Goal: Transaction & Acquisition: Purchase product/service

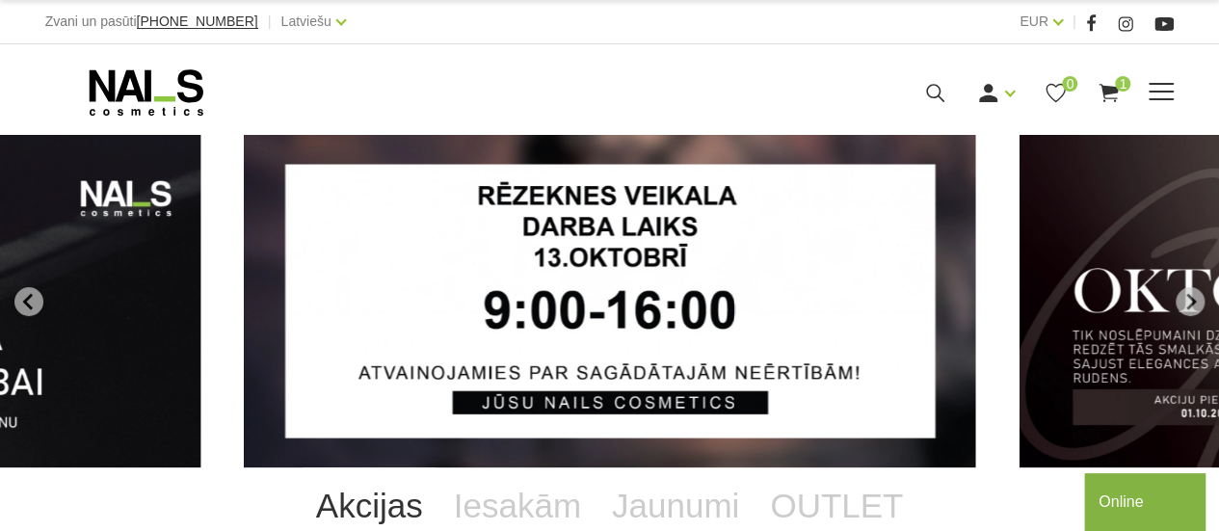
click at [1122, 83] on span "1" at bounding box center [1122, 83] width 15 height 15
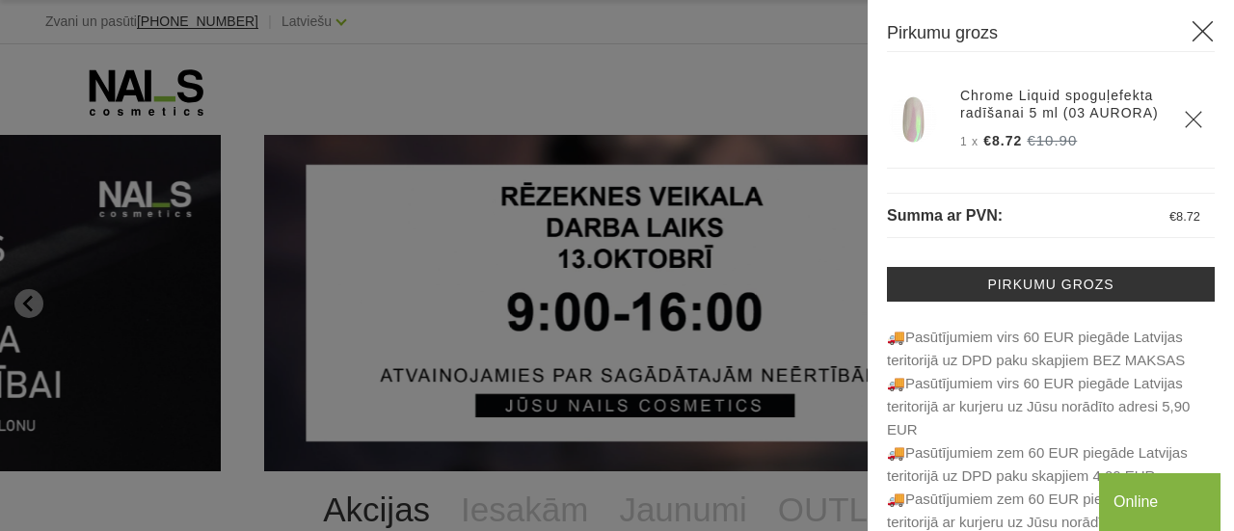
click at [534, 44] on div at bounding box center [617, 265] width 1234 height 531
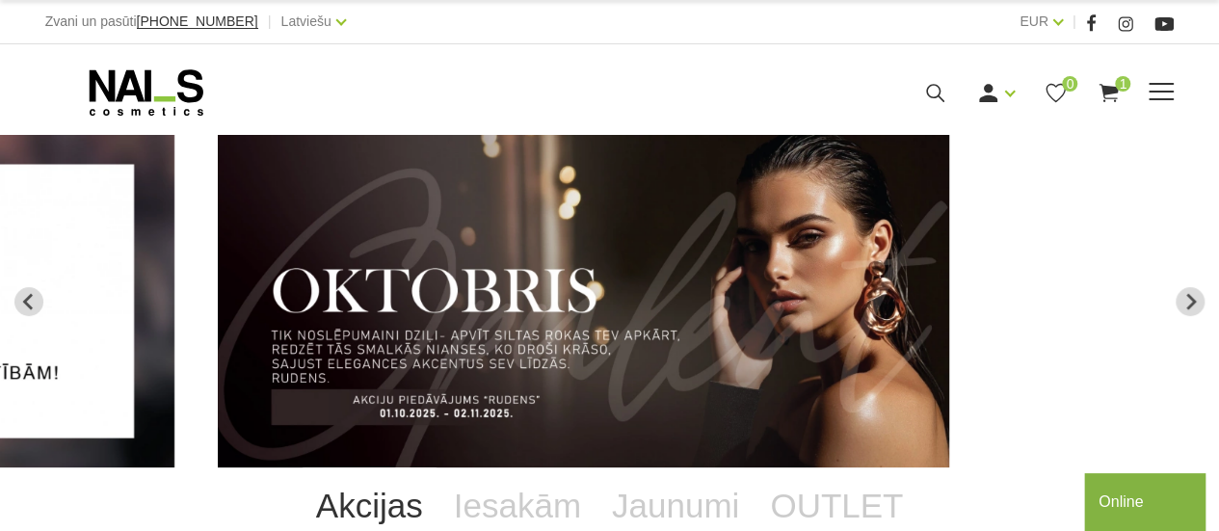
click at [180, 74] on use at bounding box center [146, 92] width 114 height 46
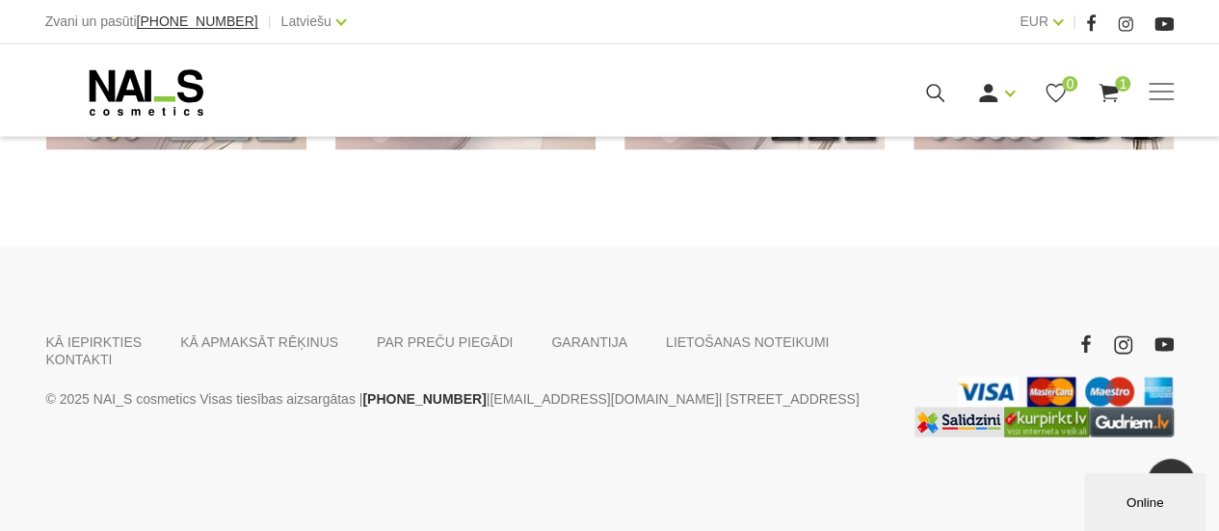
scroll to position [1442, 0]
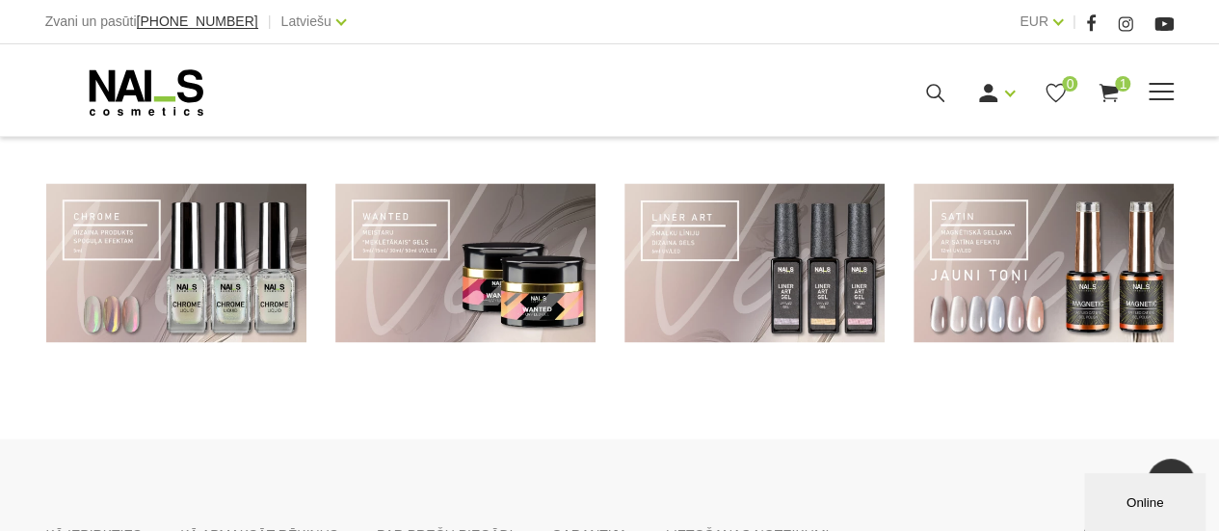
click at [1169, 99] on span at bounding box center [1161, 92] width 25 height 19
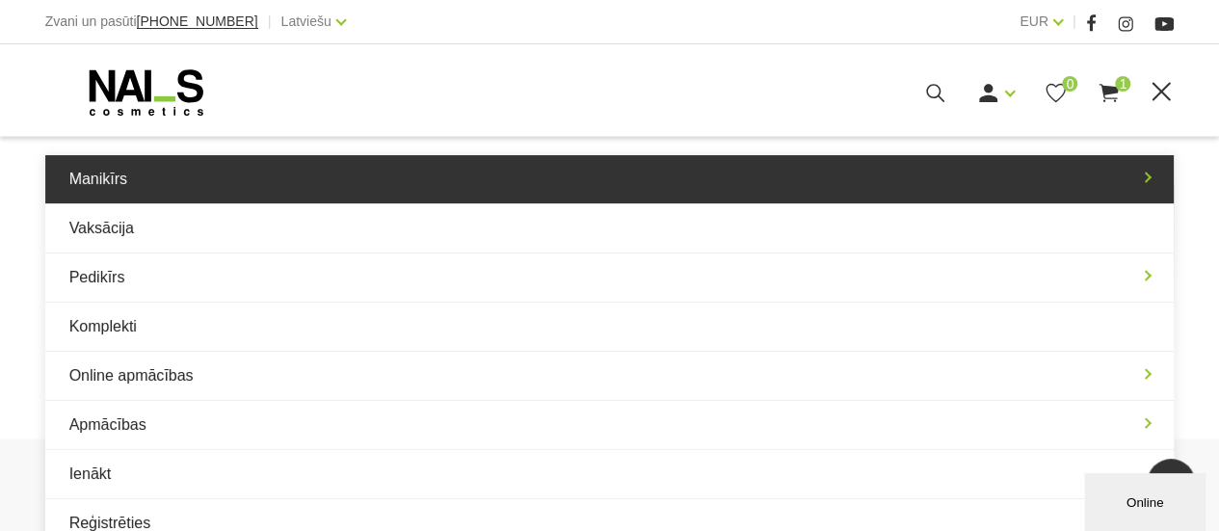
click at [116, 173] on link "Manikīrs" at bounding box center [610, 179] width 1130 height 48
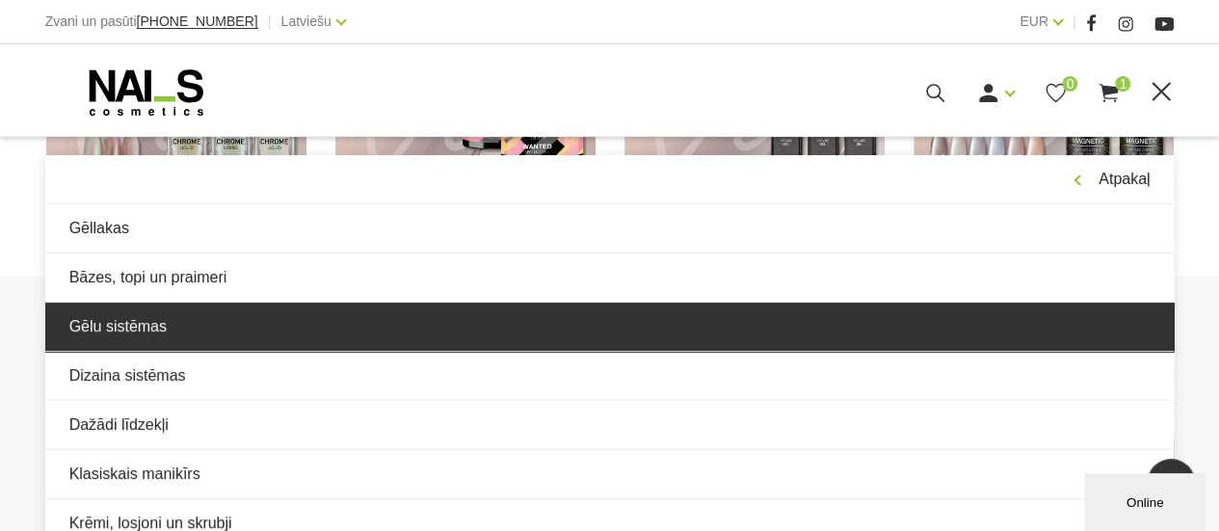
scroll to position [1635, 0]
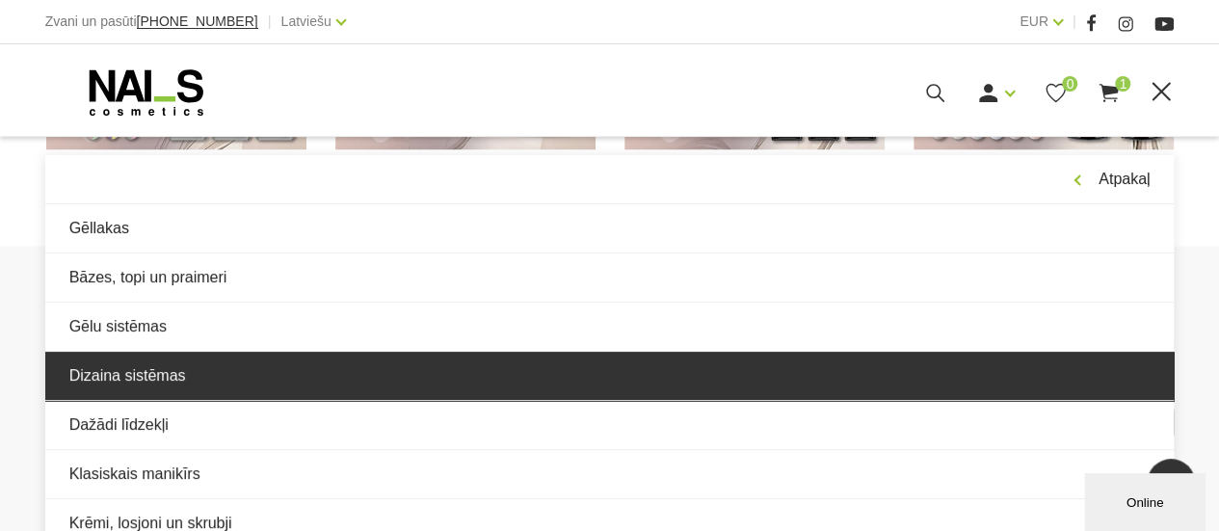
click at [162, 373] on link "Dizaina sistēmas" at bounding box center [610, 376] width 1130 height 48
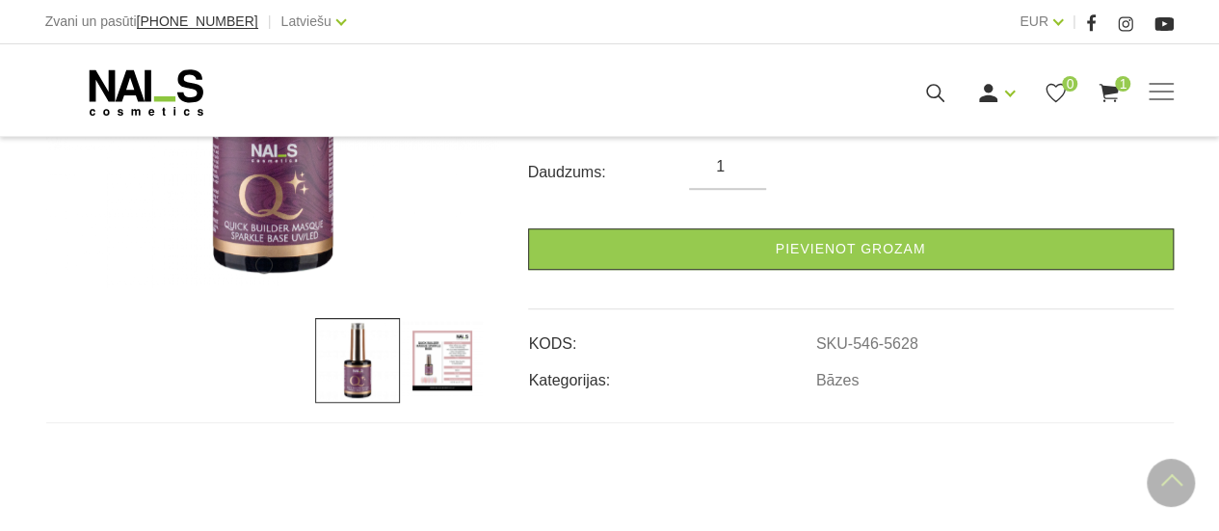
scroll to position [578, 0]
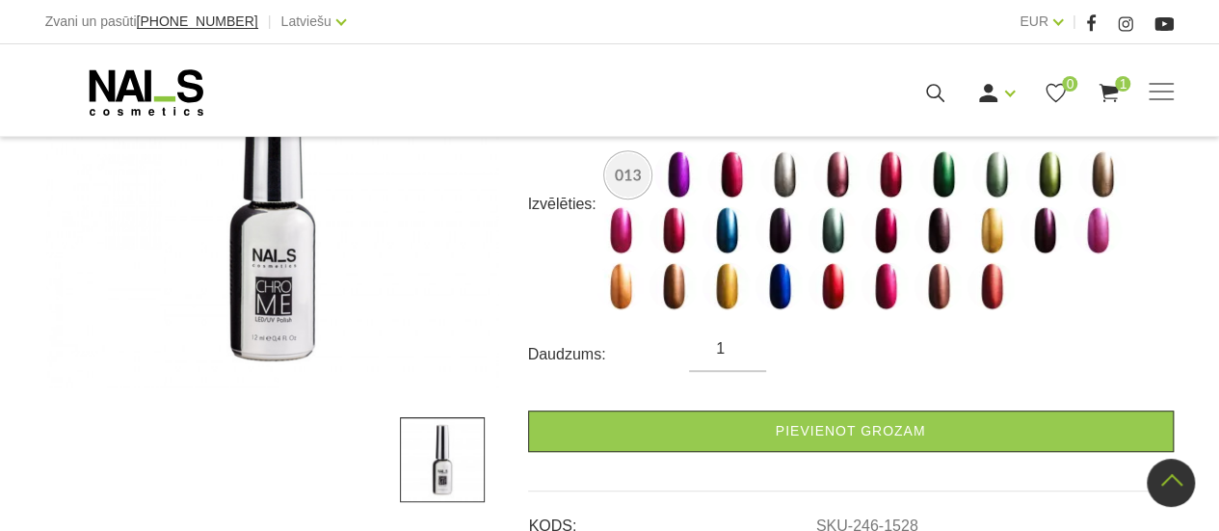
scroll to position [386, 0]
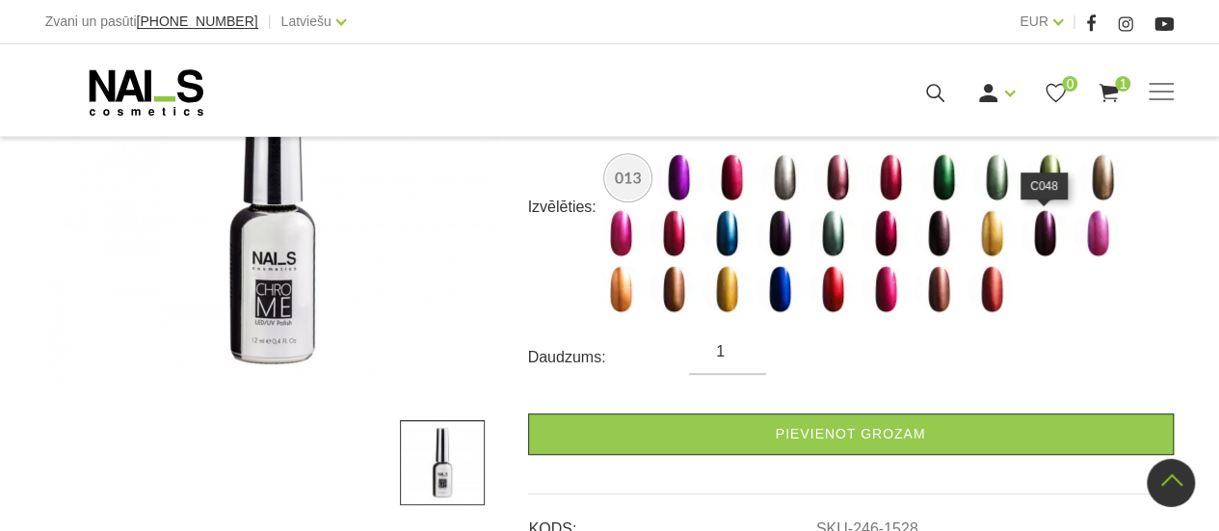
click at [1054, 226] on img at bounding box center [1045, 233] width 48 height 48
select select "1550"
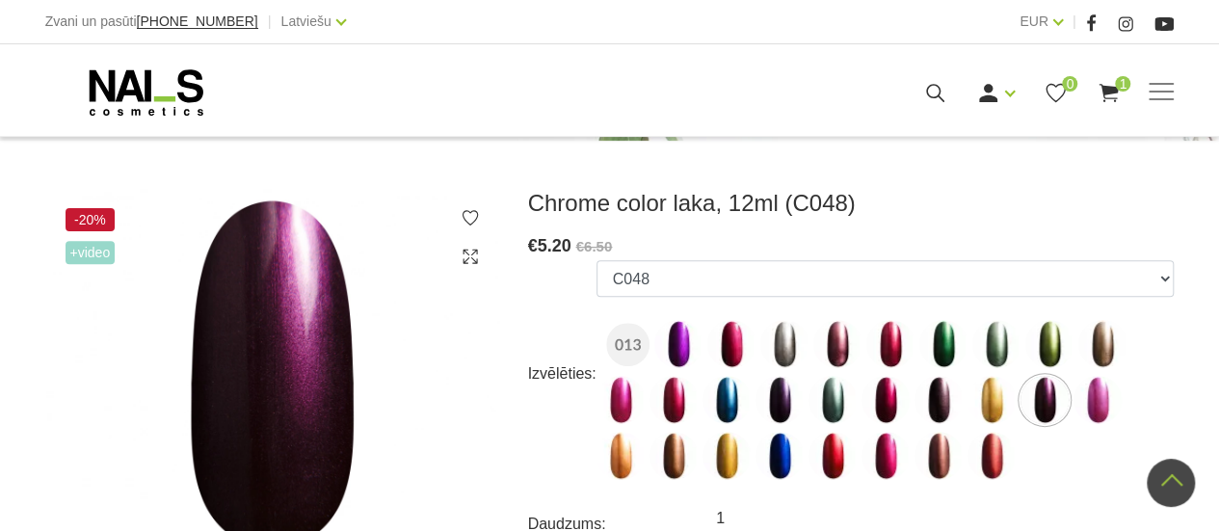
scroll to position [96, 0]
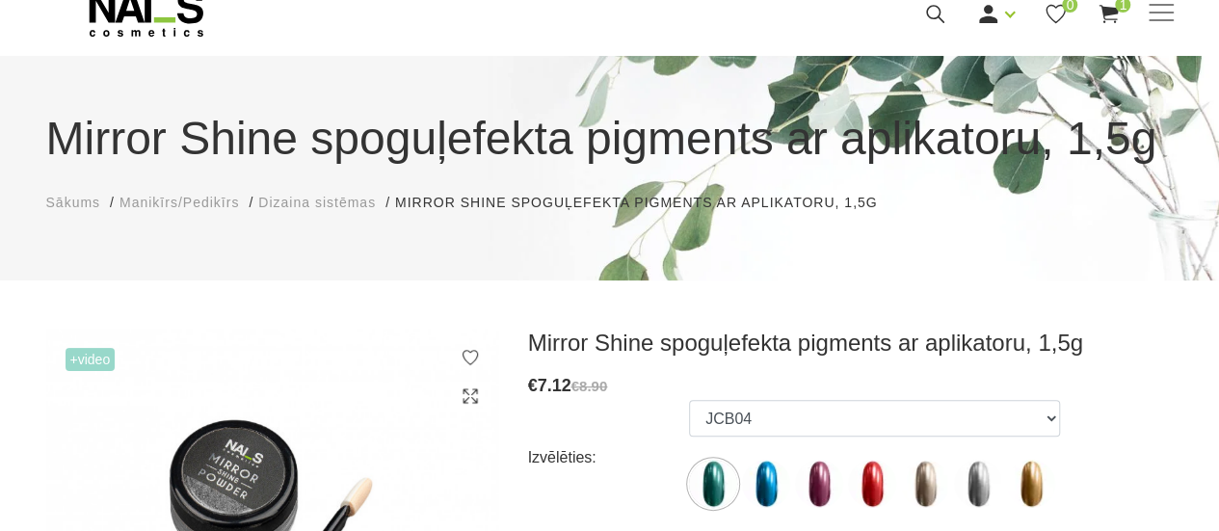
scroll to position [193, 0]
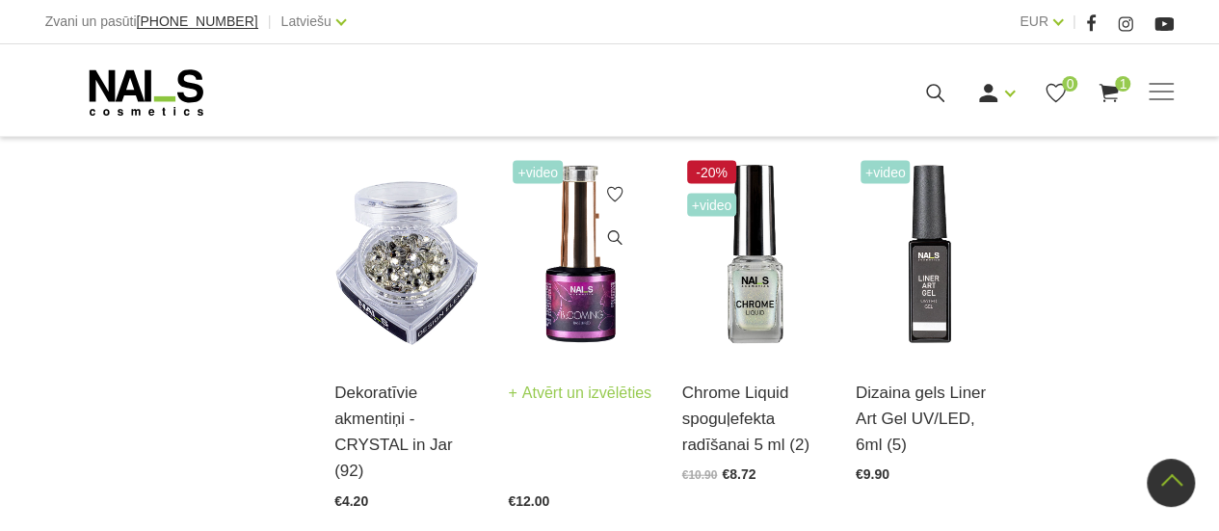
scroll to position [2217, 0]
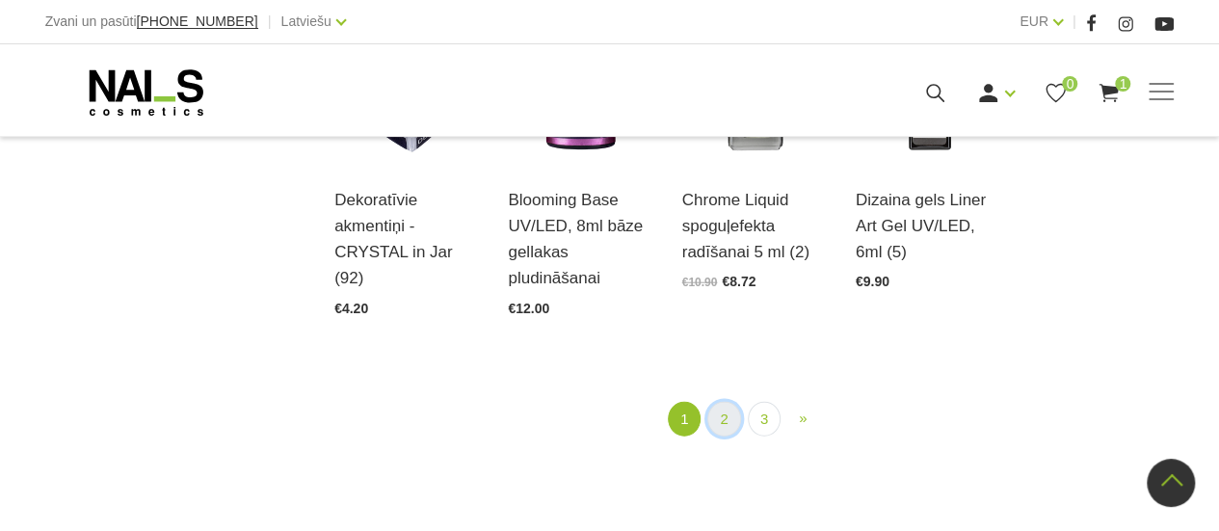
click at [730, 416] on link "2" at bounding box center [723, 420] width 33 height 36
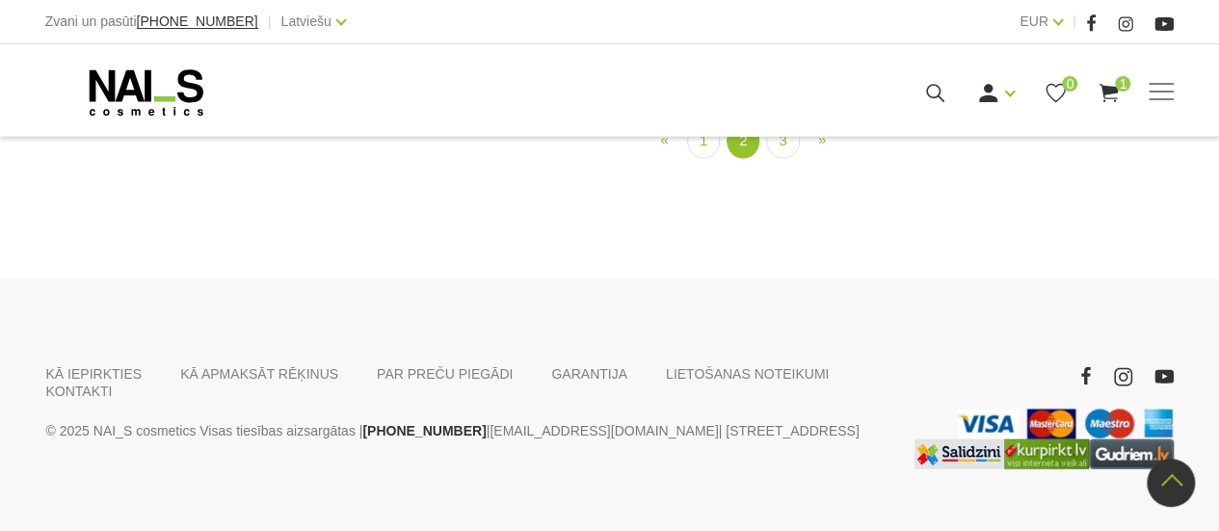
scroll to position [2128, 0]
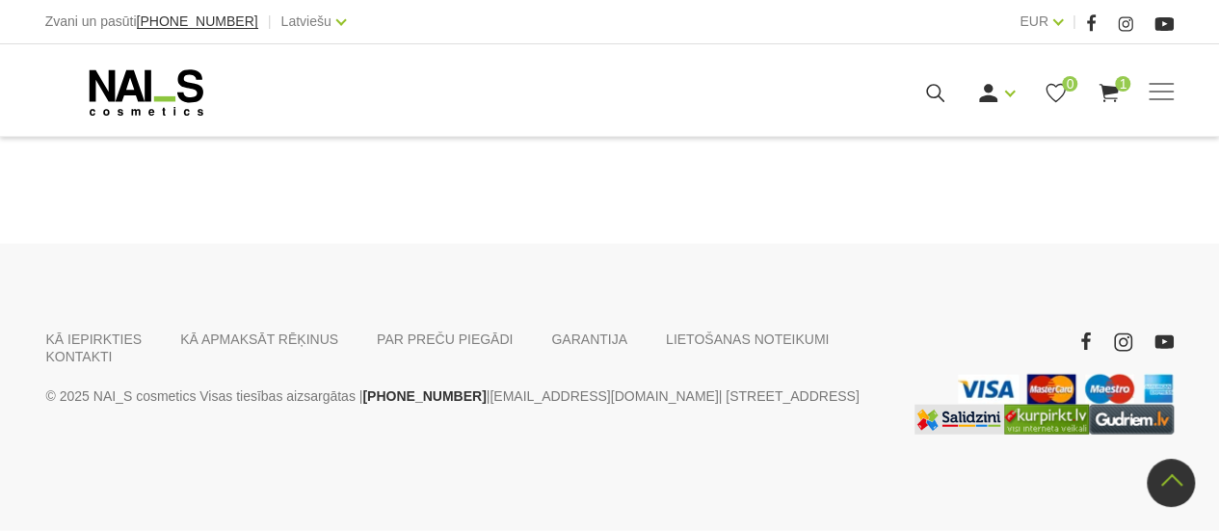
click at [789, 124] on link "3" at bounding box center [782, 107] width 33 height 36
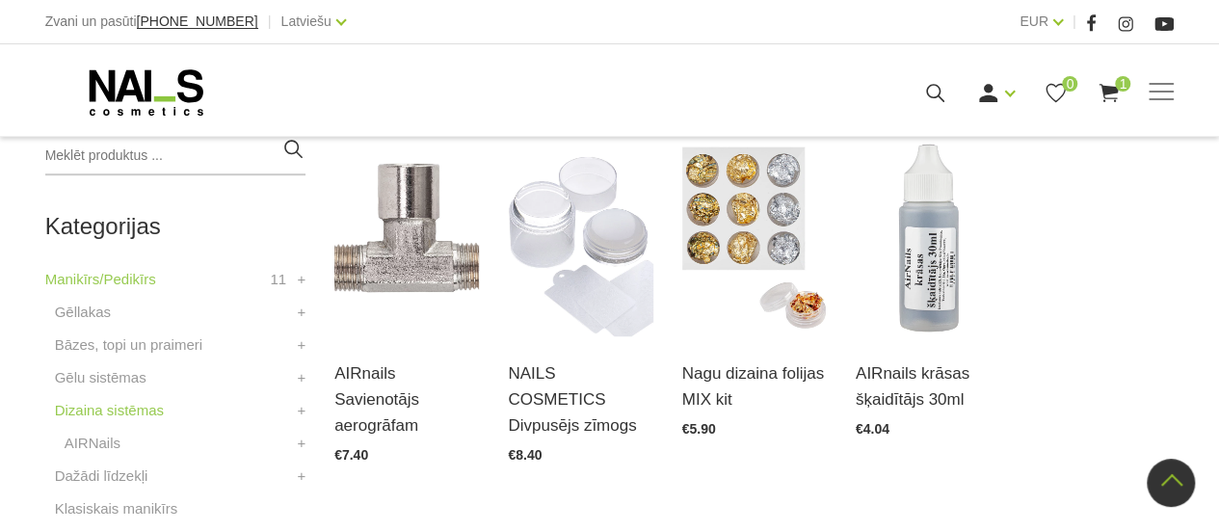
scroll to position [490, 0]
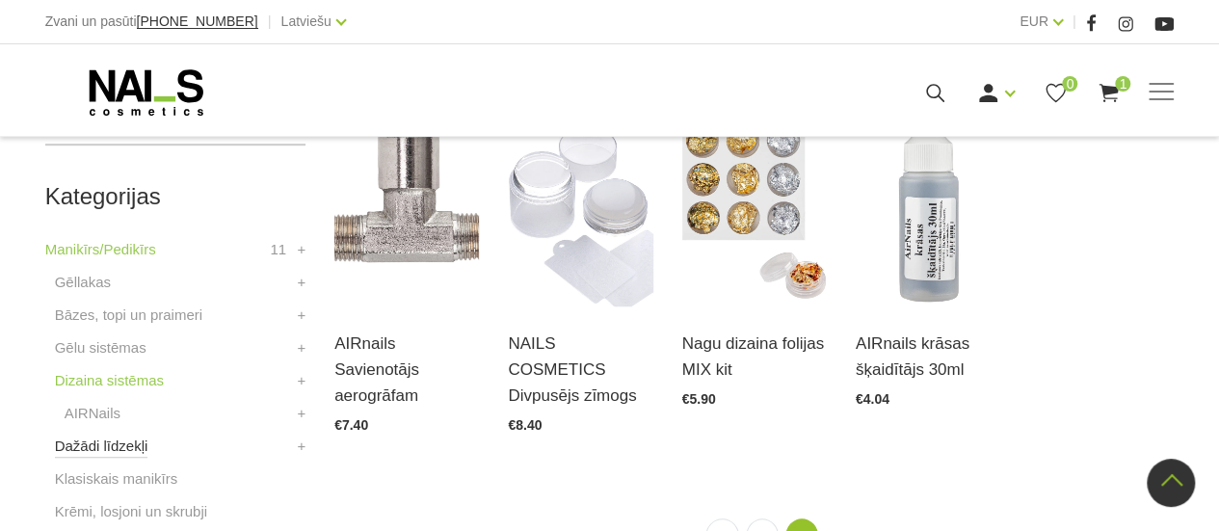
click at [131, 450] on link "Dažādi līdzekļi" at bounding box center [101, 446] width 93 height 23
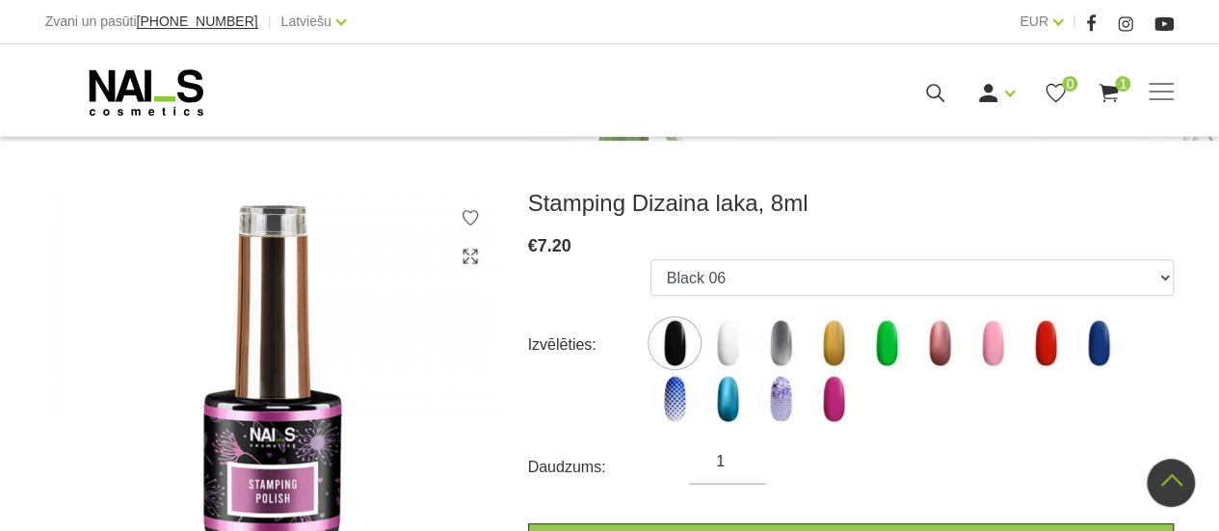
scroll to position [193, 0]
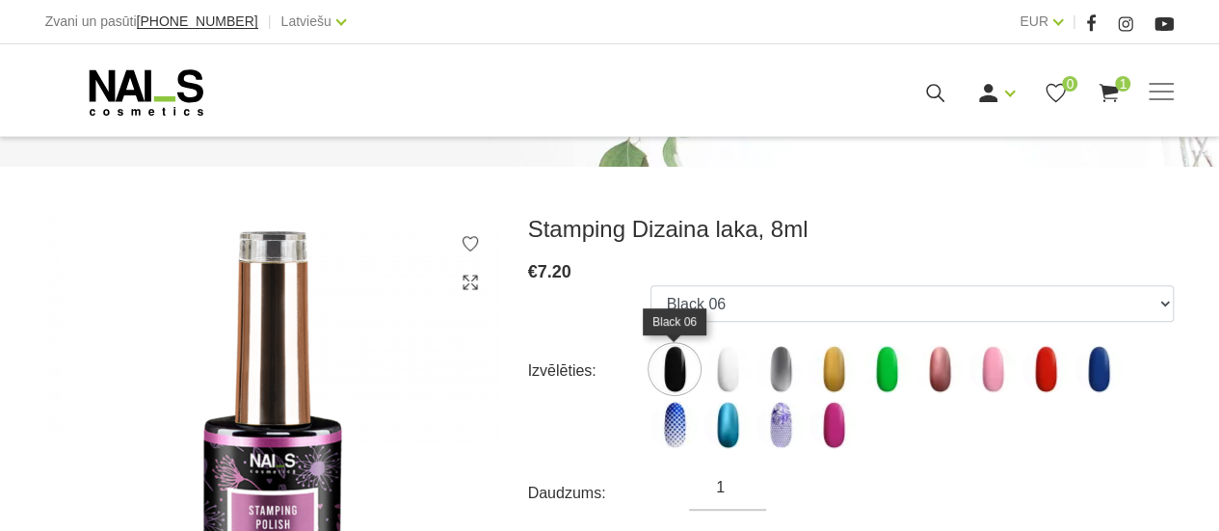
click at [673, 371] on img at bounding box center [675, 369] width 48 height 48
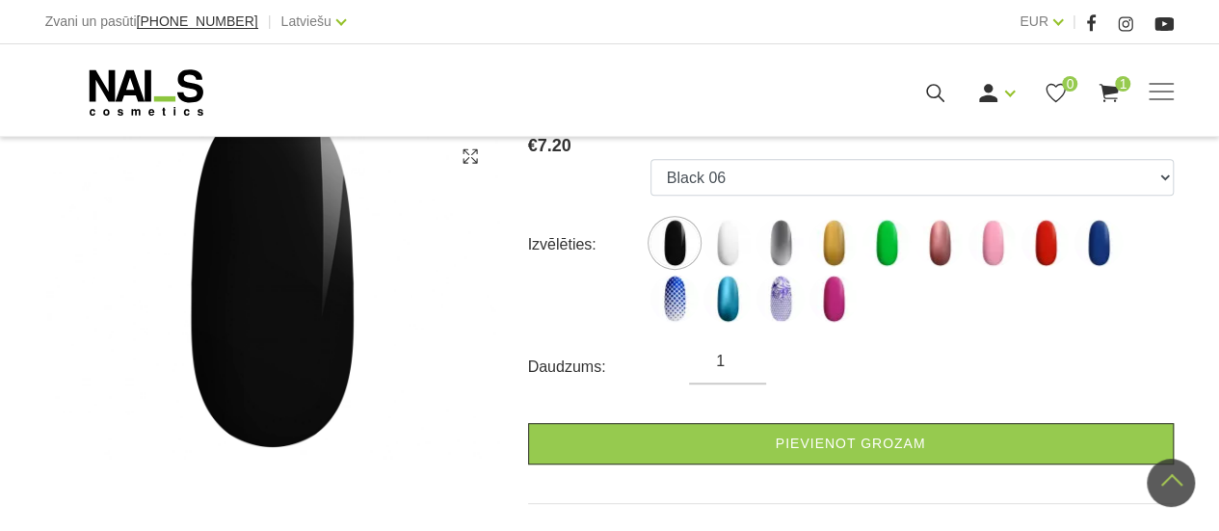
scroll to position [289, 0]
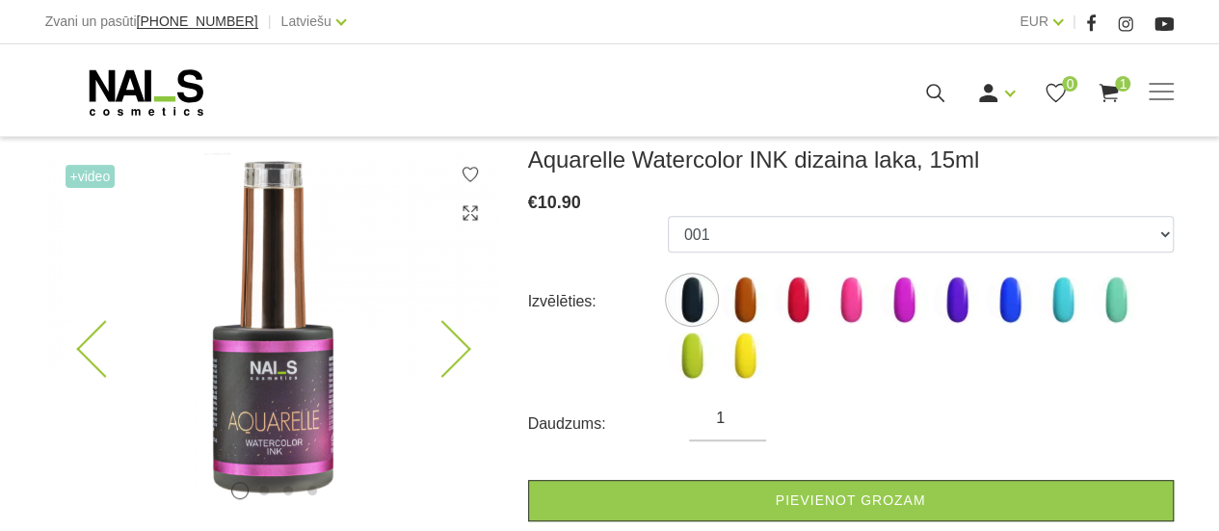
scroll to position [289, 0]
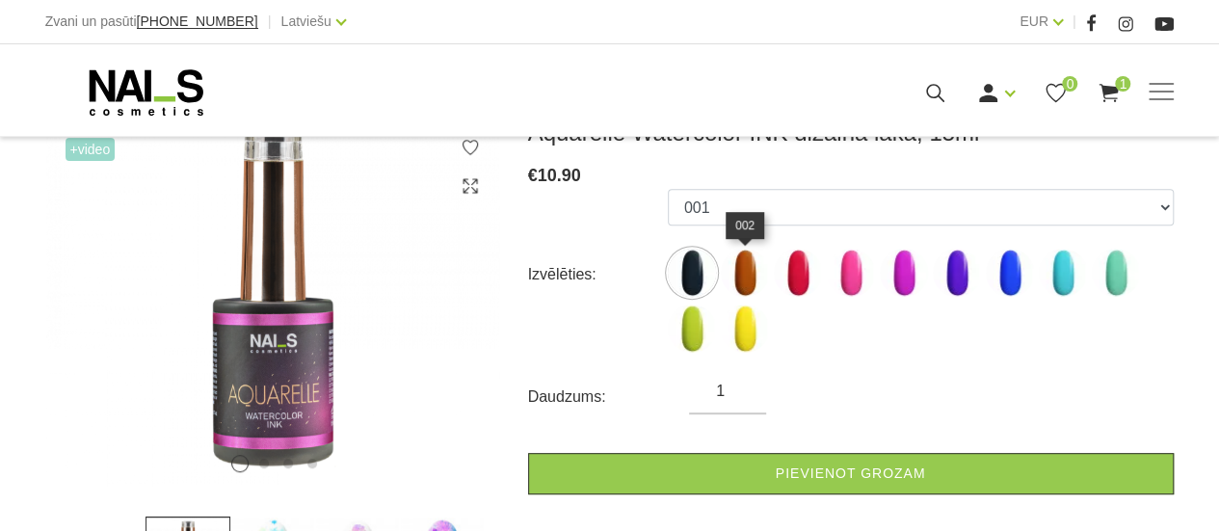
click at [754, 269] on img at bounding box center [745, 273] width 48 height 48
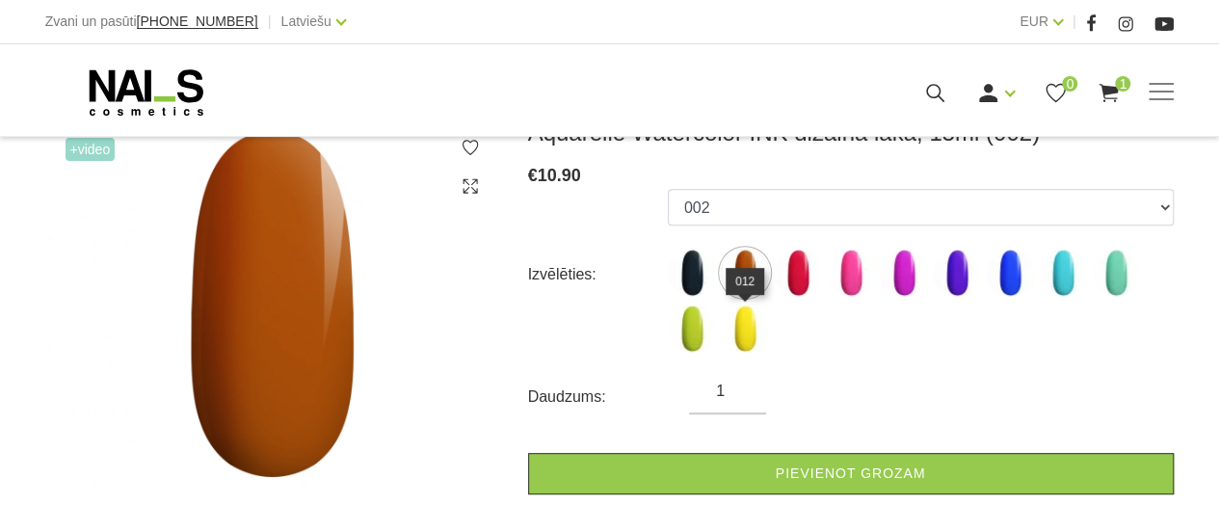
click at [746, 322] on img at bounding box center [745, 329] width 48 height 48
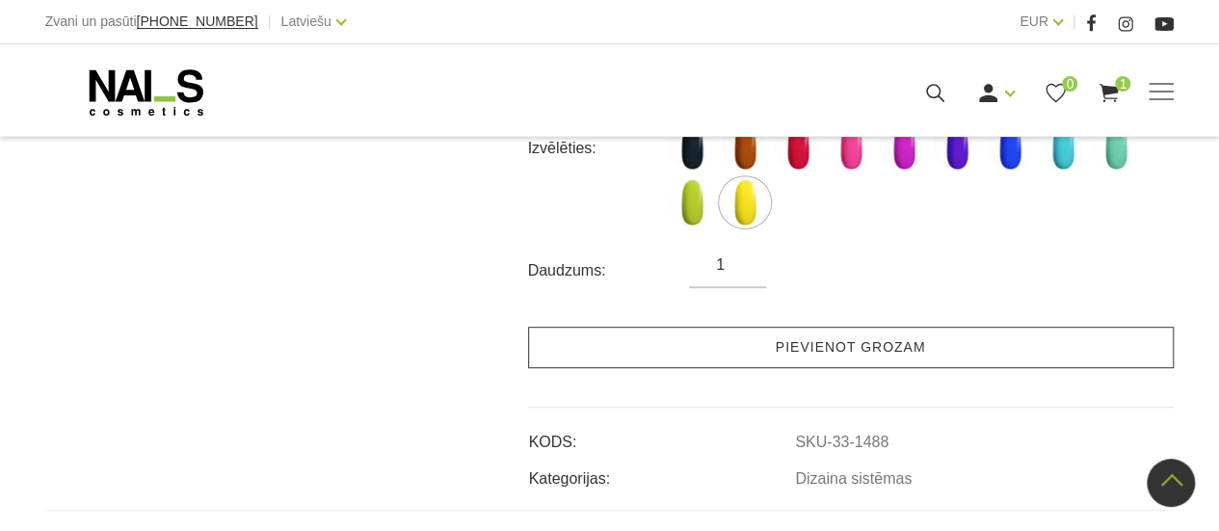
scroll to position [386, 0]
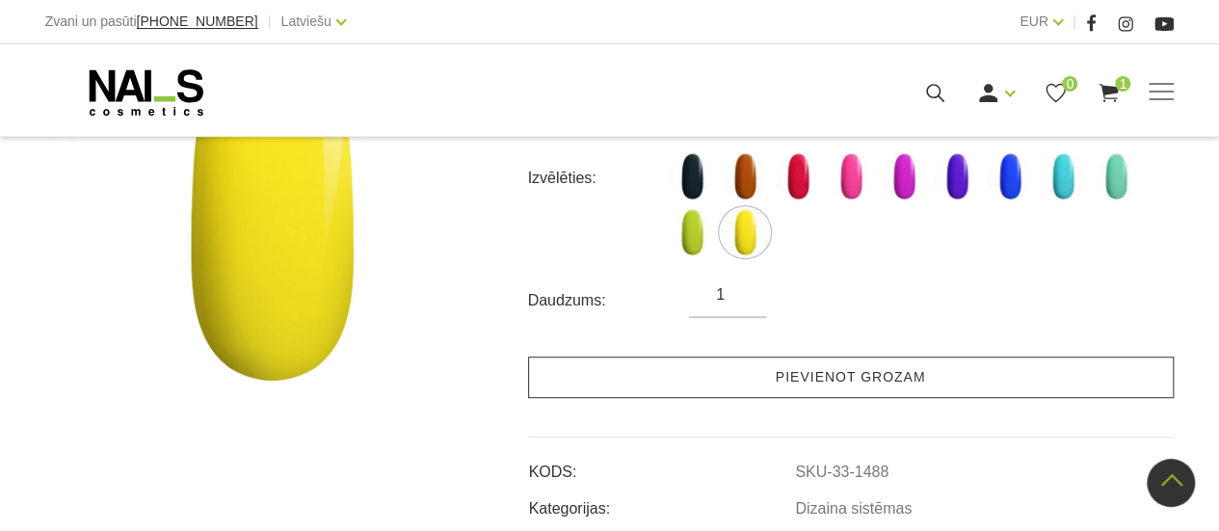
click at [835, 374] on link "Pievienot grozam" at bounding box center [851, 377] width 646 height 41
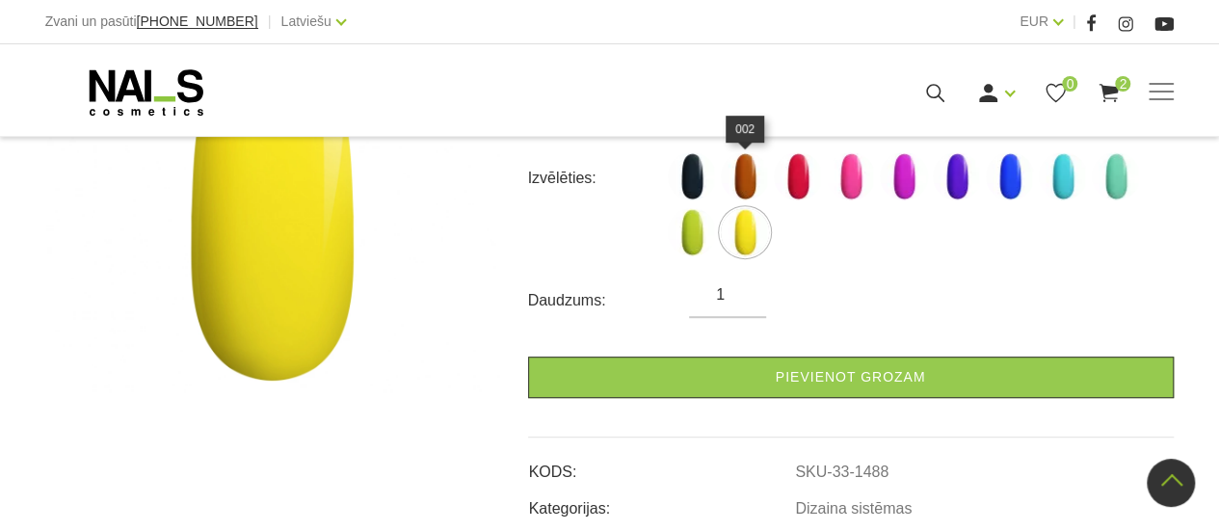
click at [745, 188] on img at bounding box center [745, 176] width 48 height 48
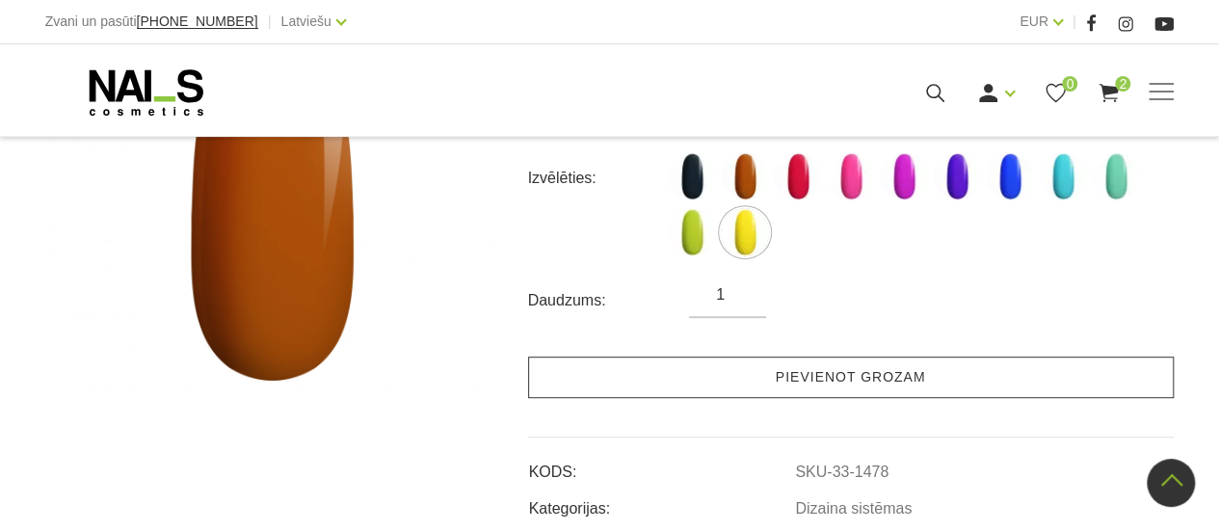
click at [865, 384] on link "Pievienot grozam" at bounding box center [851, 377] width 646 height 41
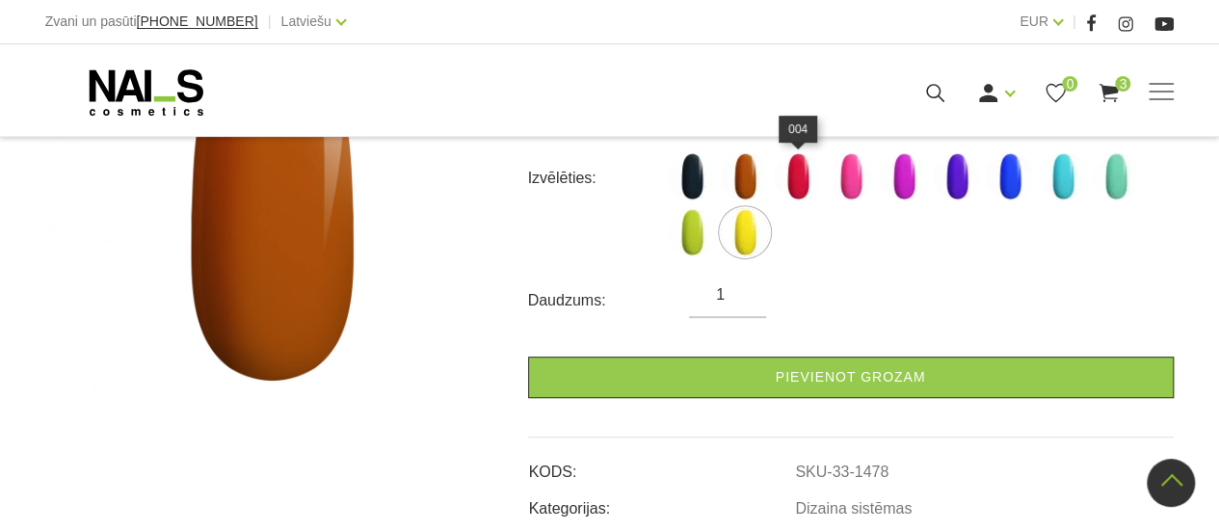
click at [799, 178] on img at bounding box center [798, 176] width 48 height 48
select select "1480"
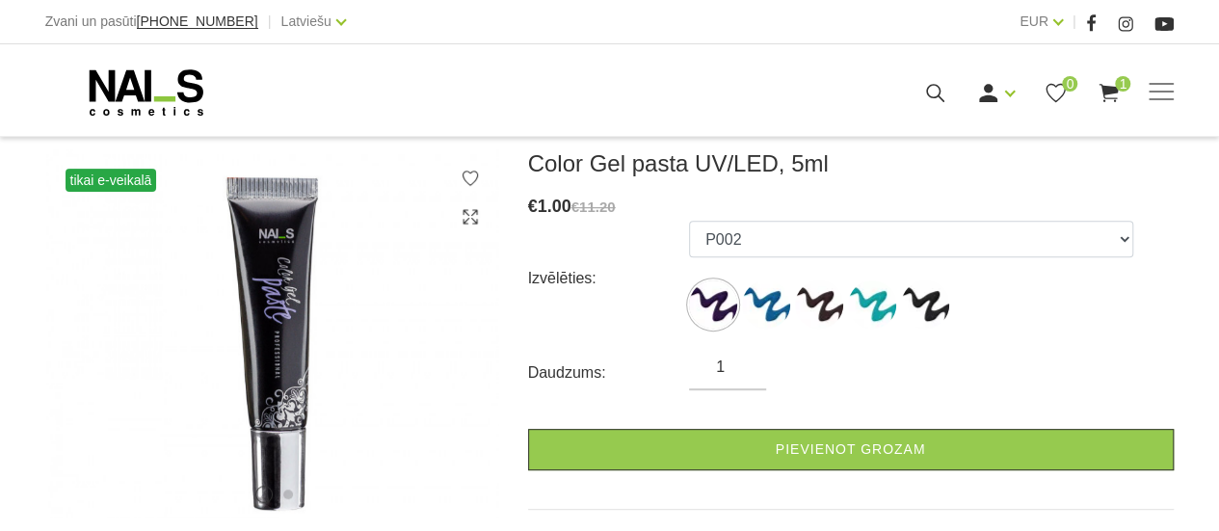
scroll to position [289, 0]
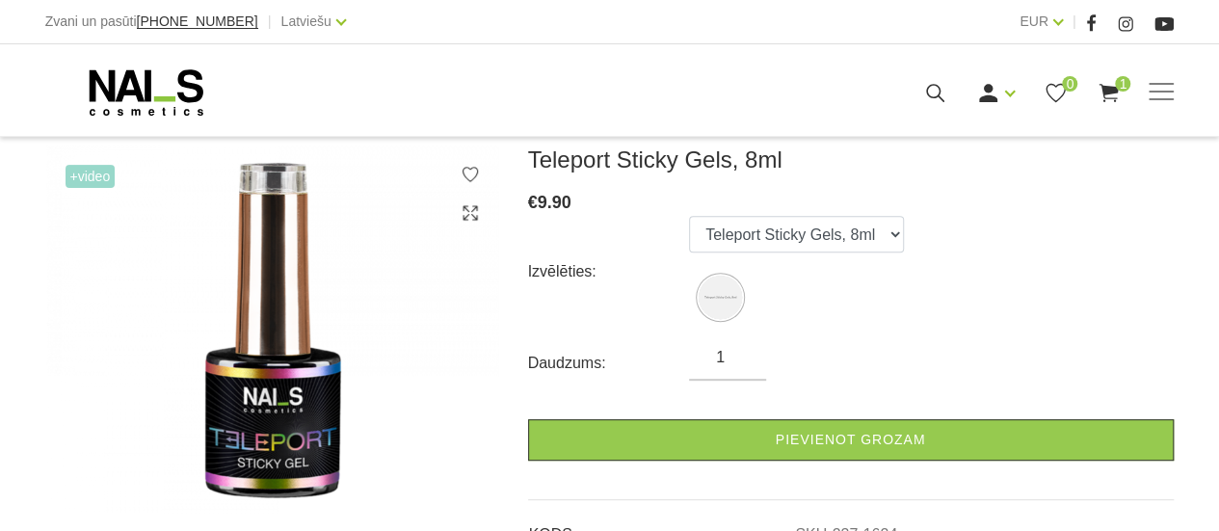
scroll to position [289, 0]
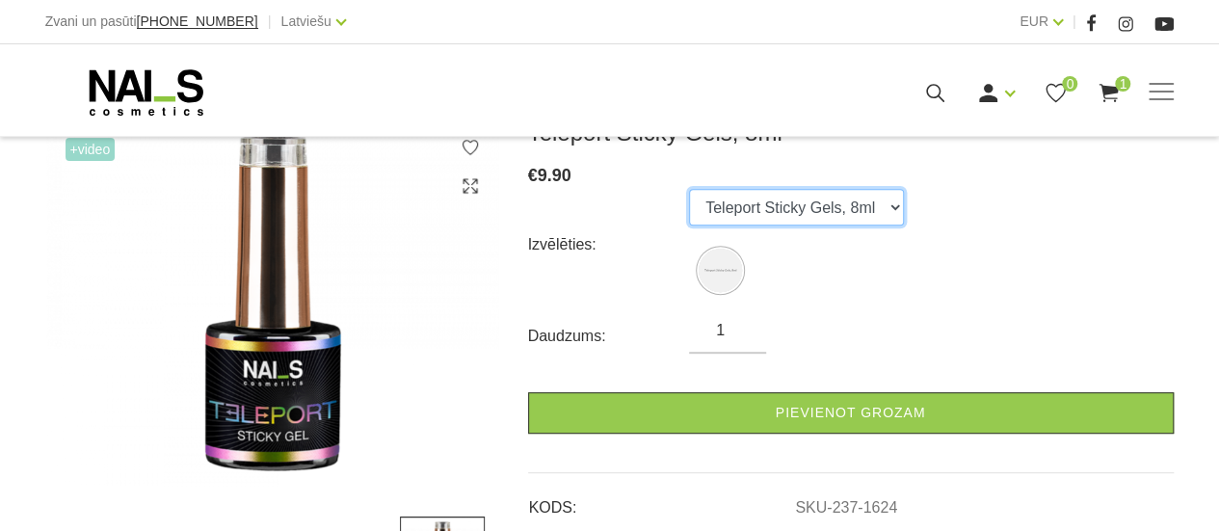
click at [838, 216] on select "Teleport Sticky Gels, 8ml" at bounding box center [796, 207] width 215 height 37
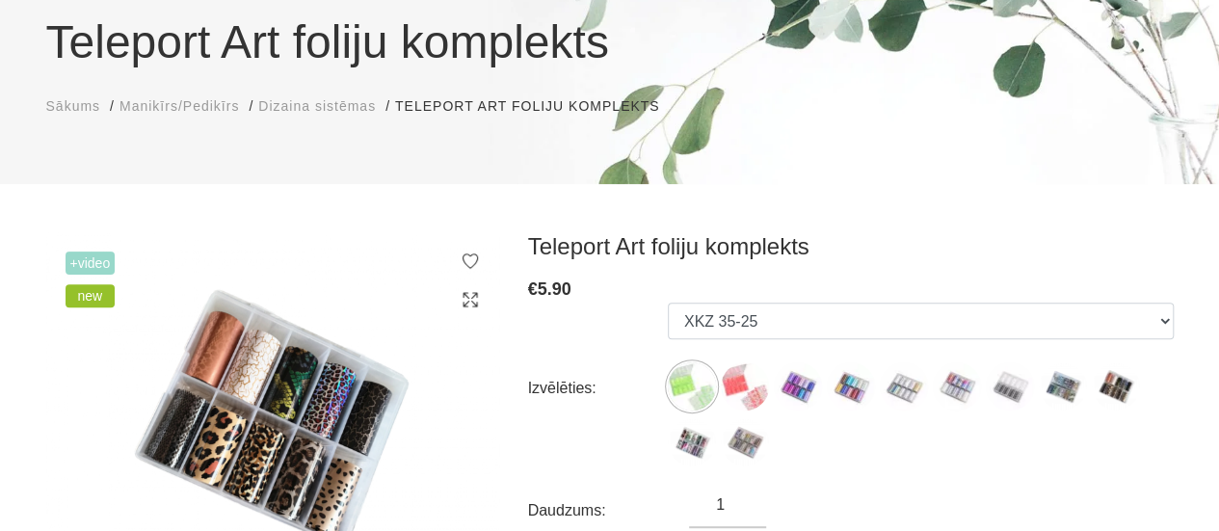
scroll to position [193, 0]
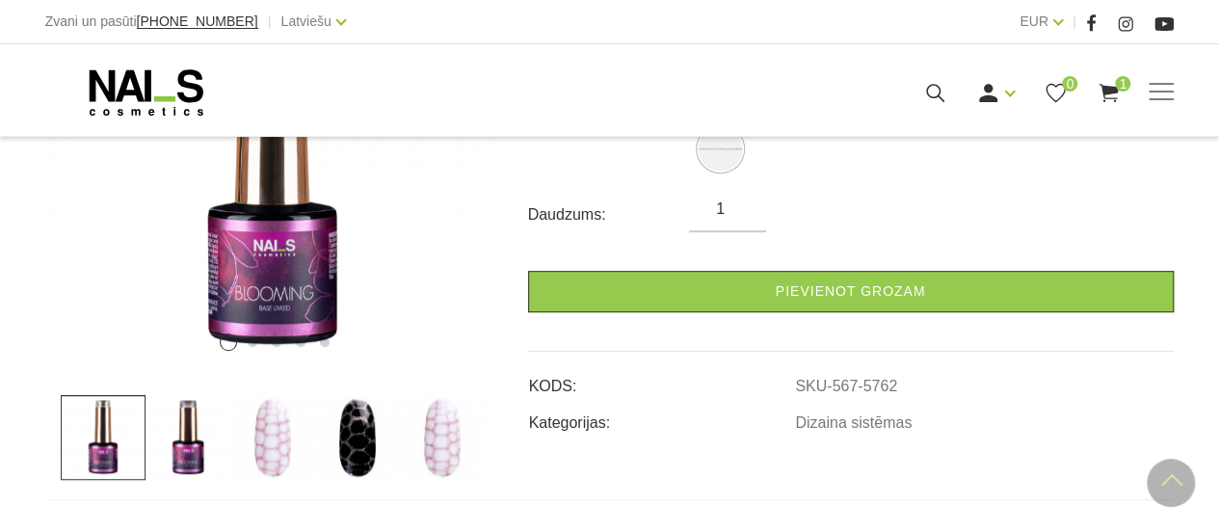
scroll to position [482, 0]
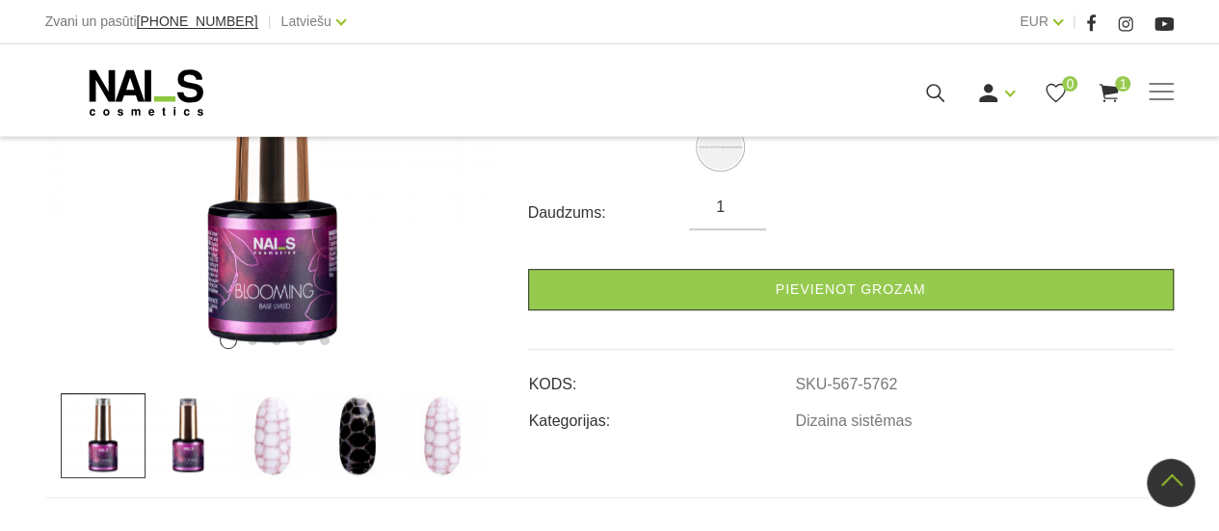
click at [270, 393] on img at bounding box center [272, 435] width 85 height 85
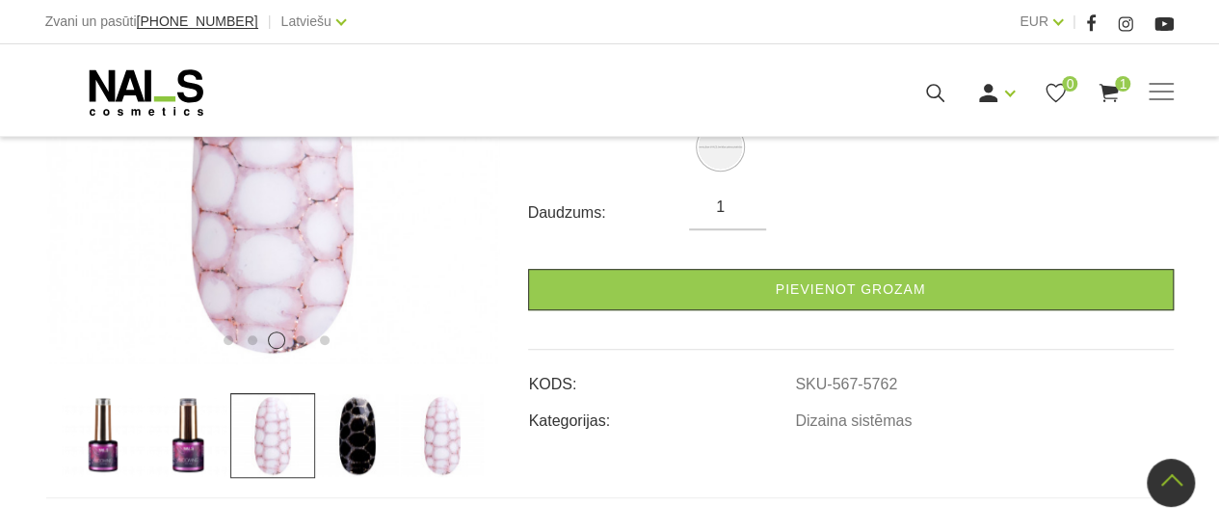
scroll to position [386, 0]
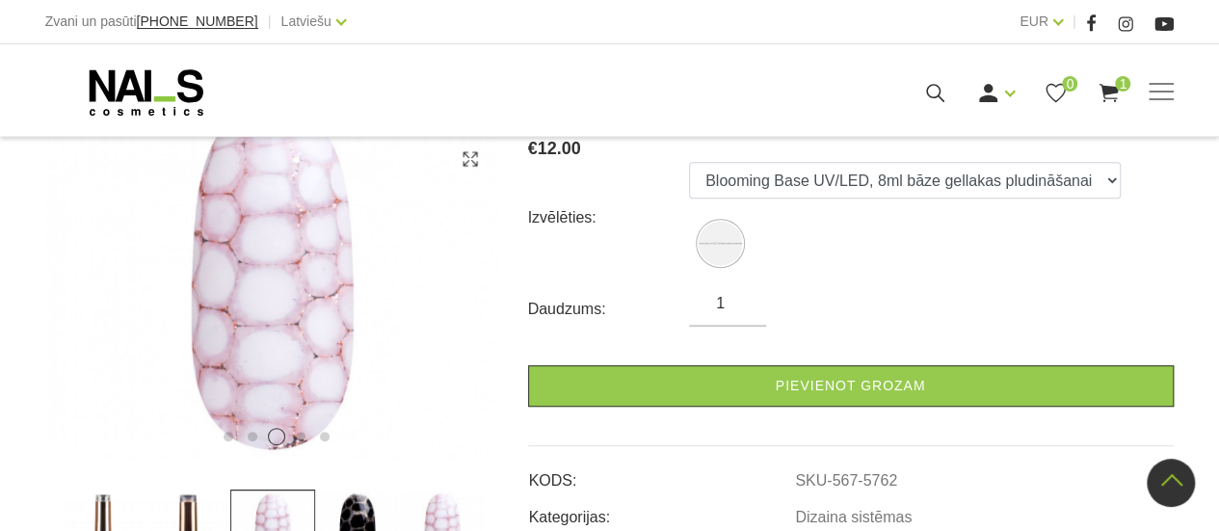
click at [342, 490] on img at bounding box center [357, 532] width 85 height 85
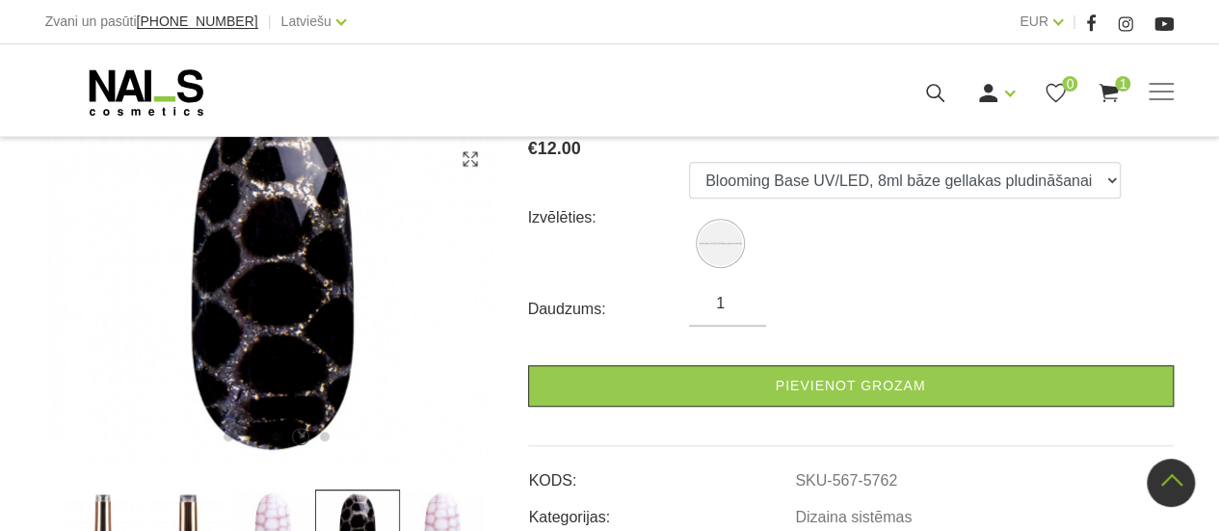
click at [424, 490] on img at bounding box center [442, 532] width 85 height 85
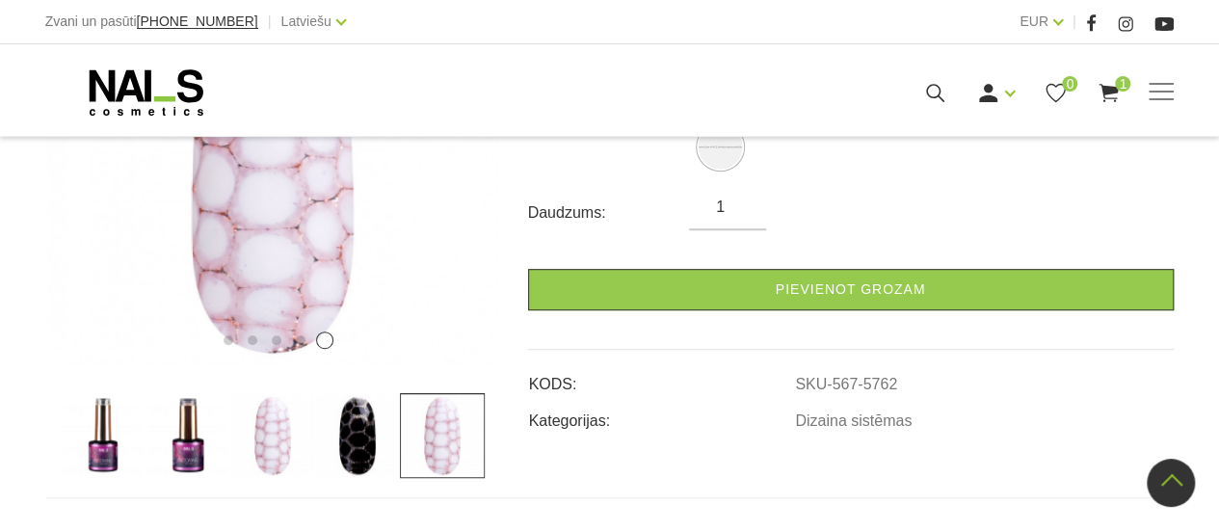
scroll to position [289, 0]
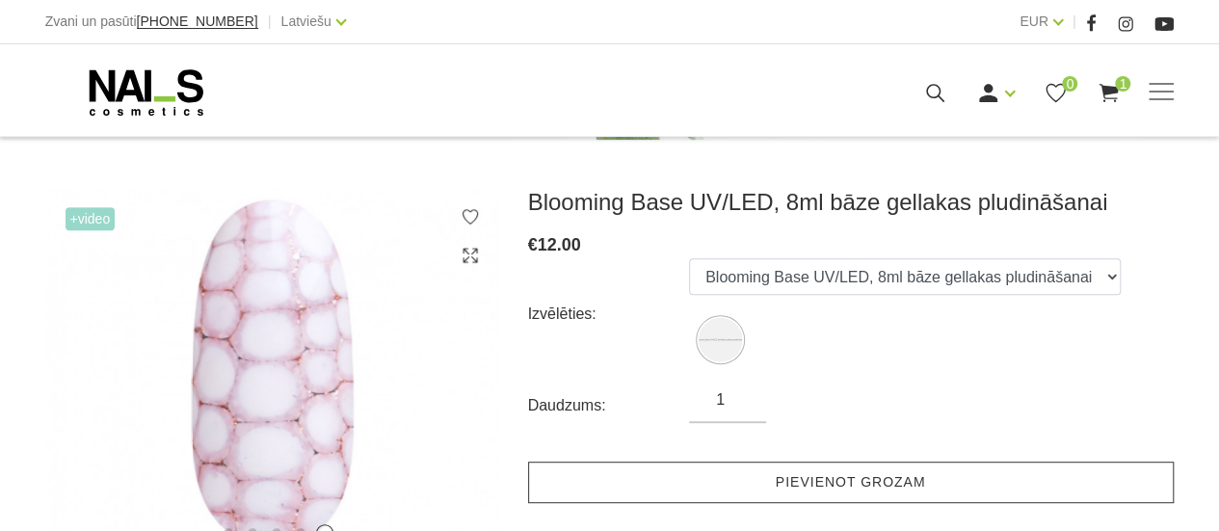
click at [839, 462] on link "Pievienot grozam" at bounding box center [851, 482] width 646 height 41
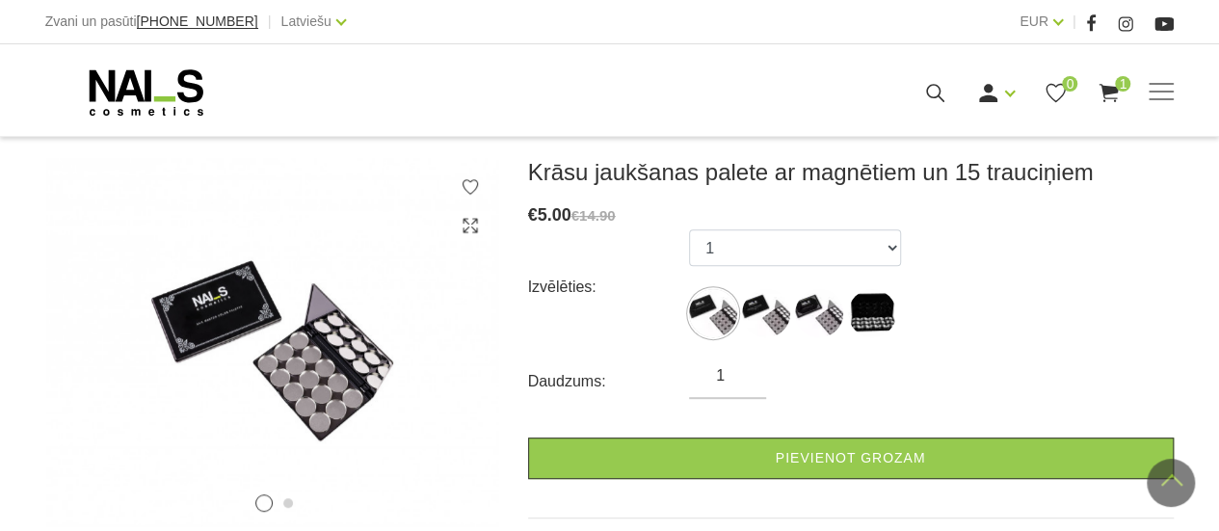
scroll to position [289, 0]
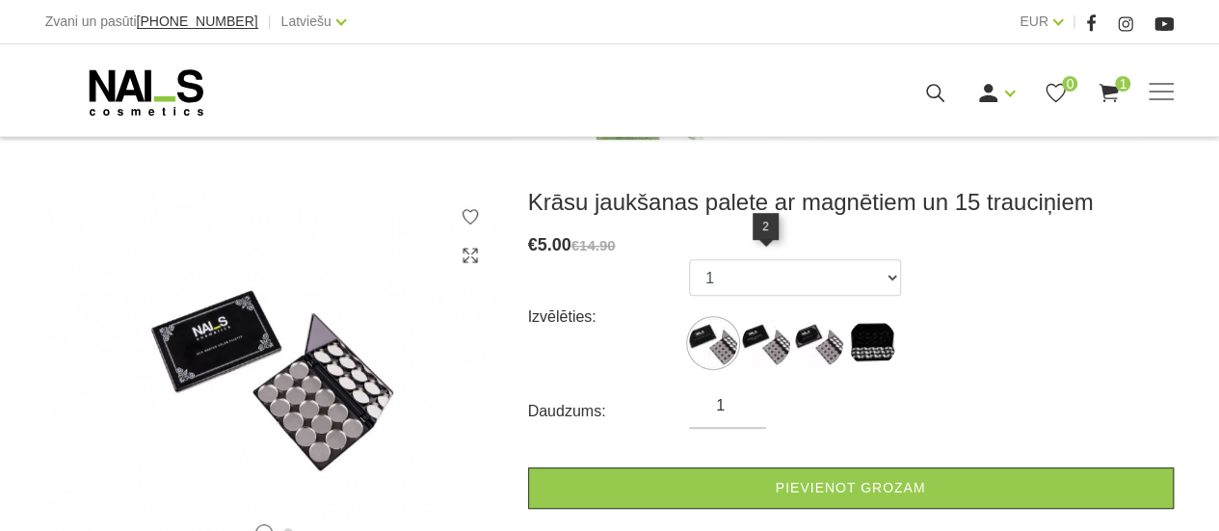
click at [759, 319] on img at bounding box center [766, 343] width 48 height 48
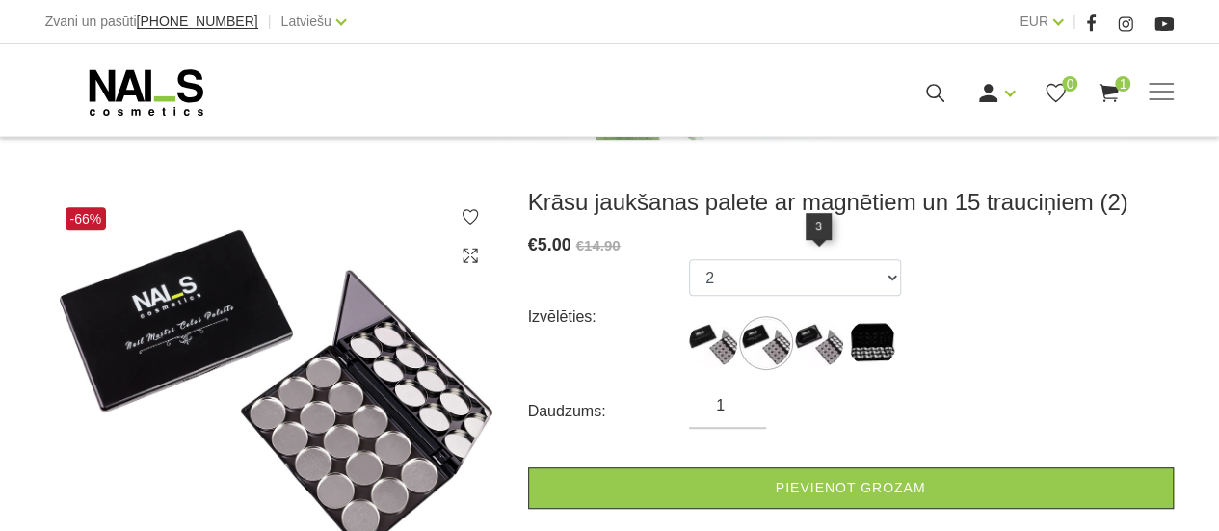
click at [811, 319] on img at bounding box center [819, 343] width 48 height 48
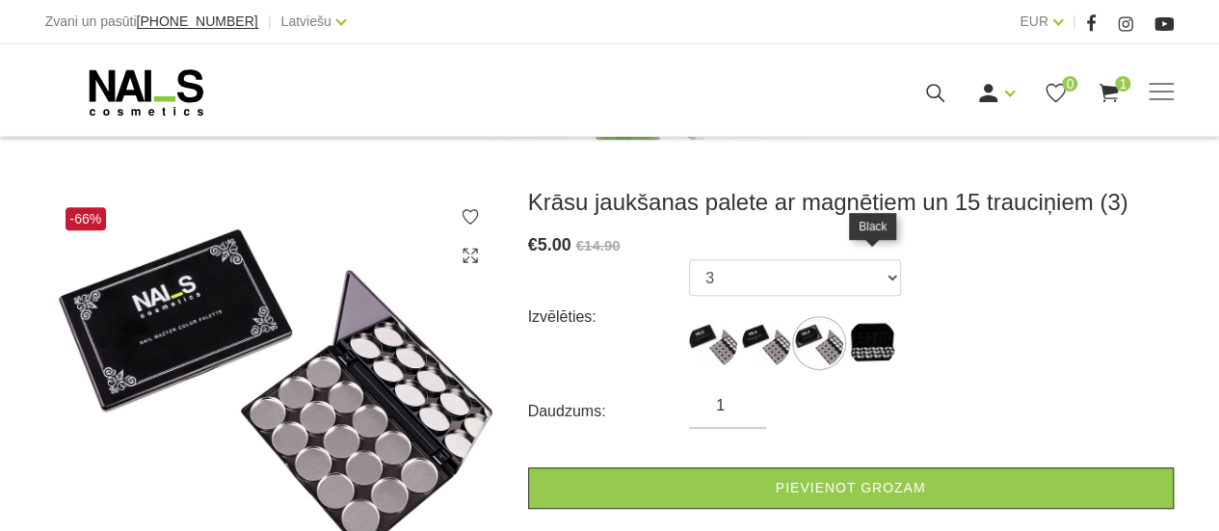
click at [867, 319] on img at bounding box center [872, 343] width 48 height 48
select select "1293"
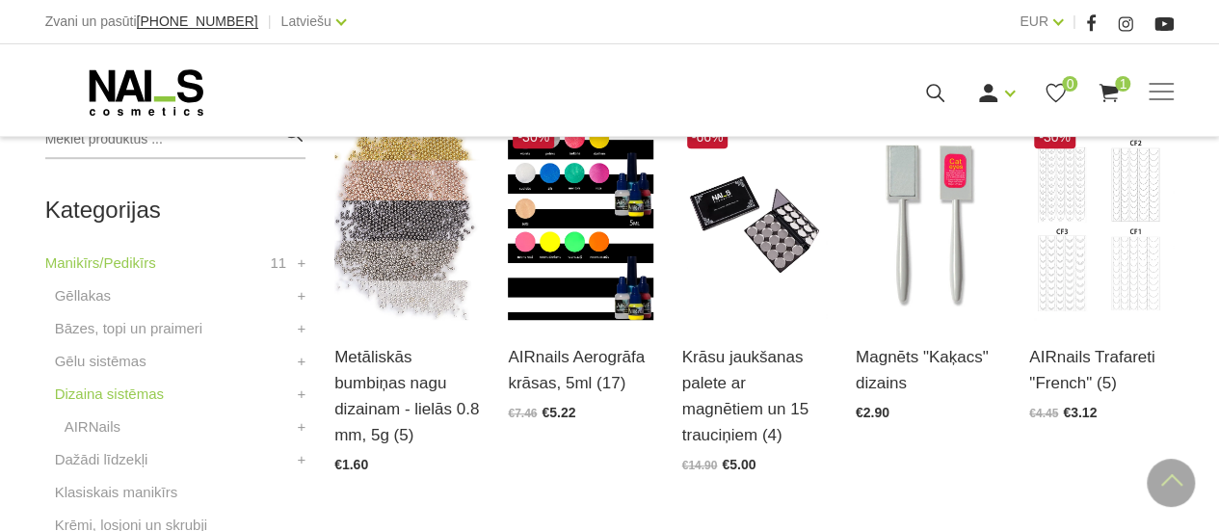
scroll to position [482, 0]
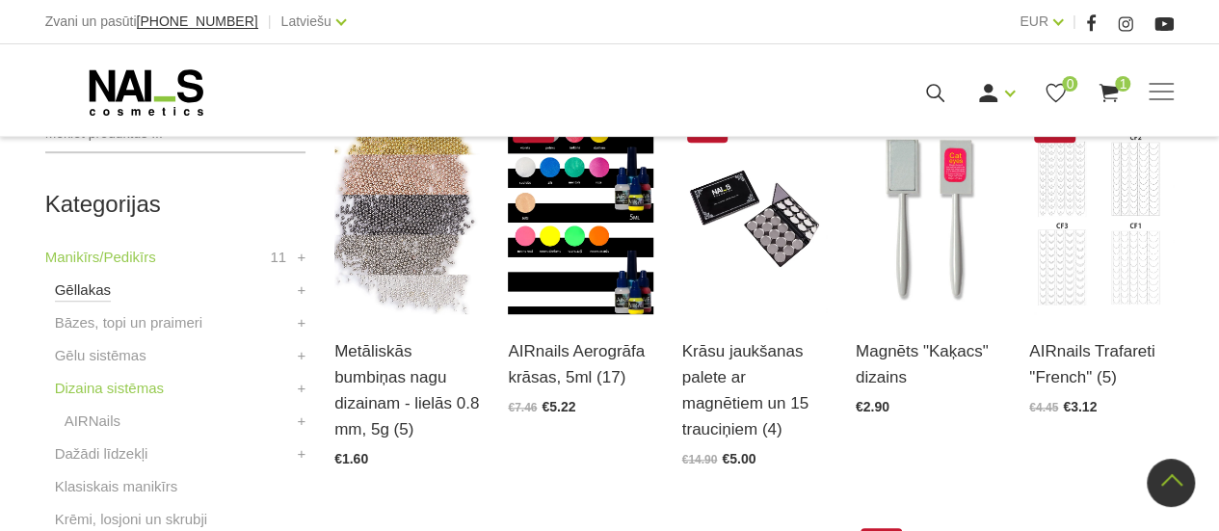
click at [83, 287] on link "Gēllakas" at bounding box center [83, 290] width 56 height 23
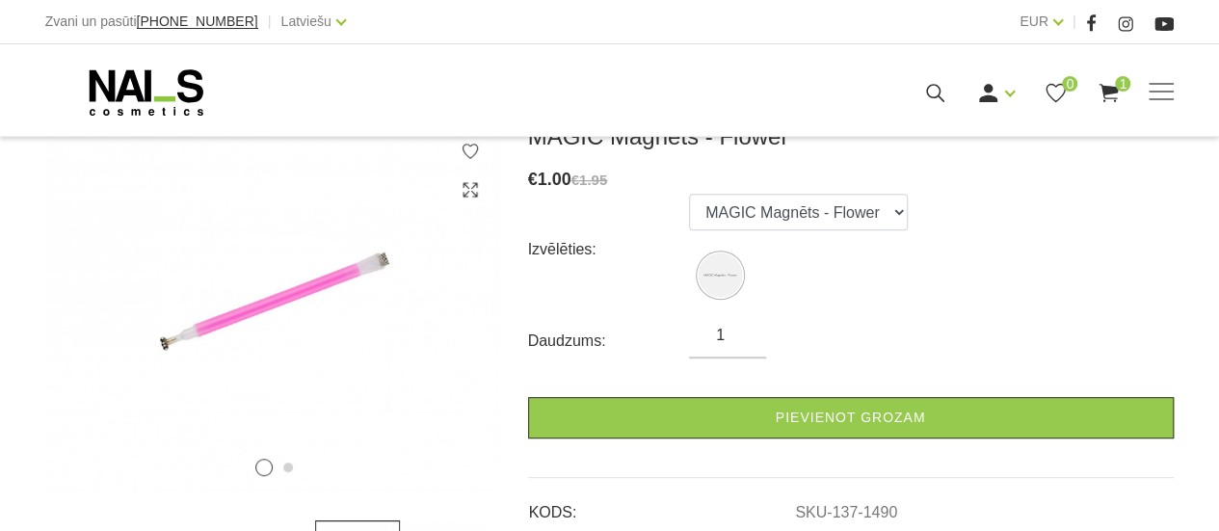
scroll to position [289, 0]
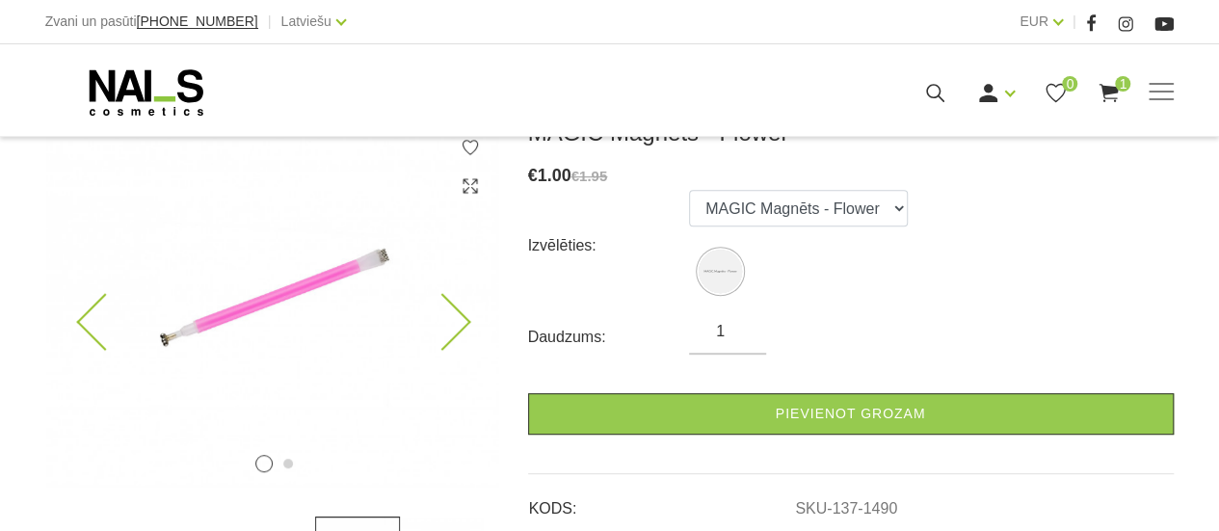
click at [288, 462] on button "2" at bounding box center [288, 464] width 10 height 10
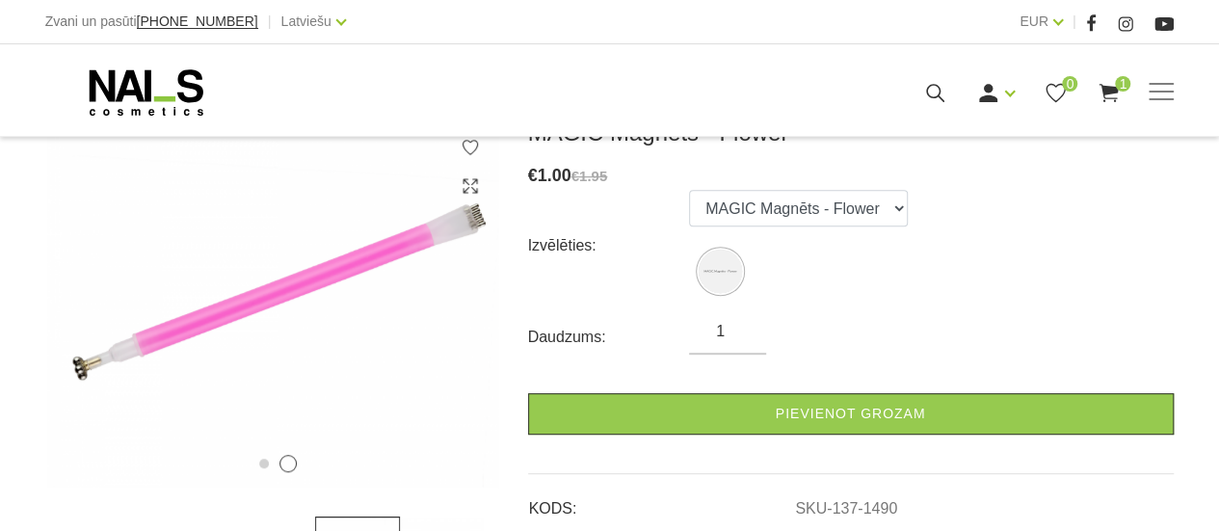
click at [921, 211] on div "Izvēlēties: MAGIC Magnēts - Flower" at bounding box center [851, 245] width 646 height 111
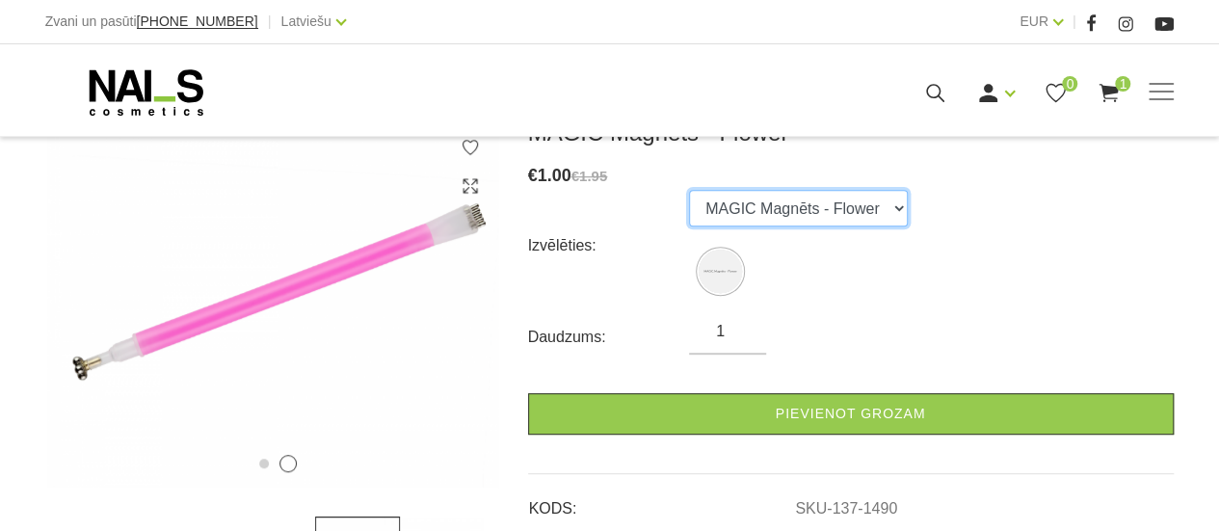
click at [872, 200] on select "MAGIC Magnēts - Flower" at bounding box center [798, 208] width 219 height 37
drag, startPoint x: 872, startPoint y: 200, endPoint x: 863, endPoint y: 206, distance: 11.2
click at [872, 200] on select "MAGIC Magnēts - Flower" at bounding box center [798, 208] width 219 height 37
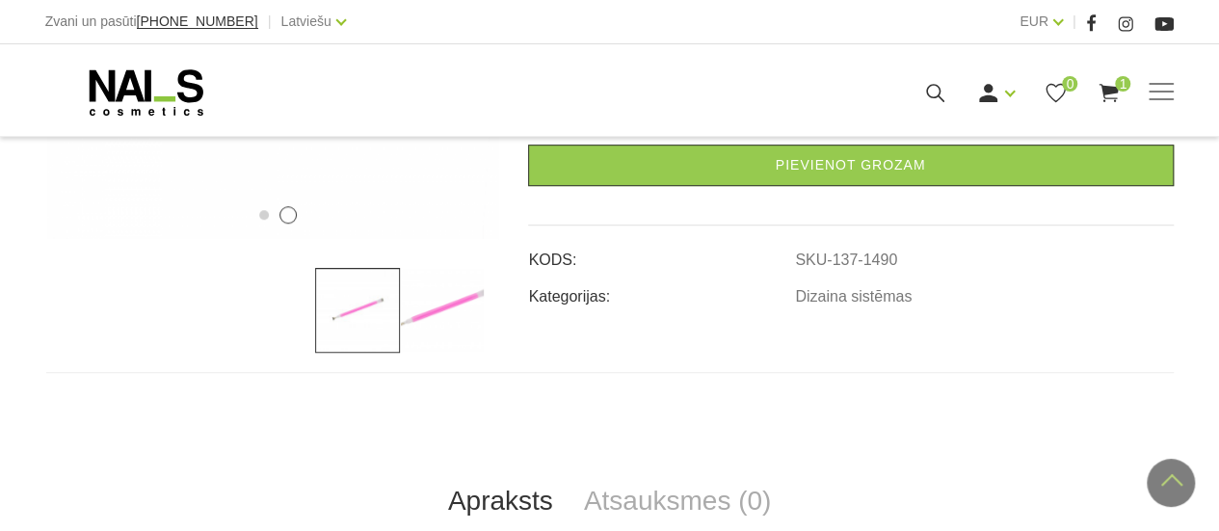
scroll to position [578, 0]
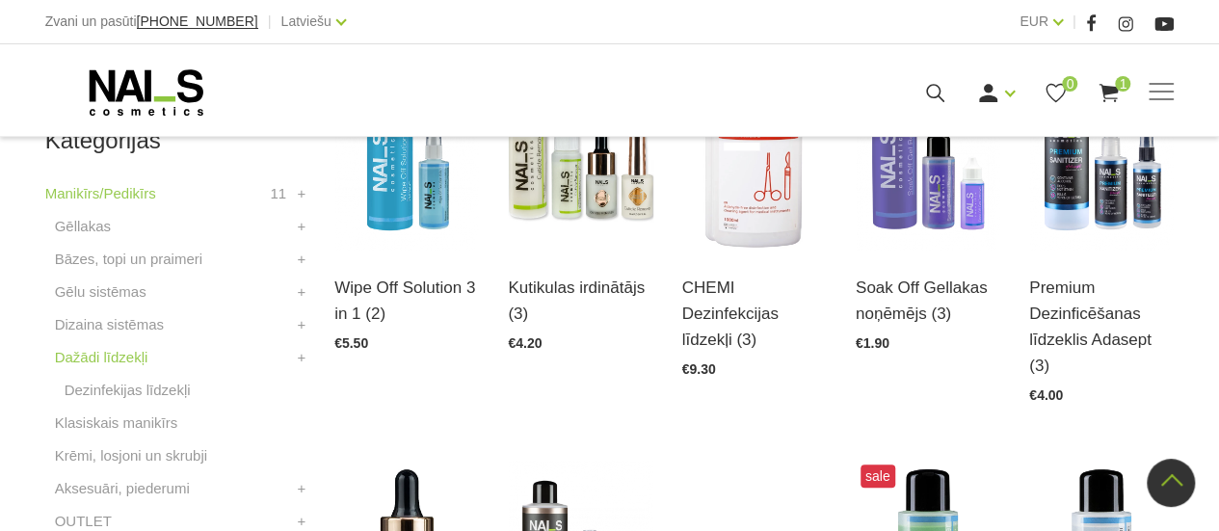
scroll to position [578, 0]
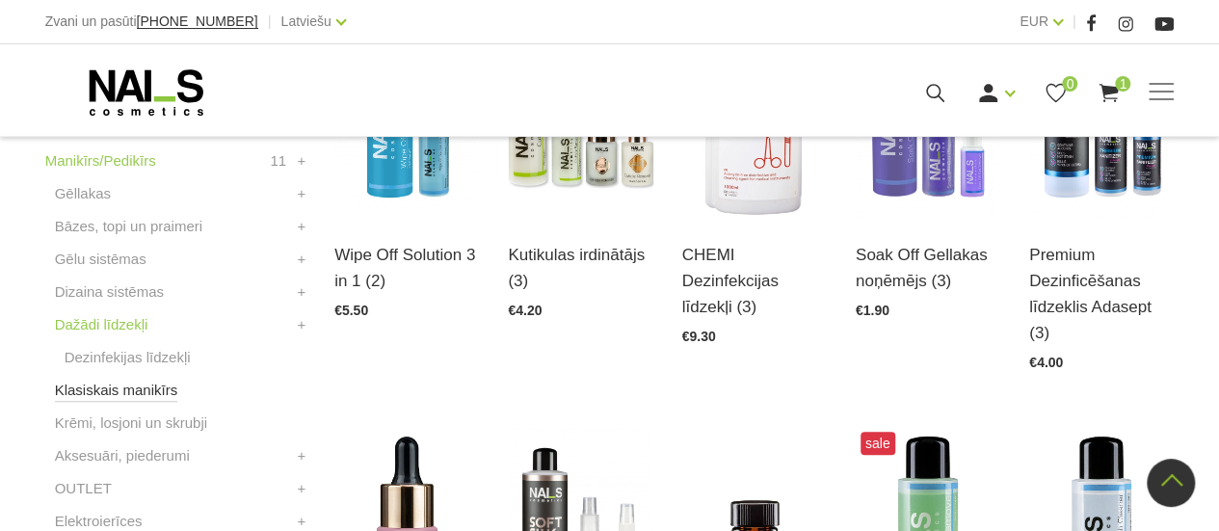
click at [131, 392] on link "Klasiskais manikīrs" at bounding box center [116, 390] width 123 height 23
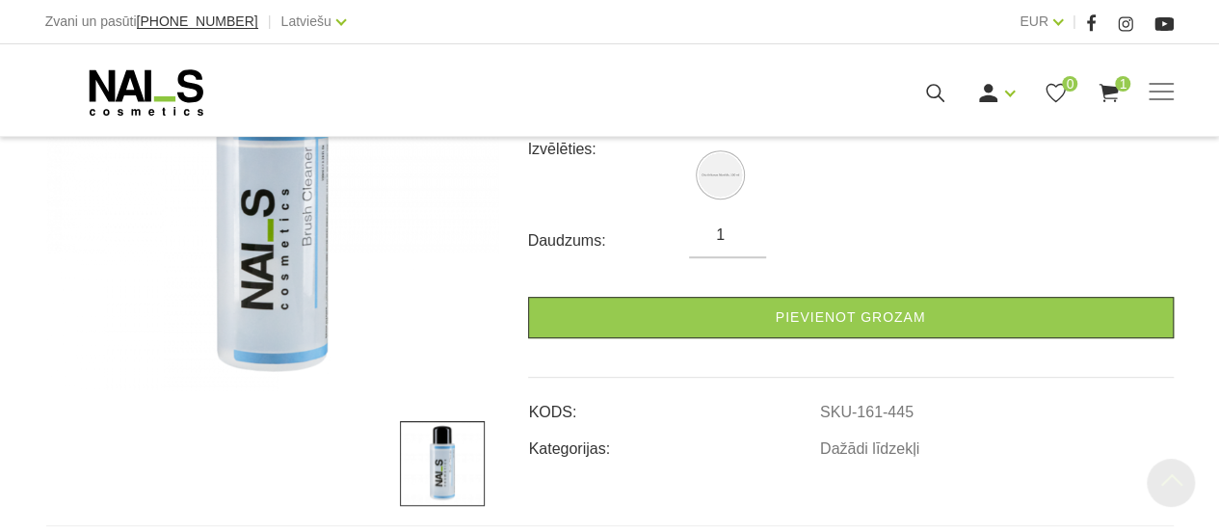
scroll to position [386, 0]
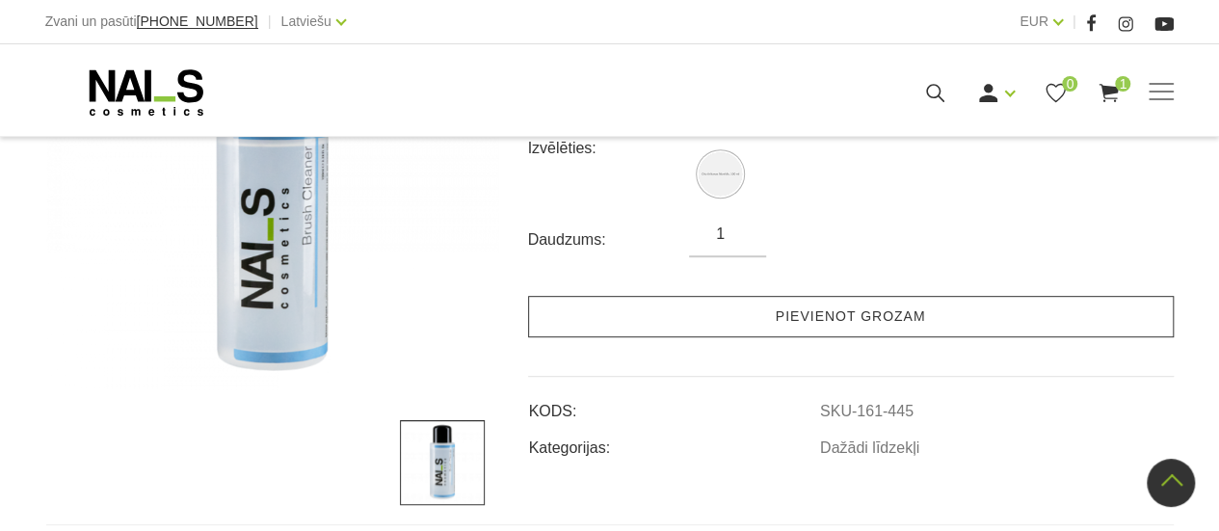
click at [783, 309] on link "Pievienot grozam" at bounding box center [851, 316] width 646 height 41
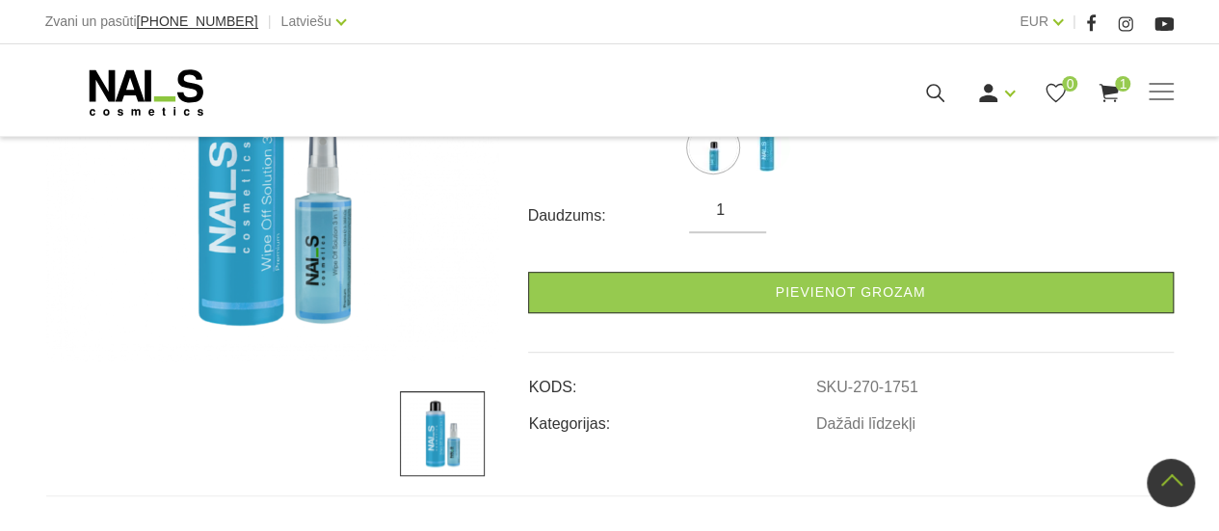
scroll to position [289, 0]
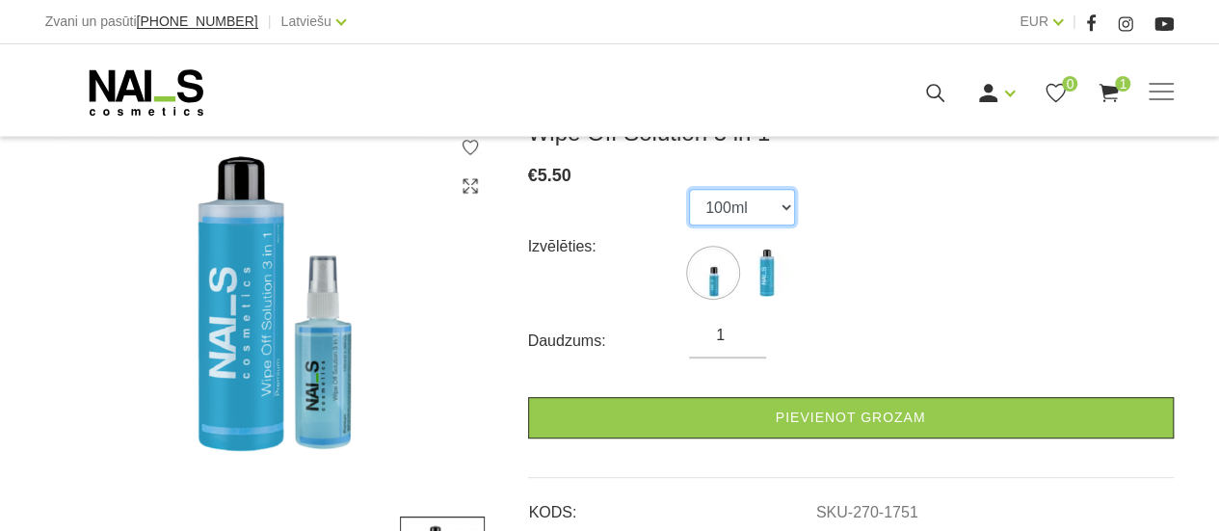
click at [772, 195] on select "100ml 500ml" at bounding box center [742, 207] width 106 height 37
click at [689, 189] on select "100ml 500ml" at bounding box center [742, 207] width 106 height 37
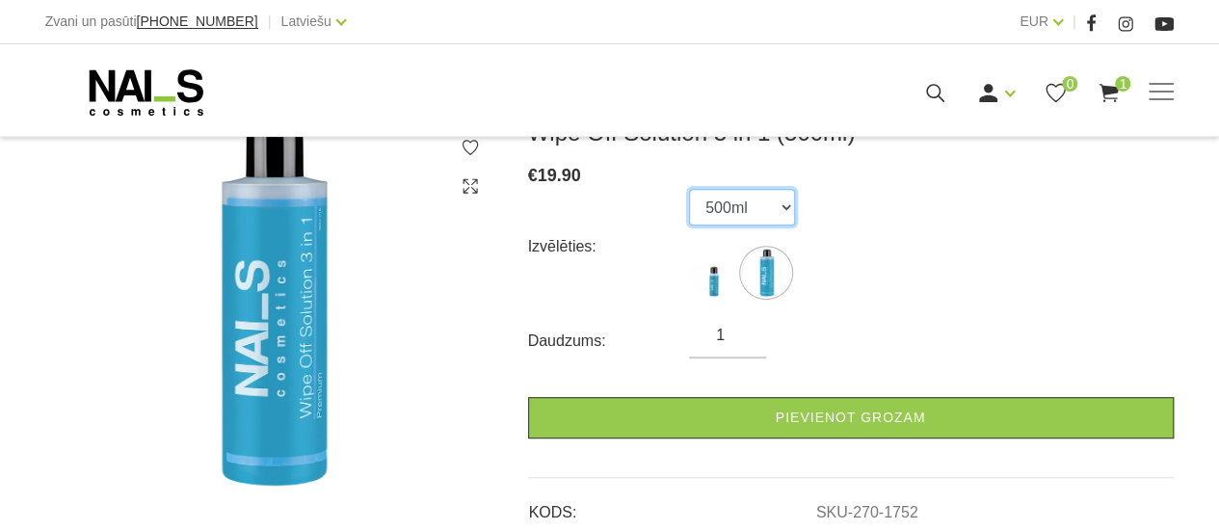
click at [764, 190] on select "100ml 500ml" at bounding box center [742, 207] width 106 height 37
select select "1751"
click at [689, 189] on select "100ml 500ml" at bounding box center [742, 207] width 106 height 37
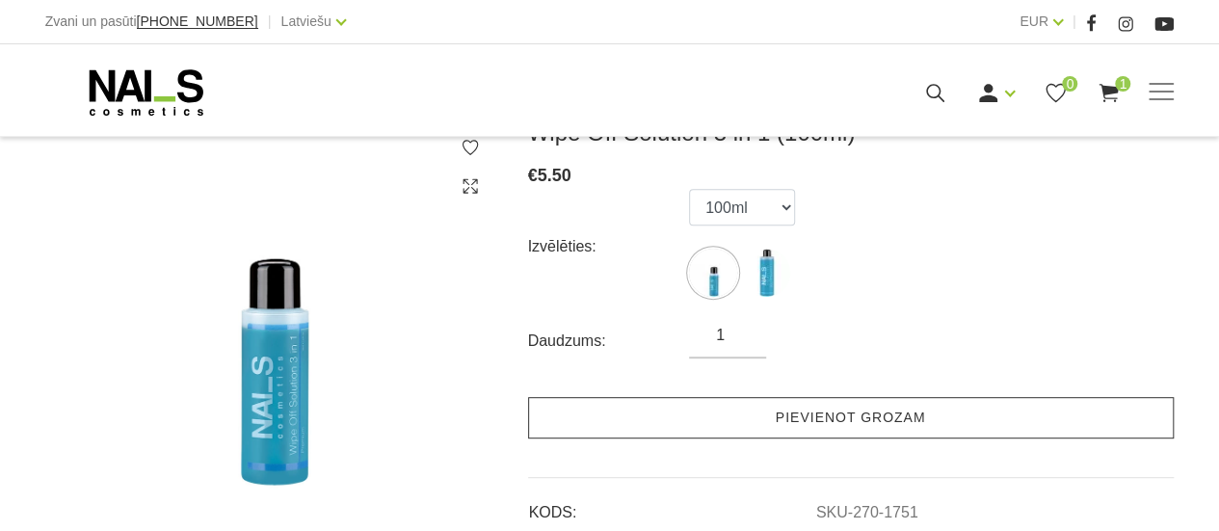
click at [738, 430] on link "Pievienot grozam" at bounding box center [851, 417] width 646 height 41
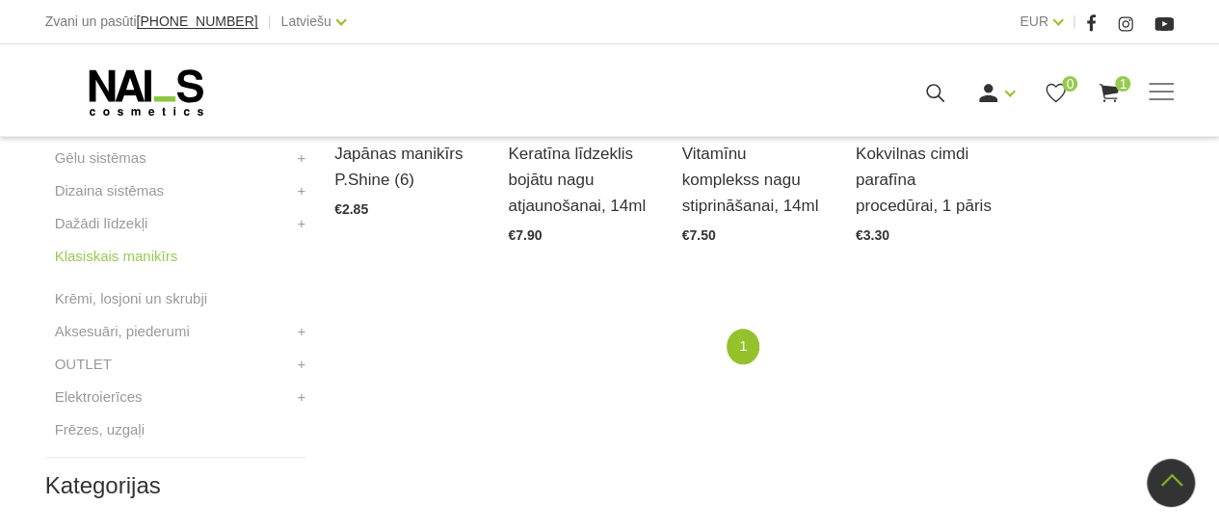
scroll to position [675, 0]
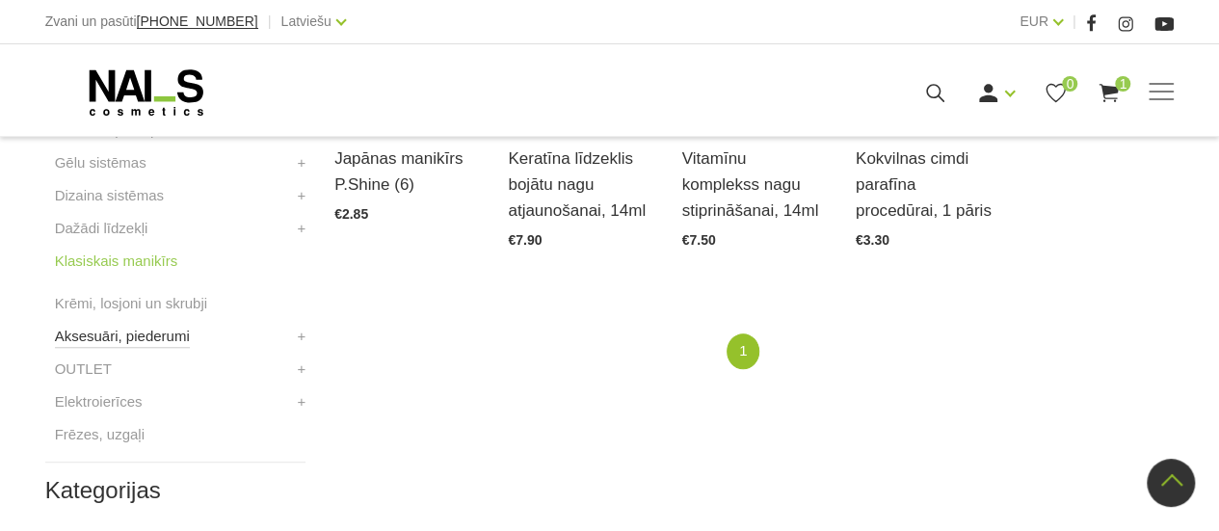
click at [161, 338] on link "Aksesuāri, piederumi" at bounding box center [122, 336] width 135 height 23
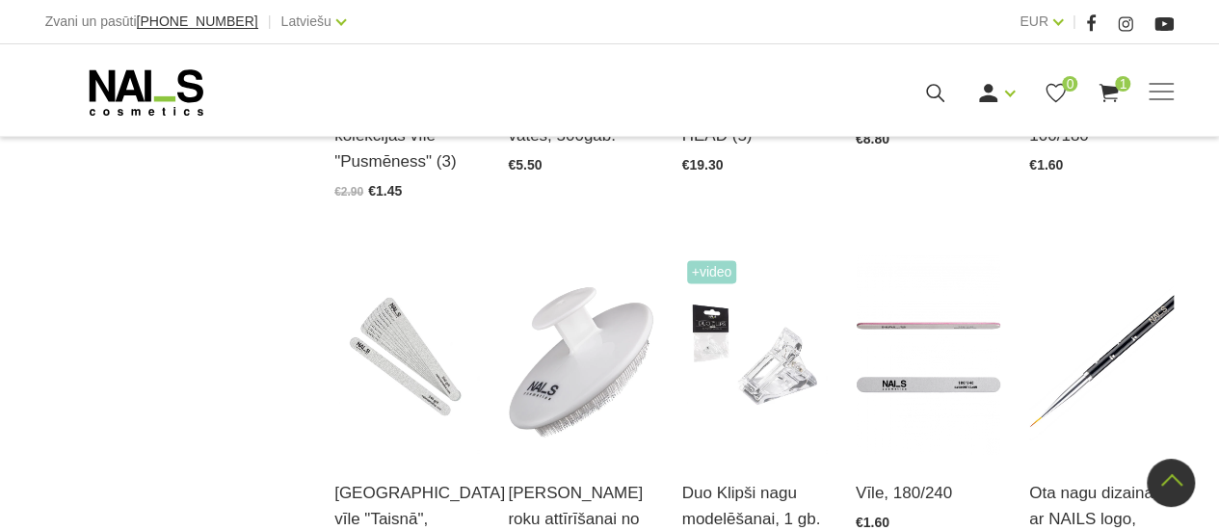
scroll to position [1638, 0]
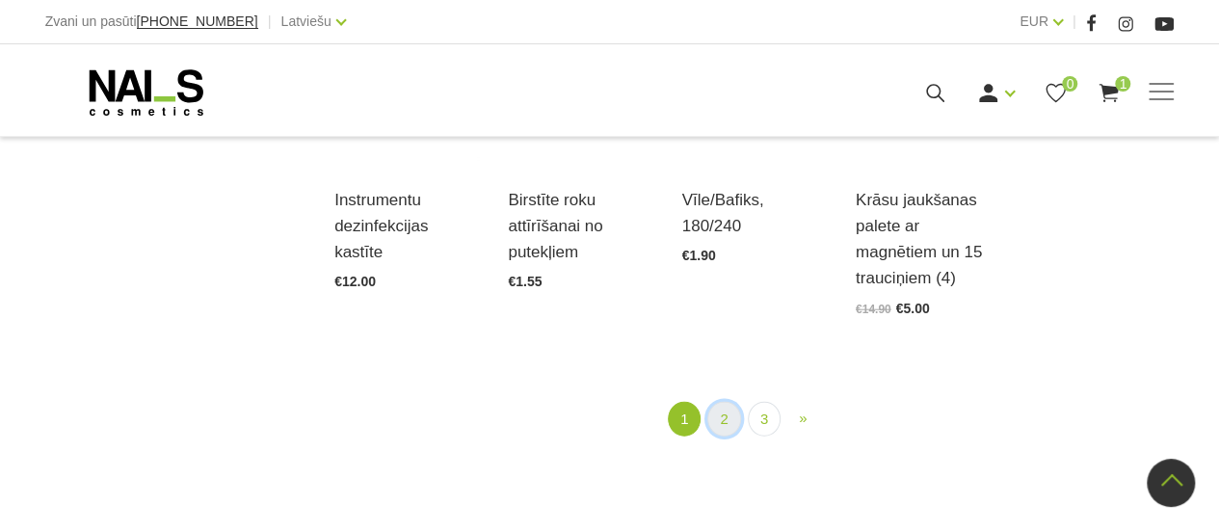
click at [723, 402] on link "2" at bounding box center [723, 420] width 33 height 36
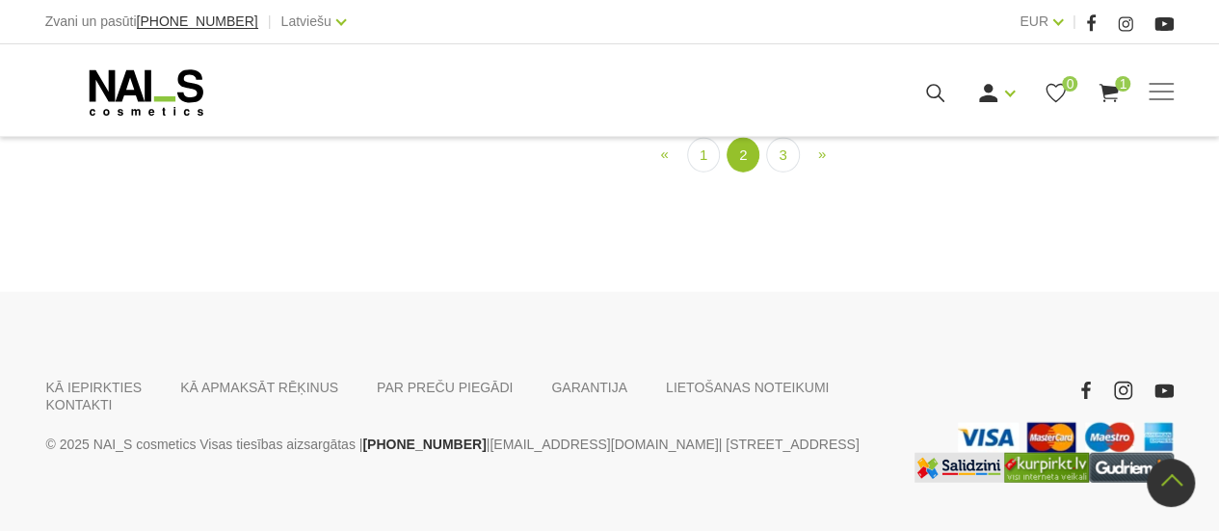
scroll to position [2328, 0]
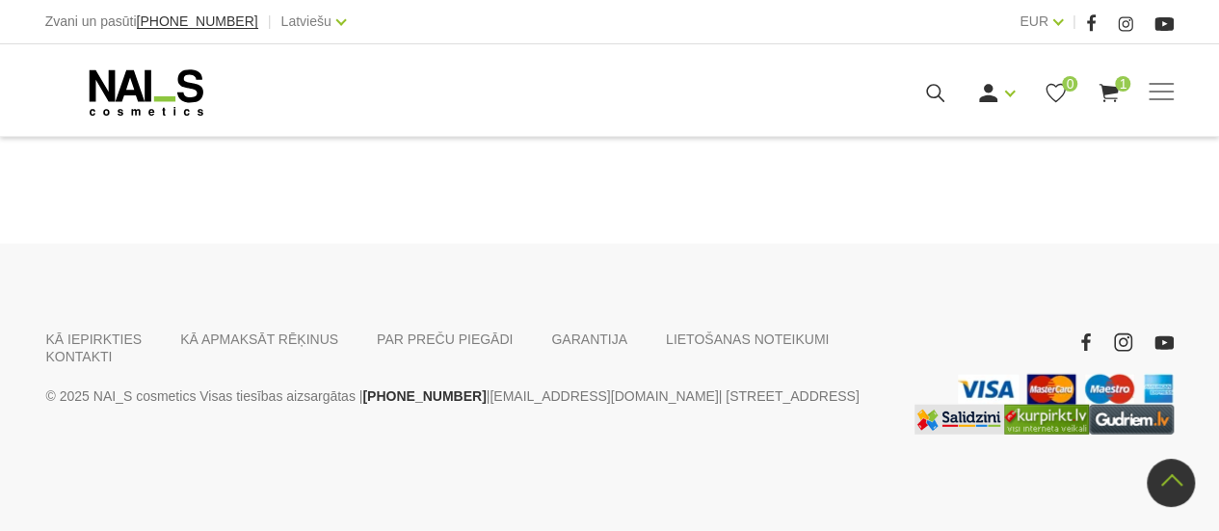
click at [787, 125] on link "3" at bounding box center [782, 108] width 33 height 36
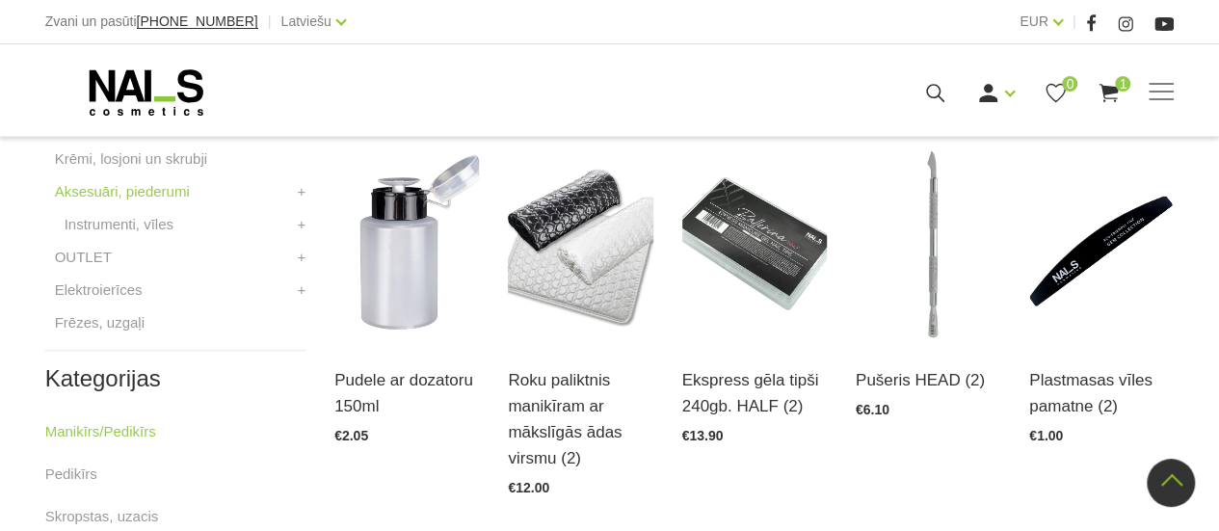
scroll to position [779, 0]
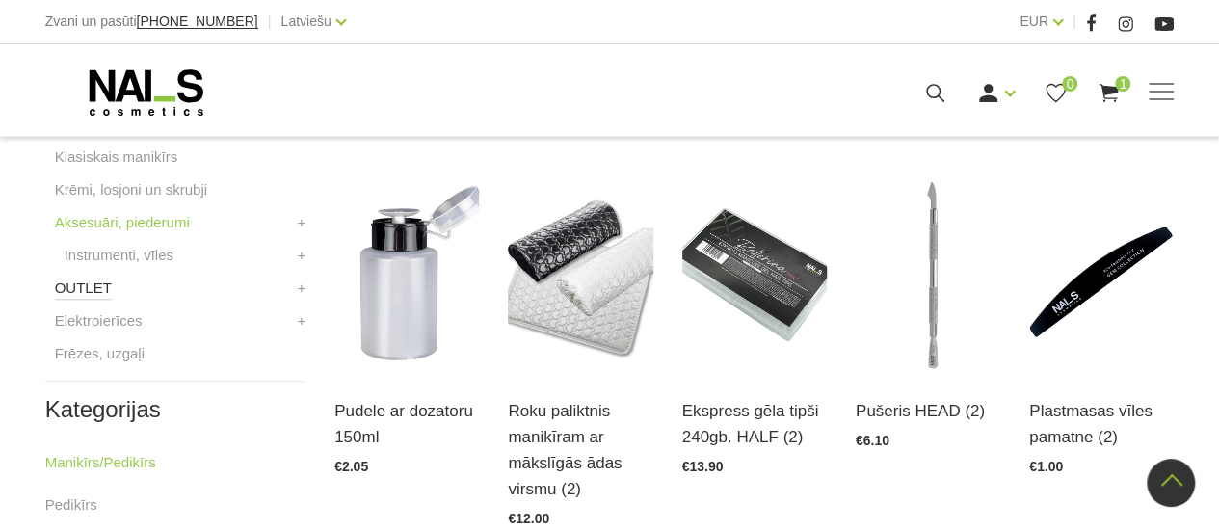
click at [83, 295] on link "OUTLET" at bounding box center [83, 288] width 57 height 23
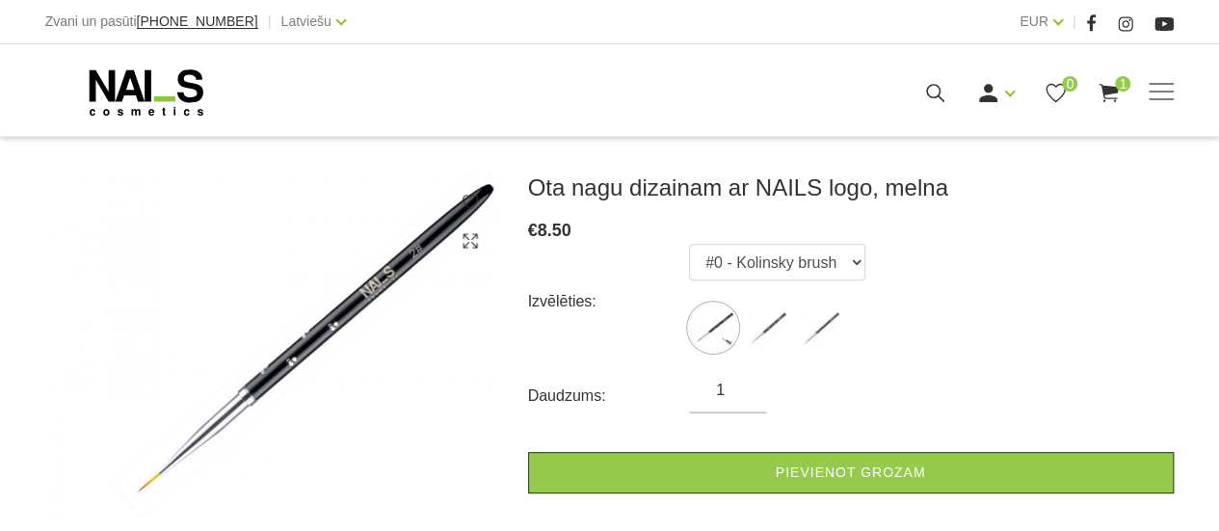
scroll to position [193, 0]
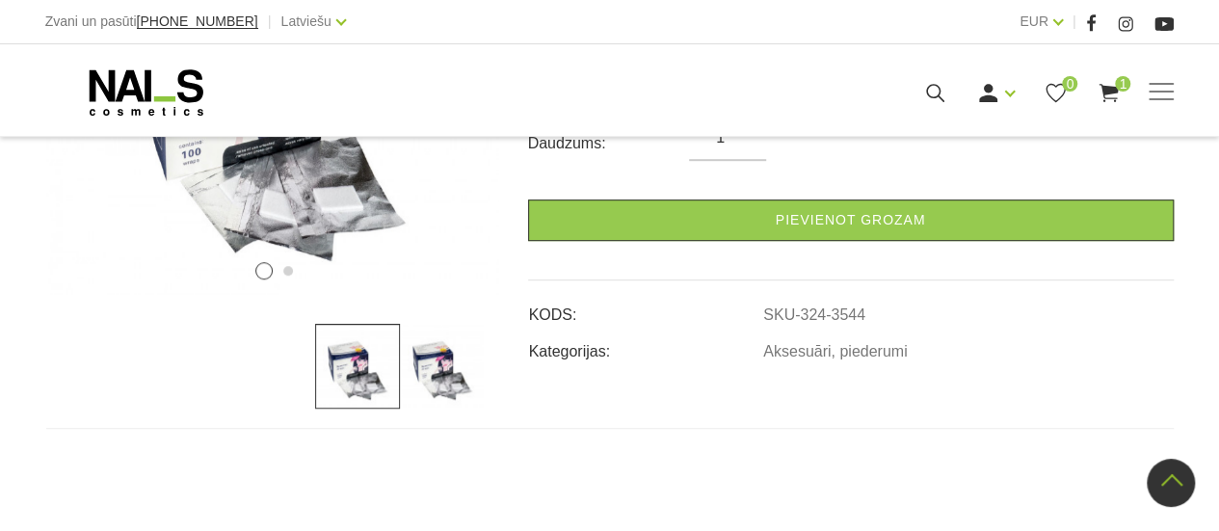
scroll to position [289, 0]
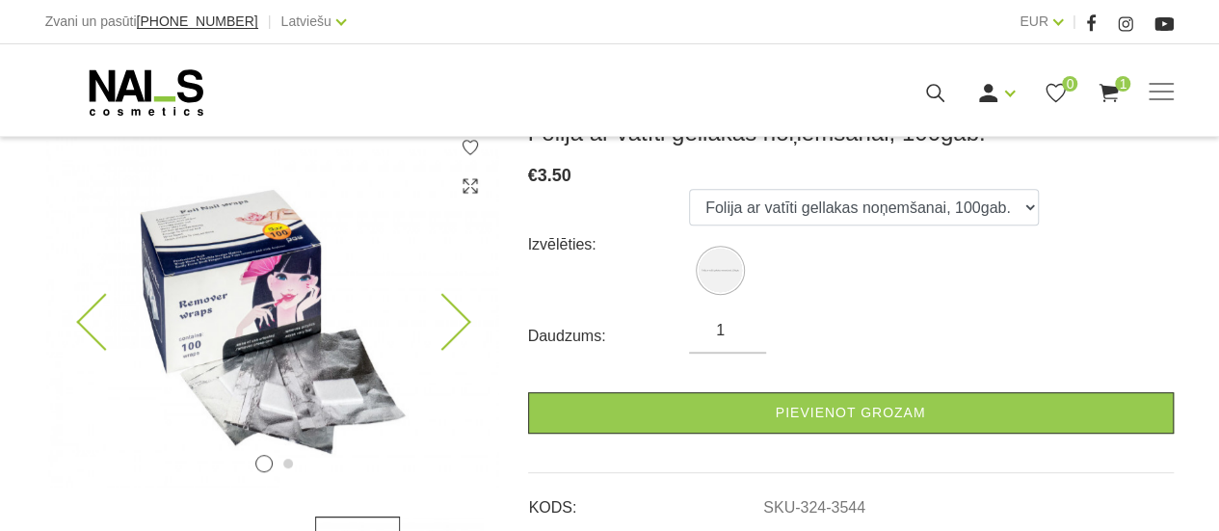
click at [318, 402] on img at bounding box center [272, 303] width 453 height 369
click at [457, 327] on icon at bounding box center [441, 322] width 57 height 57
click at [330, 398] on img at bounding box center [272, 303] width 453 height 369
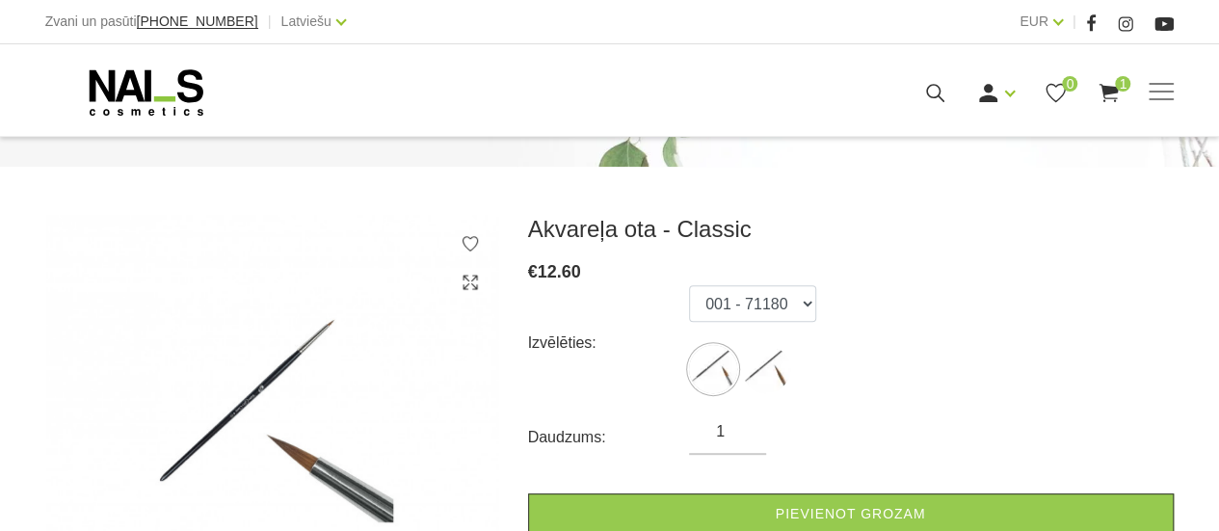
scroll to position [289, 0]
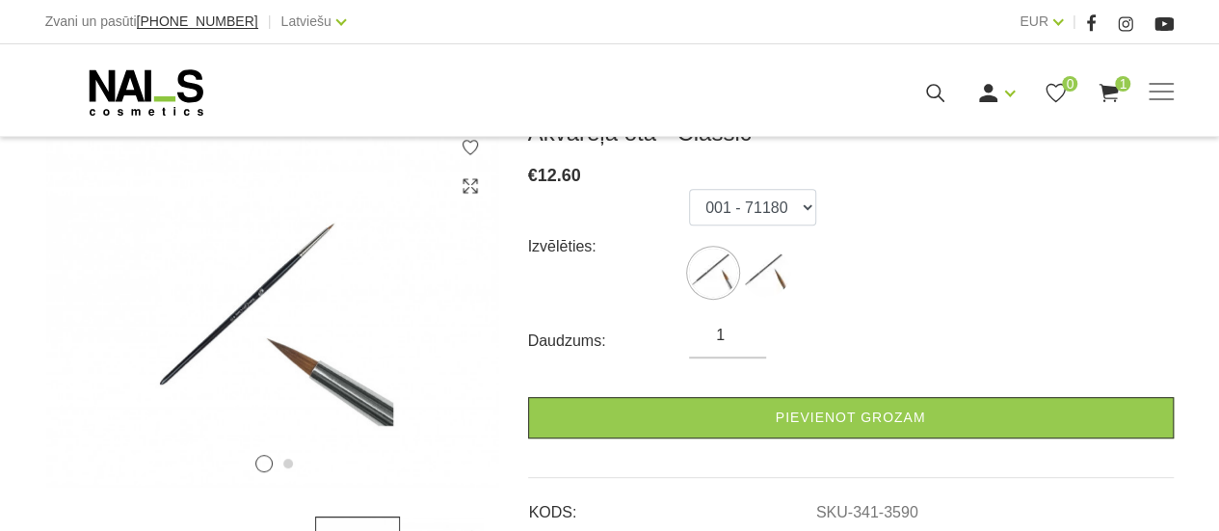
click at [783, 253] on label at bounding box center [766, 273] width 48 height 48
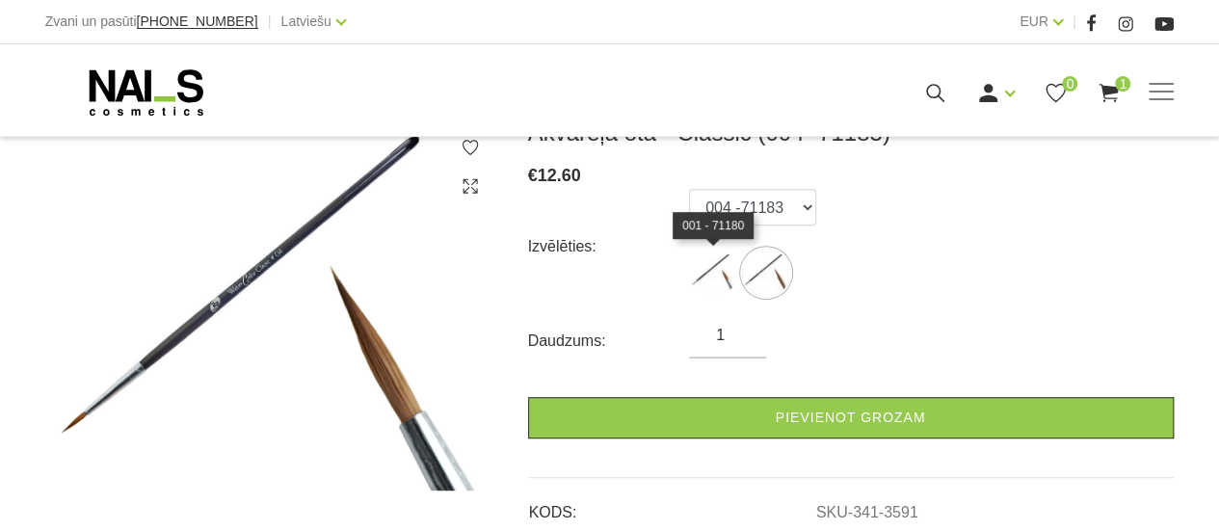
click at [728, 273] on img at bounding box center [713, 273] width 48 height 48
select select "3590"
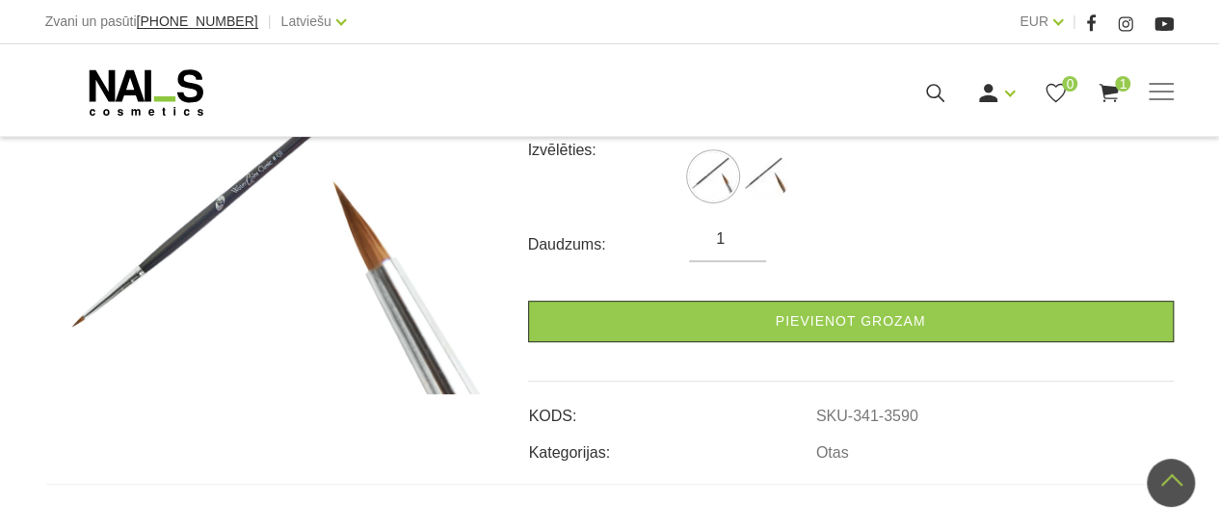
scroll to position [193, 0]
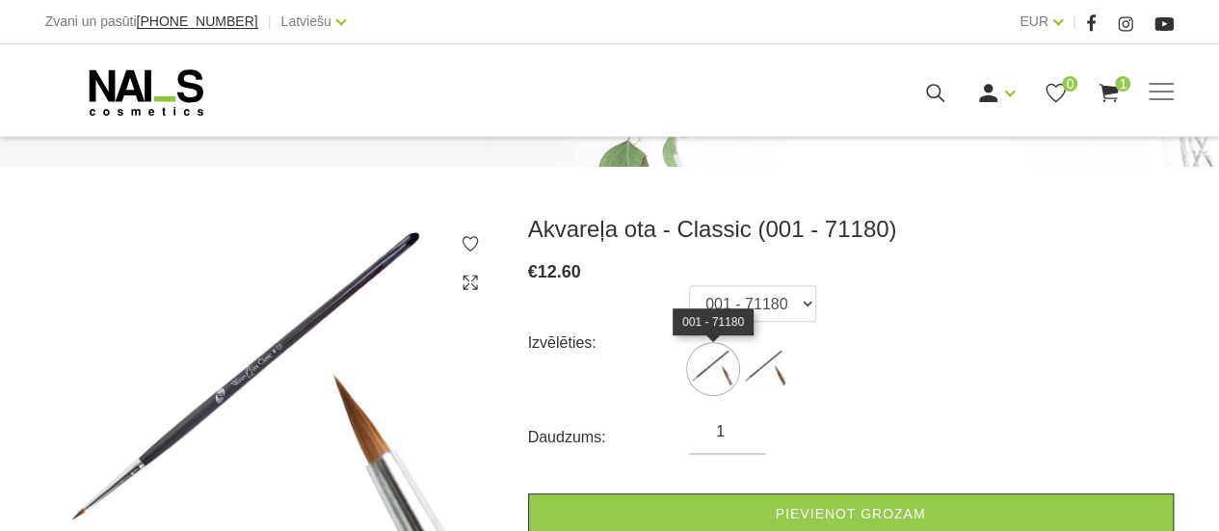
click at [723, 378] on img at bounding box center [713, 369] width 48 height 48
click at [783, 332] on ul "001 - 71180 004 -71183" at bounding box center [752, 343] width 127 height 116
click at [793, 311] on select "001 - 71180 004 -71183" at bounding box center [752, 303] width 127 height 37
click at [689, 285] on select "001 - 71180 004 -71183" at bounding box center [752, 303] width 127 height 37
click at [875, 346] on div "Izvēlēties: 001 - 71180 004 -71183" at bounding box center [851, 343] width 646 height 116
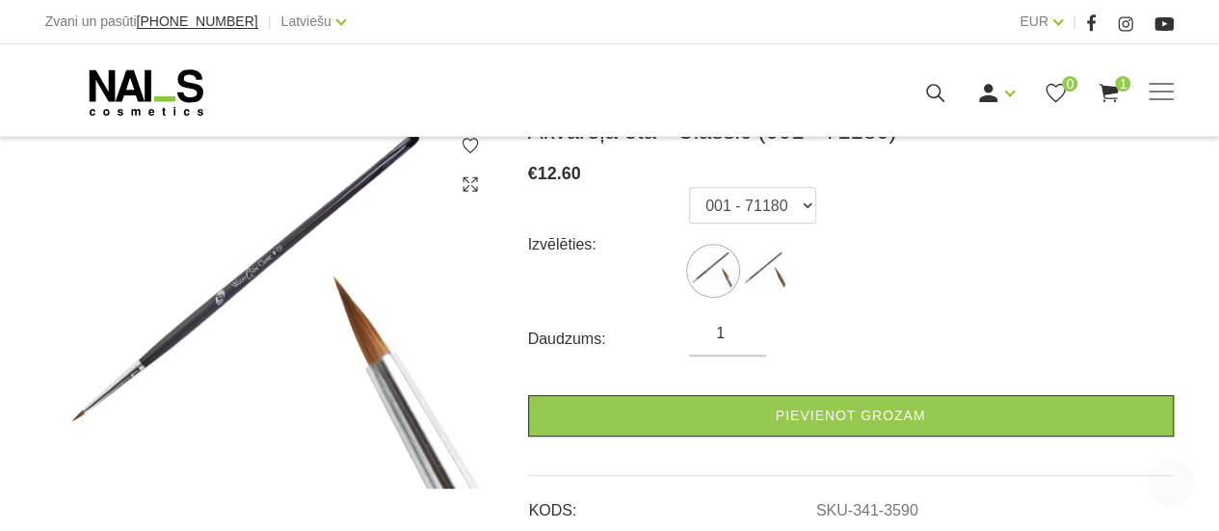
scroll to position [386, 0]
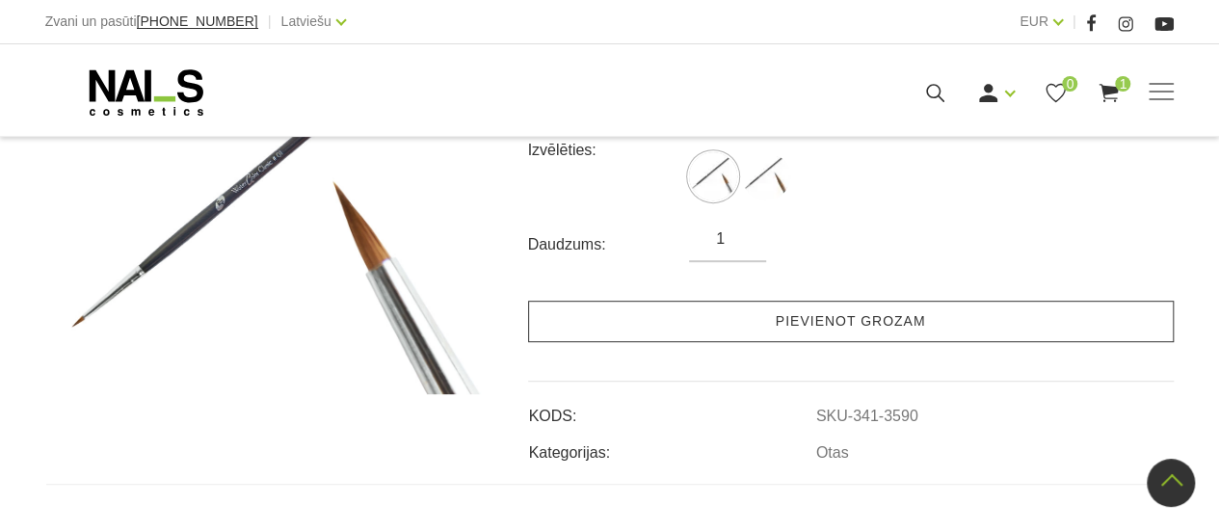
click at [841, 334] on link "Pievienot grozam" at bounding box center [851, 321] width 646 height 41
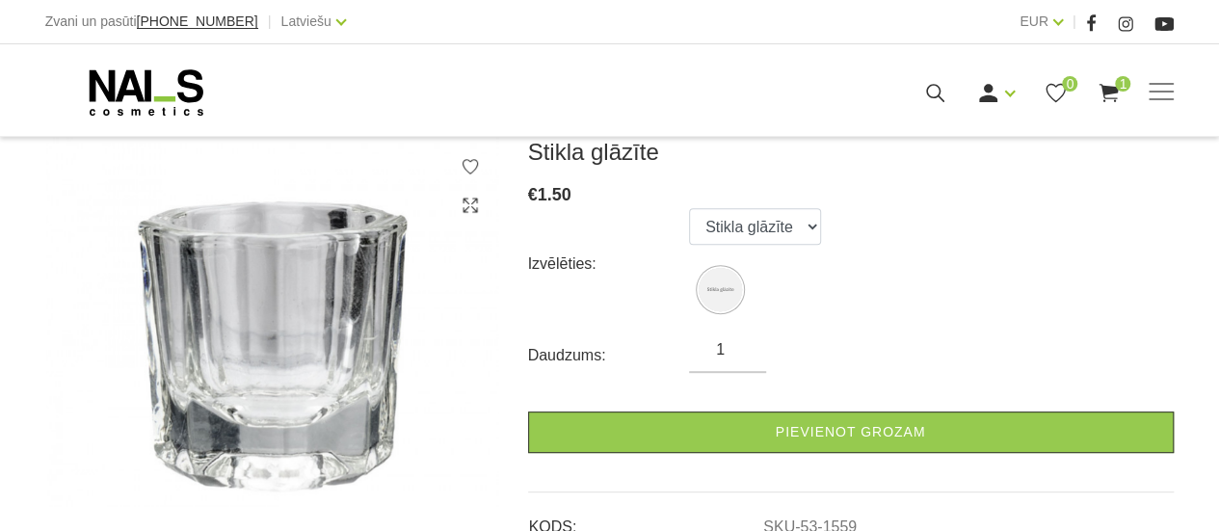
scroll to position [289, 0]
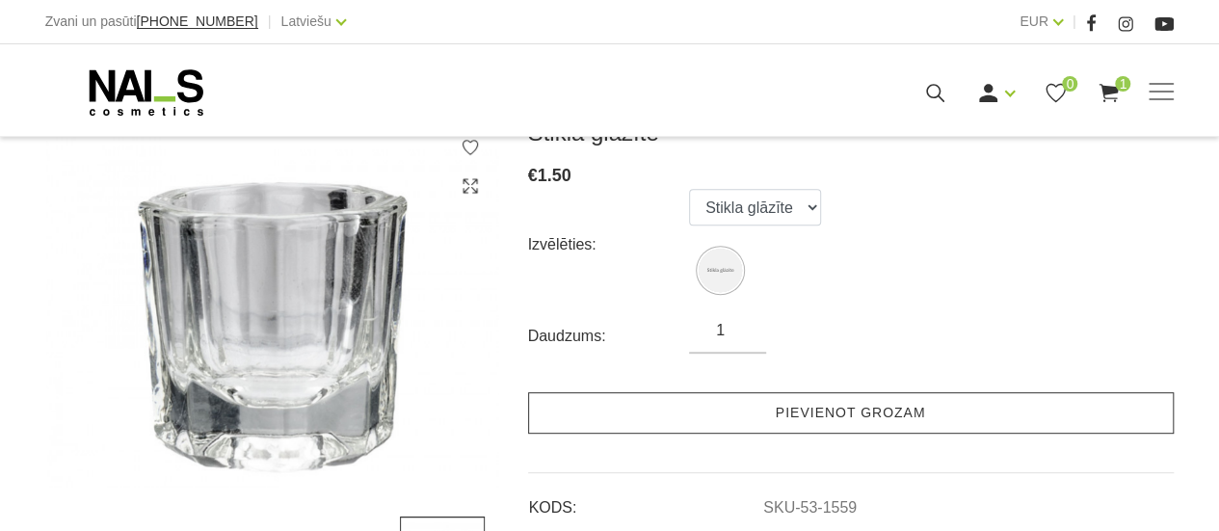
click at [818, 412] on link "Pievienot grozam" at bounding box center [851, 412] width 646 height 41
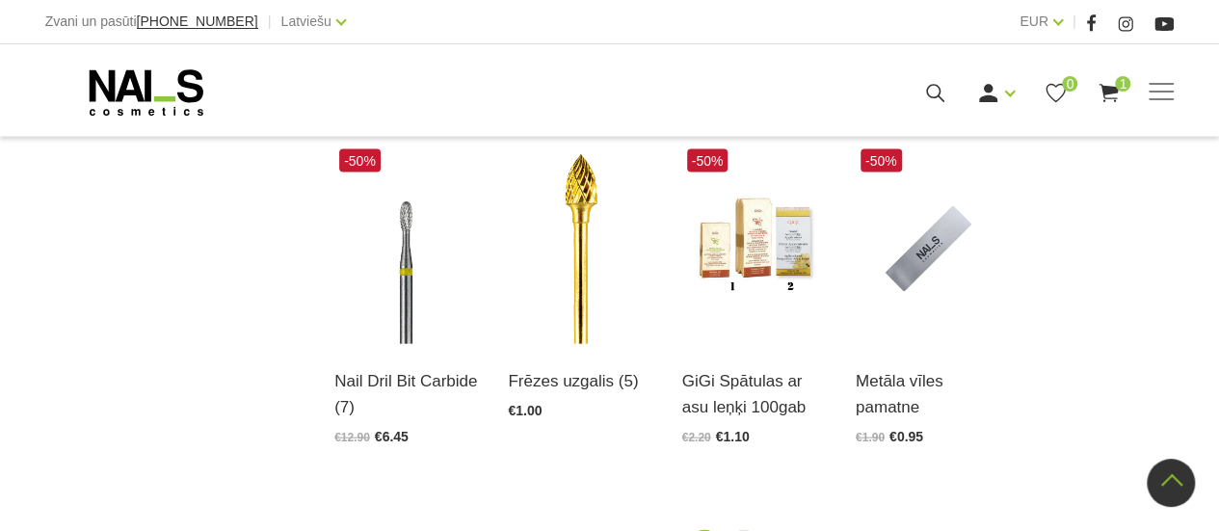
scroll to position [2217, 0]
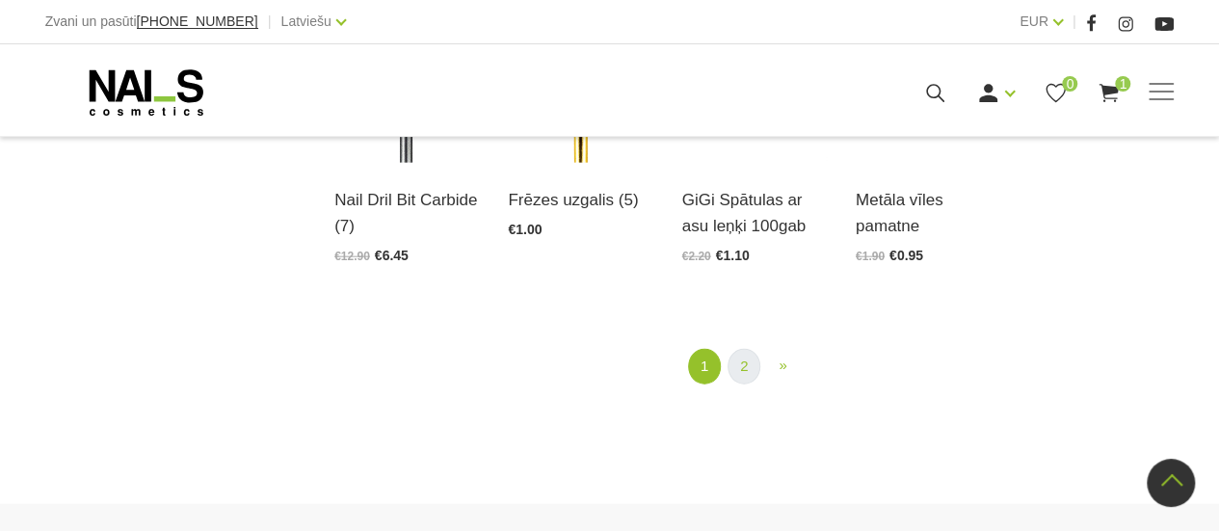
click at [759, 349] on ul "1 (current) 2 » Next" at bounding box center [753, 367] width 839 height 36
click at [752, 349] on link "2" at bounding box center [744, 367] width 33 height 36
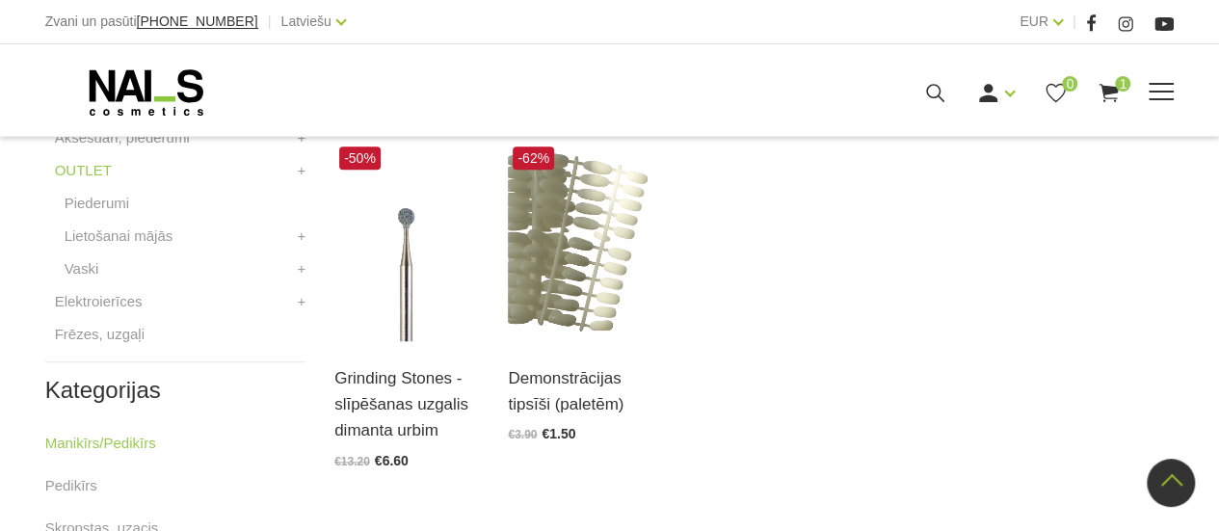
scroll to position [875, 0]
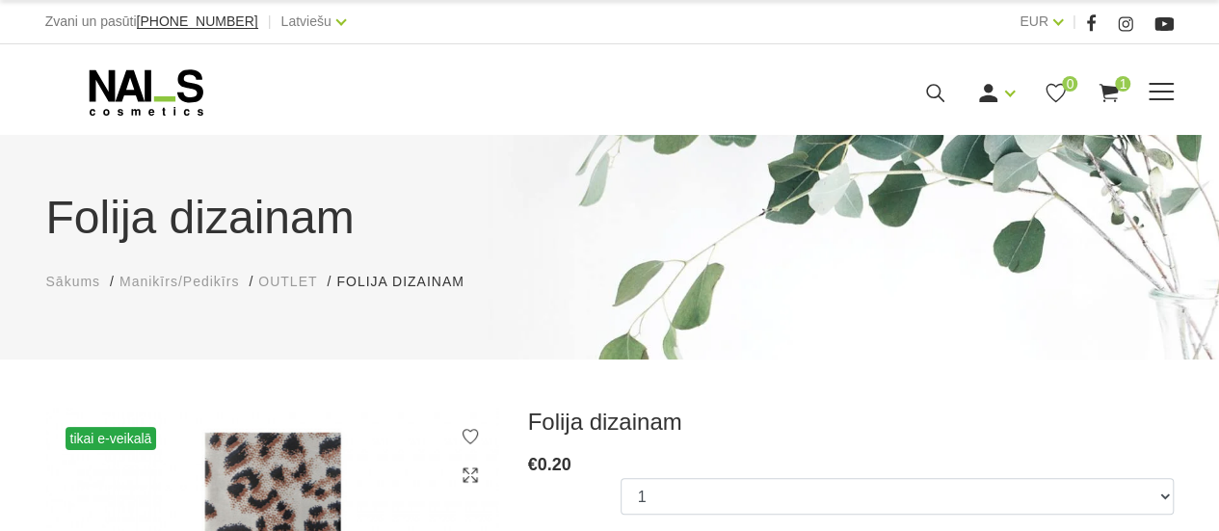
click at [1114, 96] on icon at bounding box center [1109, 93] width 24 height 24
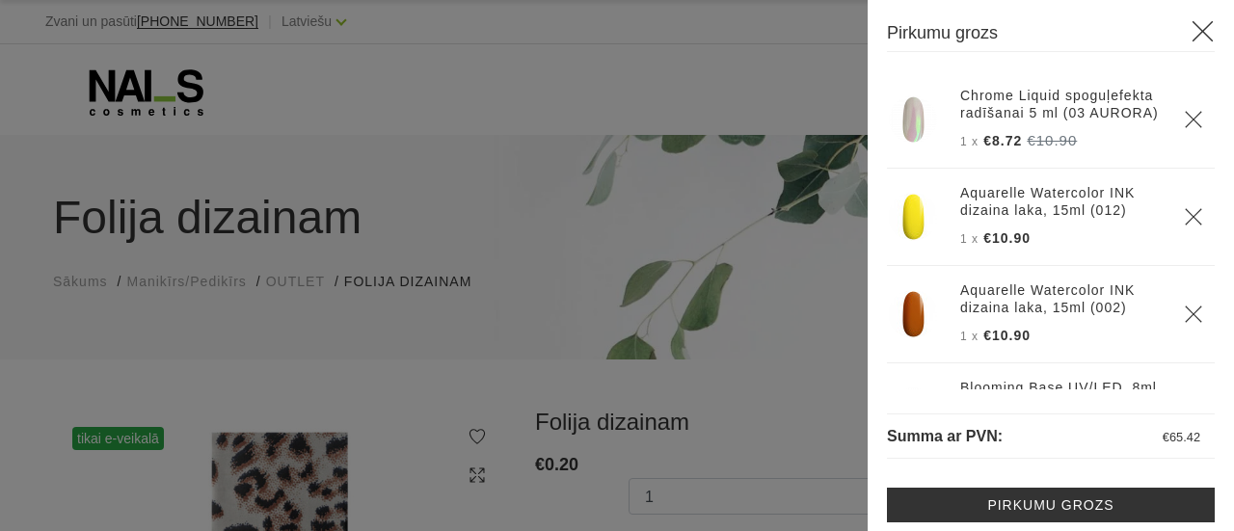
click at [1008, 121] on link "Chrome Liquid spoguļefekta radīšanai 5 ml (03 AURORA)" at bounding box center [1060, 104] width 200 height 35
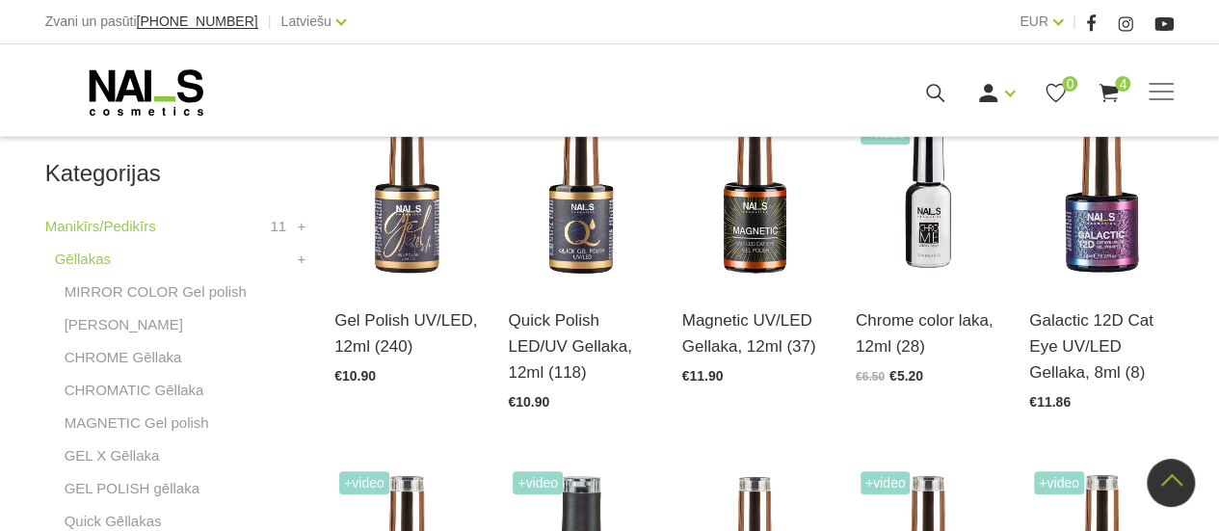
scroll to position [482, 0]
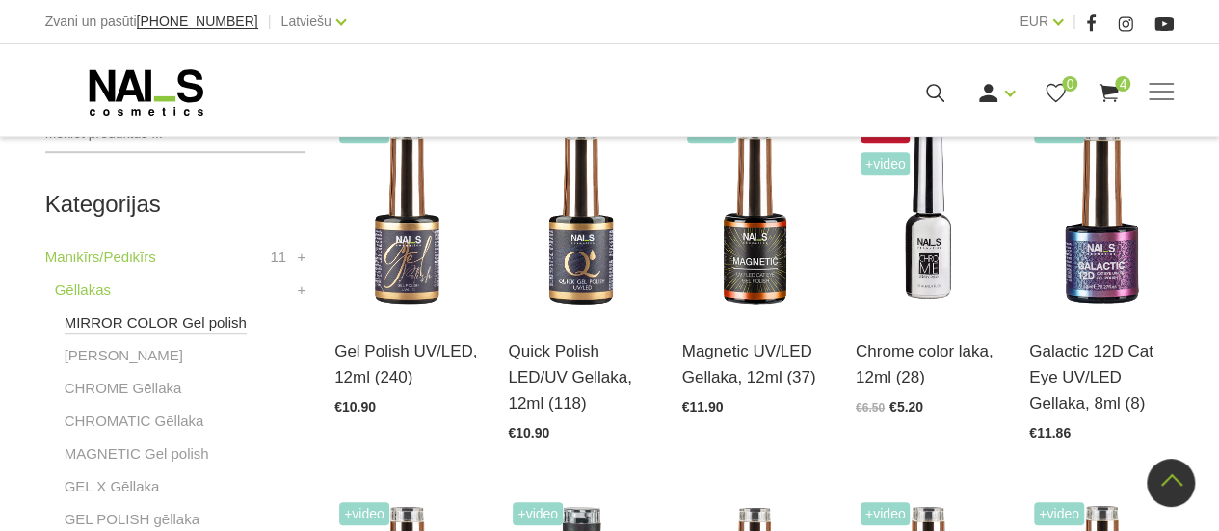
click at [95, 323] on link "MIRROR COLOR Gel polish" at bounding box center [156, 322] width 182 height 23
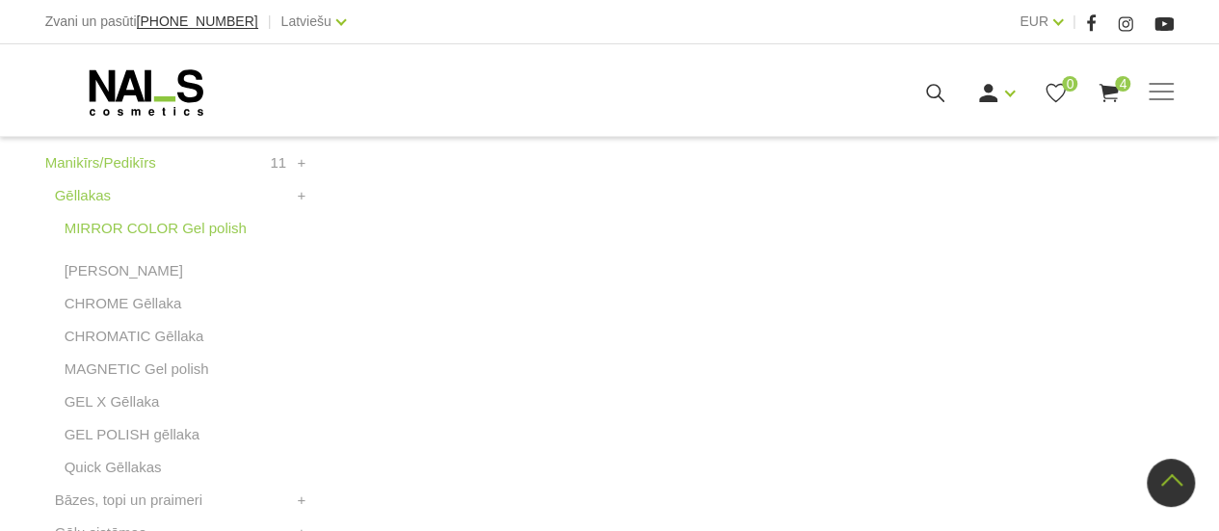
scroll to position [578, 0]
click at [148, 302] on link "CHROME Gēllaka" at bounding box center [124, 301] width 118 height 23
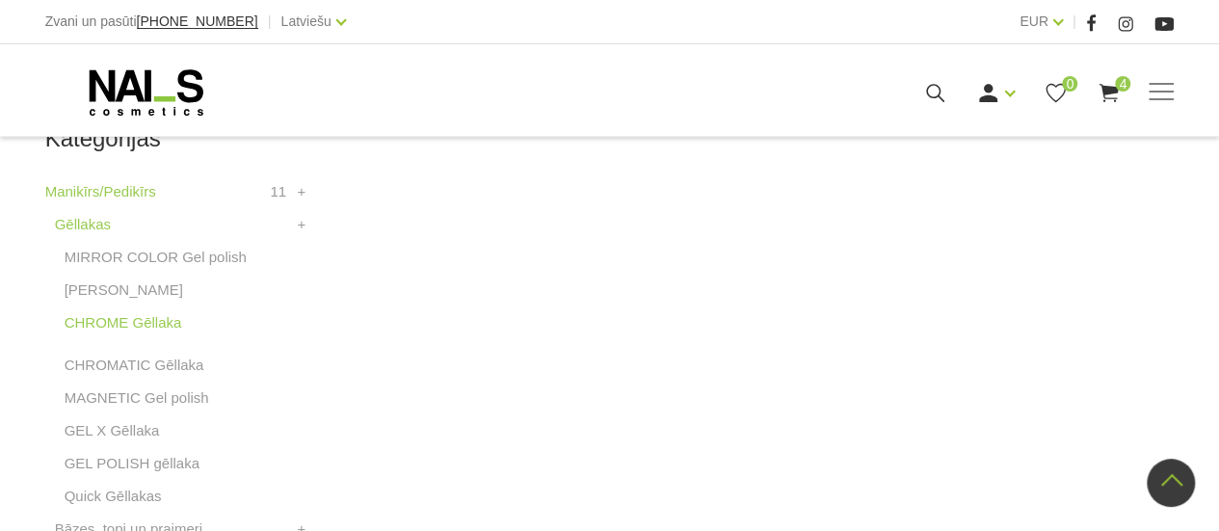
scroll to position [578, 0]
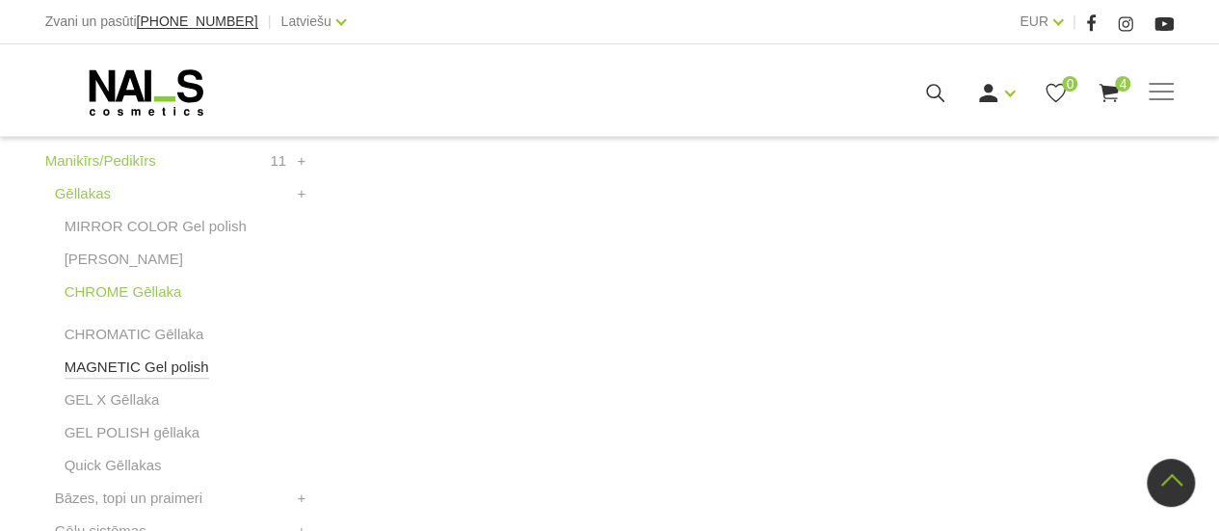
click at [173, 360] on link "MAGNETIC Gel polish" at bounding box center [137, 367] width 145 height 23
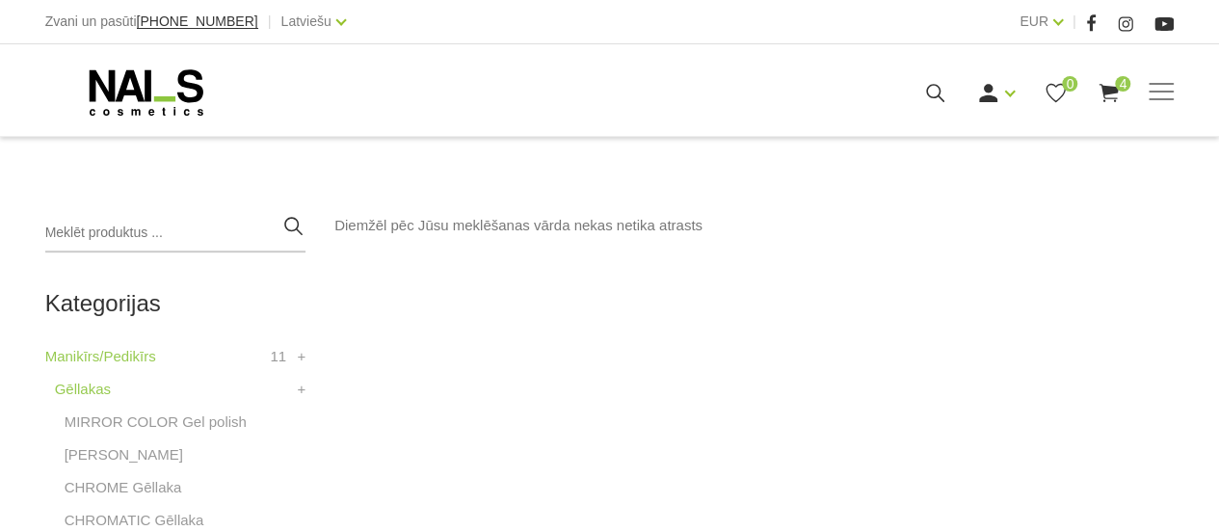
scroll to position [386, 0]
click at [85, 388] on link "Gēllakas" at bounding box center [83, 386] width 56 height 23
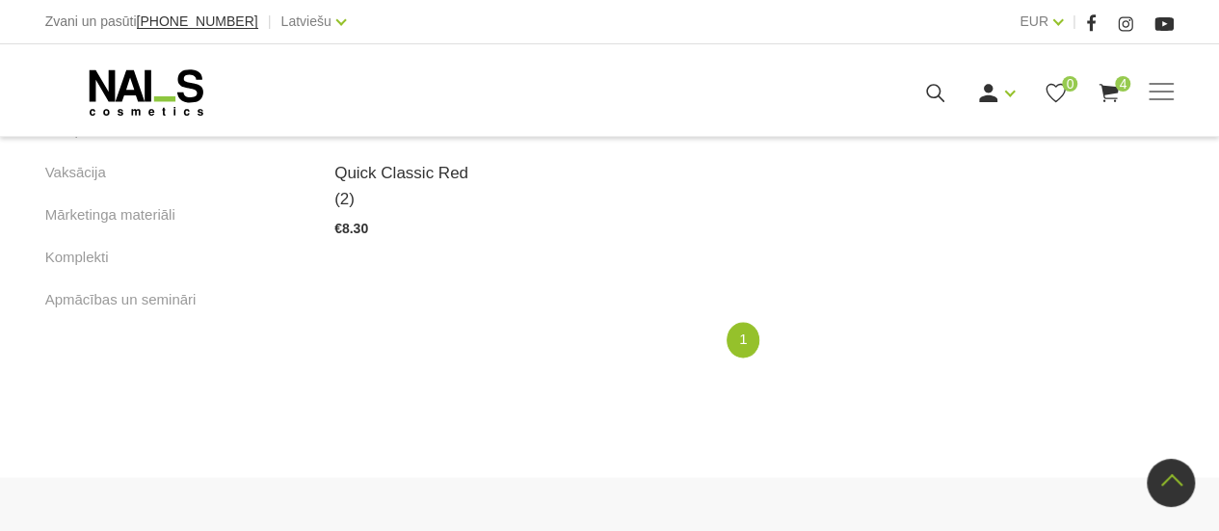
scroll to position [1446, 0]
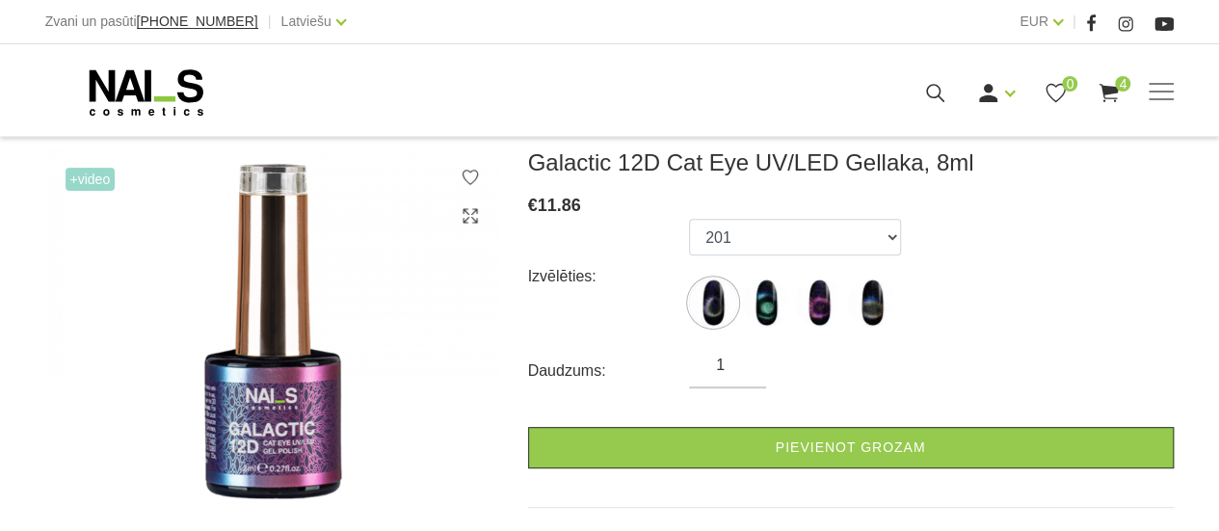
scroll to position [289, 0]
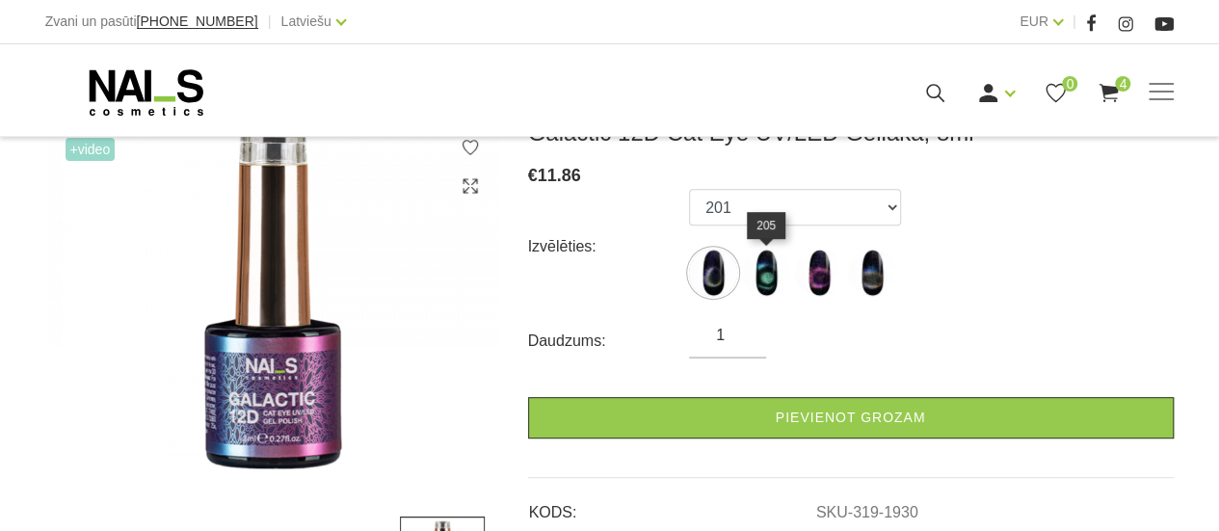
click at [763, 279] on img at bounding box center [766, 273] width 48 height 48
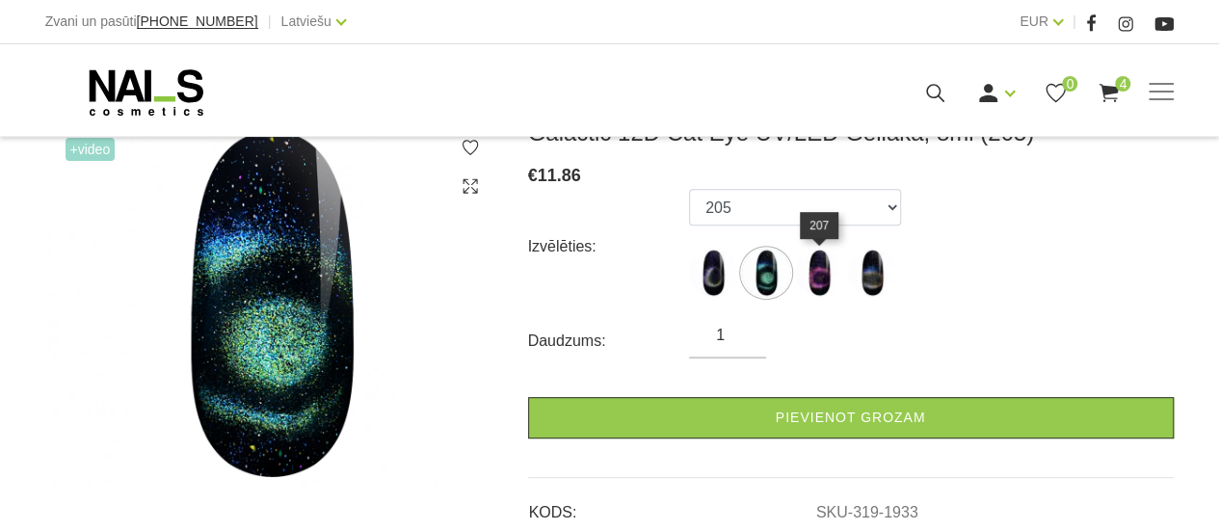
click at [827, 292] on img at bounding box center [819, 273] width 48 height 48
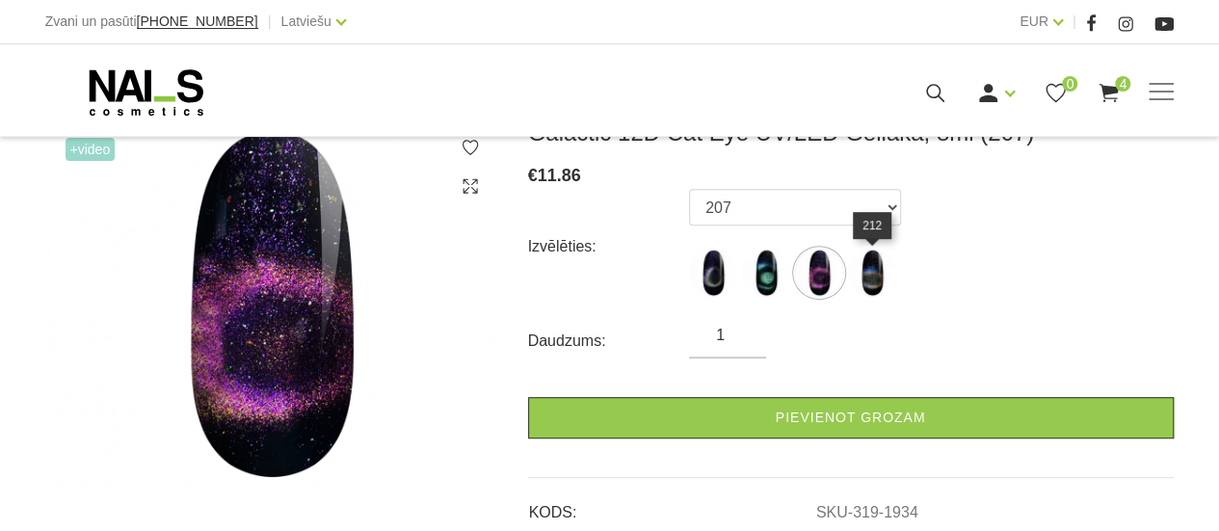
click at [865, 289] on img at bounding box center [872, 273] width 48 height 48
select select "1937"
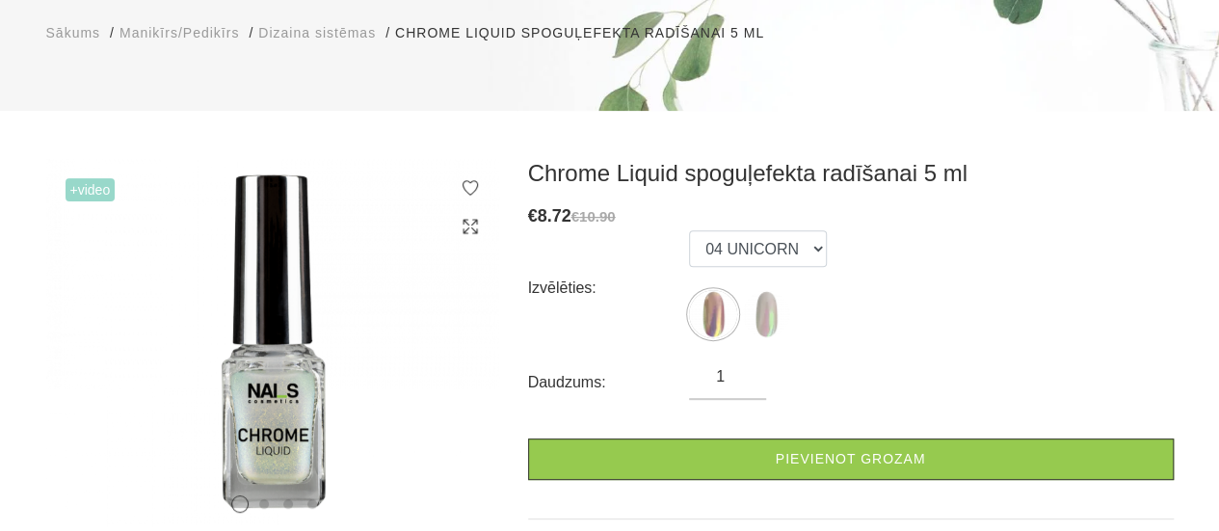
scroll to position [289, 0]
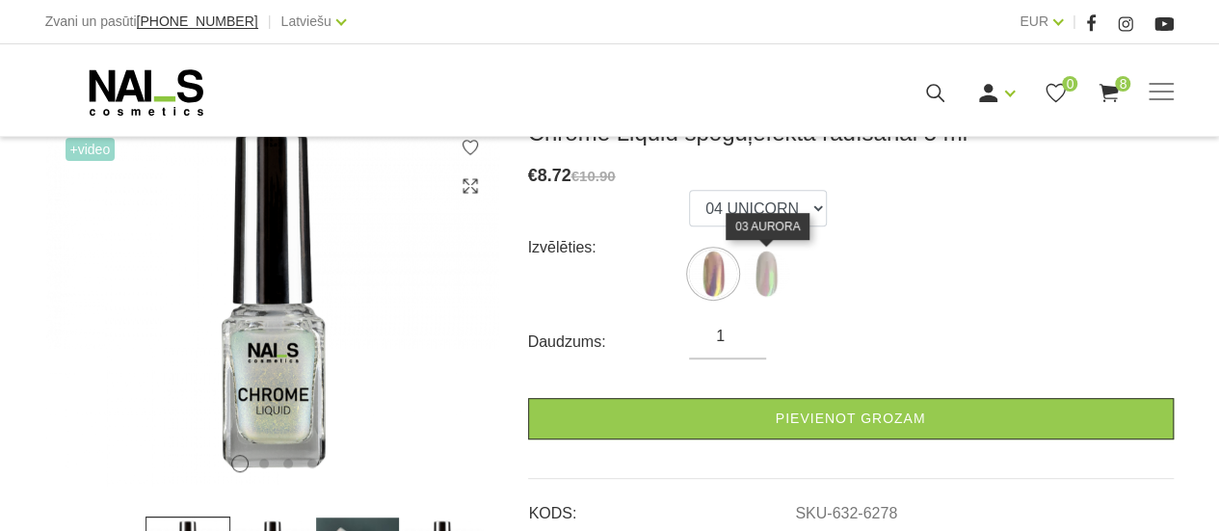
click at [785, 257] on label at bounding box center [766, 274] width 48 height 48
select select "6280"
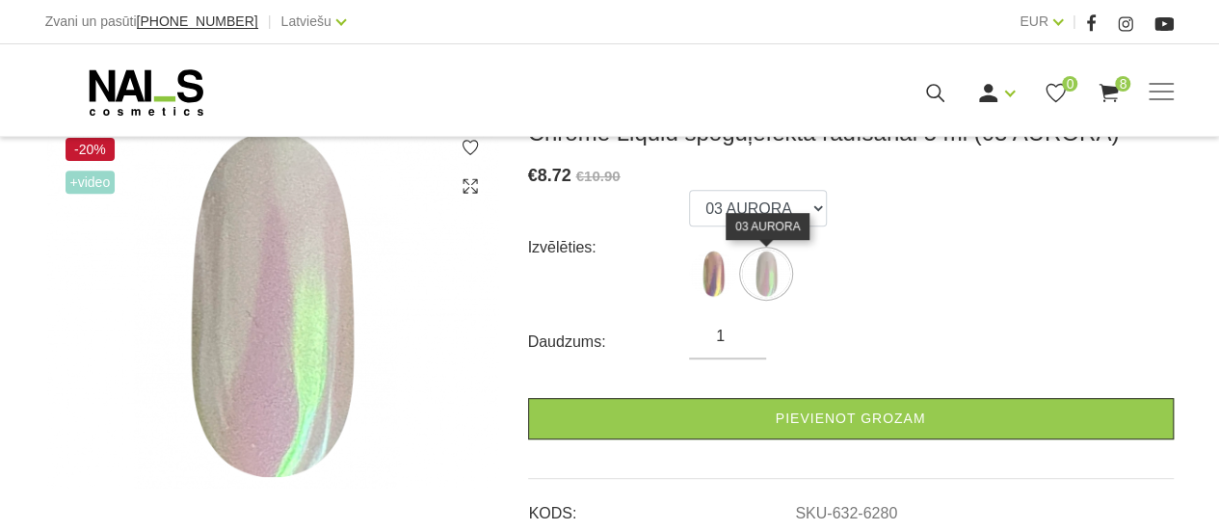
click at [773, 270] on img at bounding box center [766, 274] width 48 height 48
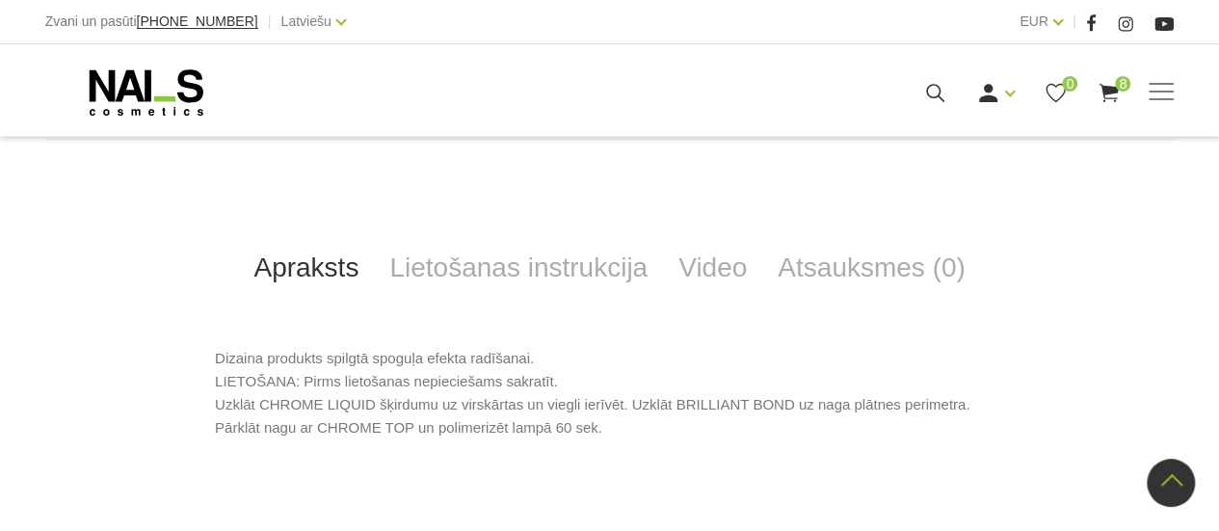
scroll to position [761, 0]
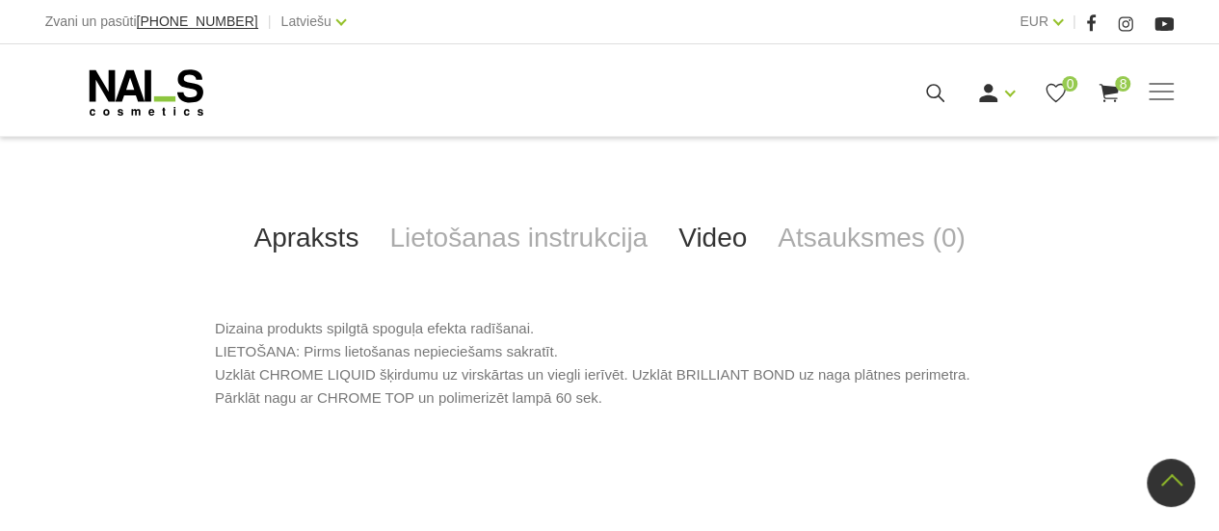
click at [709, 251] on link "Video" at bounding box center [712, 238] width 99 height 64
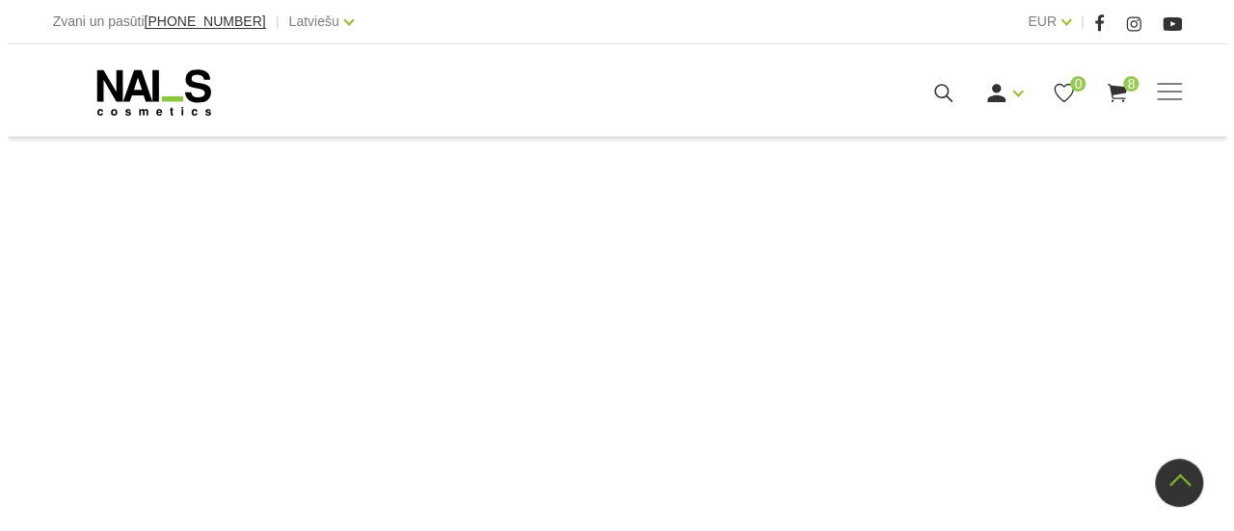
scroll to position [1436, 0]
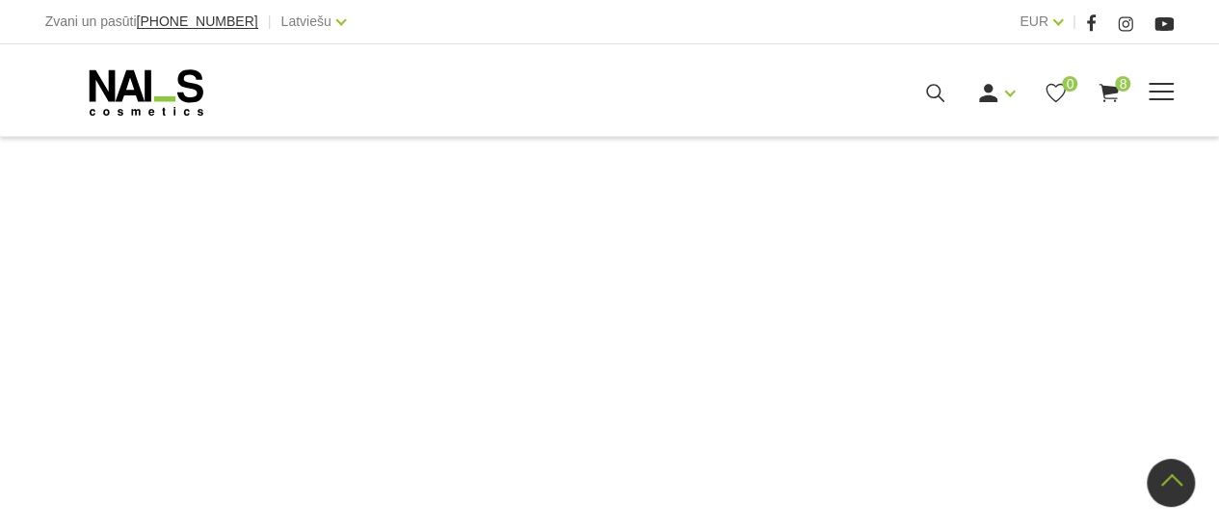
click at [941, 92] on use at bounding box center [935, 93] width 18 height 18
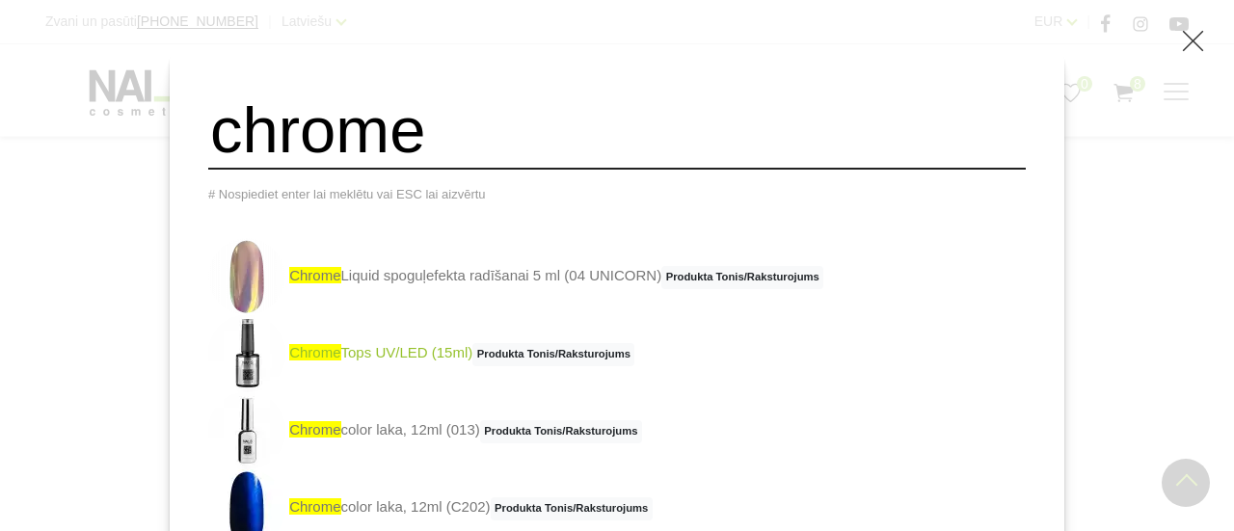
type input "chrome"
click at [424, 358] on link "chrome Tops UV/LED (15ml) Produkta Tonis/Raksturojums" at bounding box center [421, 353] width 426 height 77
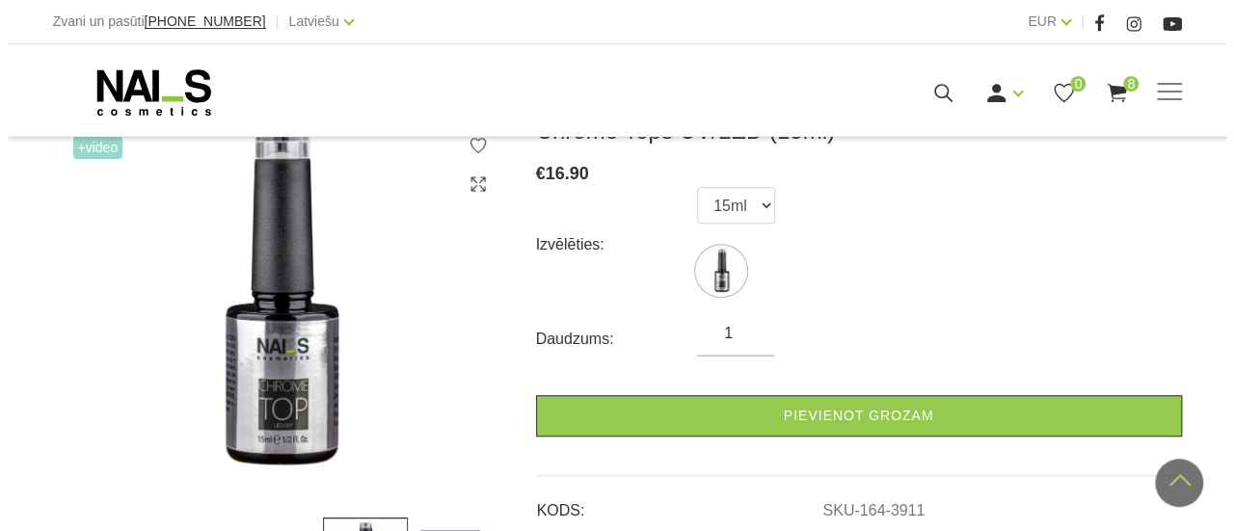
scroll to position [289, 0]
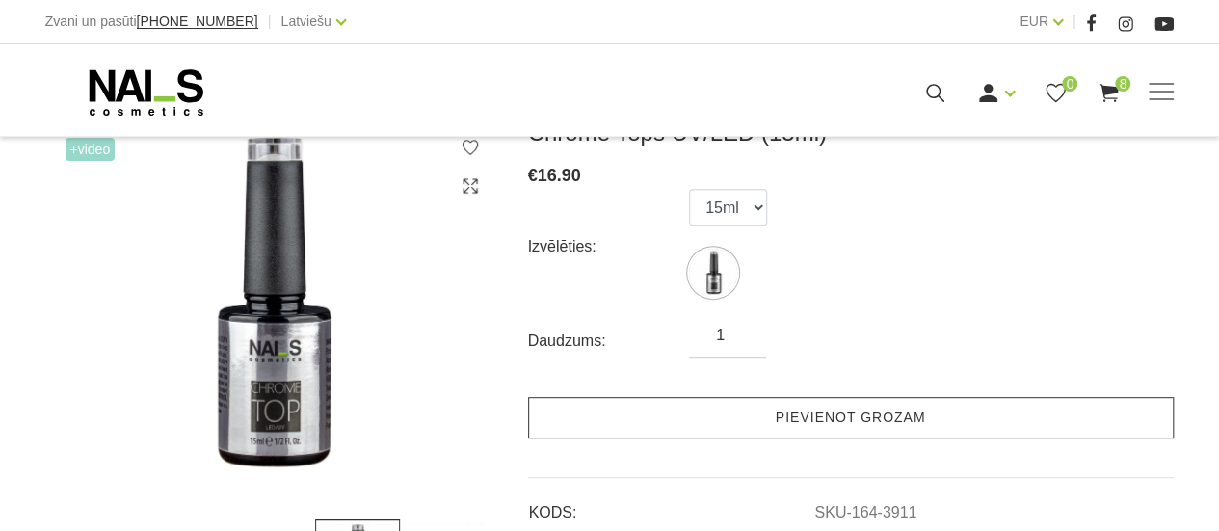
click at [844, 423] on link "Pievienot grozam" at bounding box center [851, 417] width 646 height 41
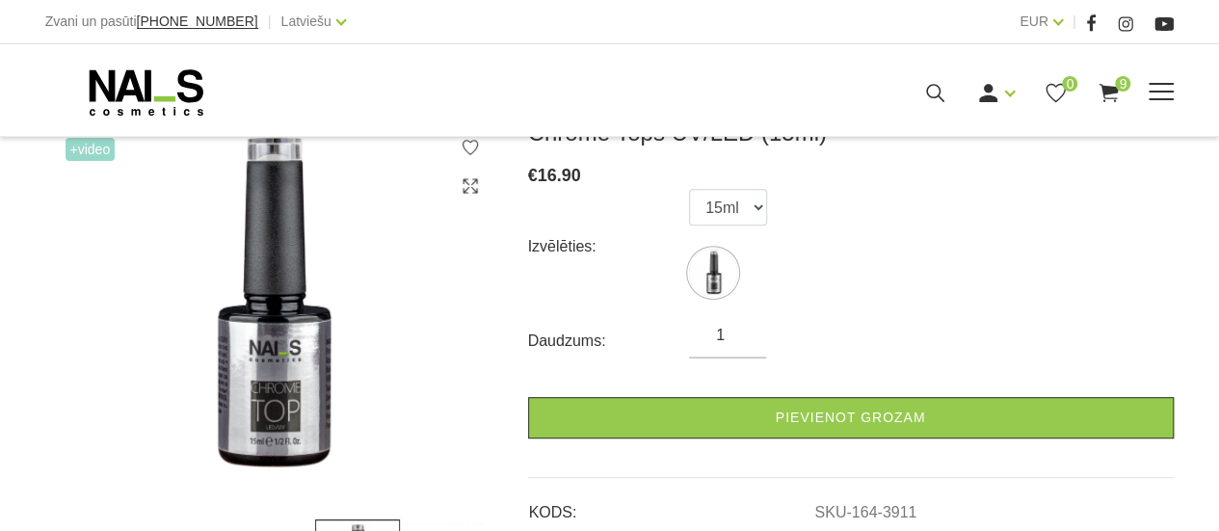
click at [1112, 94] on icon at bounding box center [1109, 93] width 24 height 24
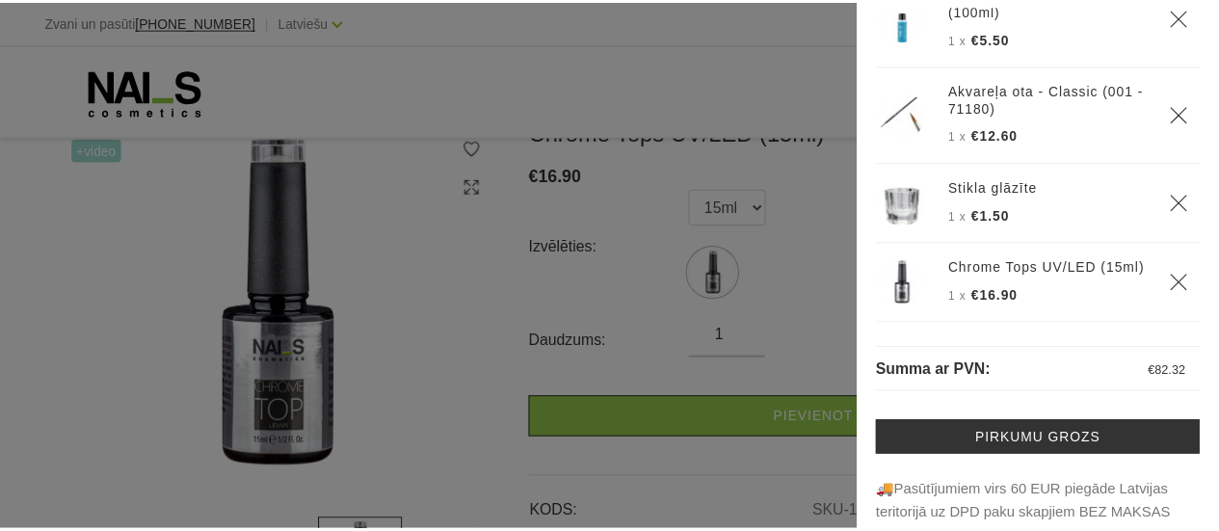
scroll to position [96, 0]
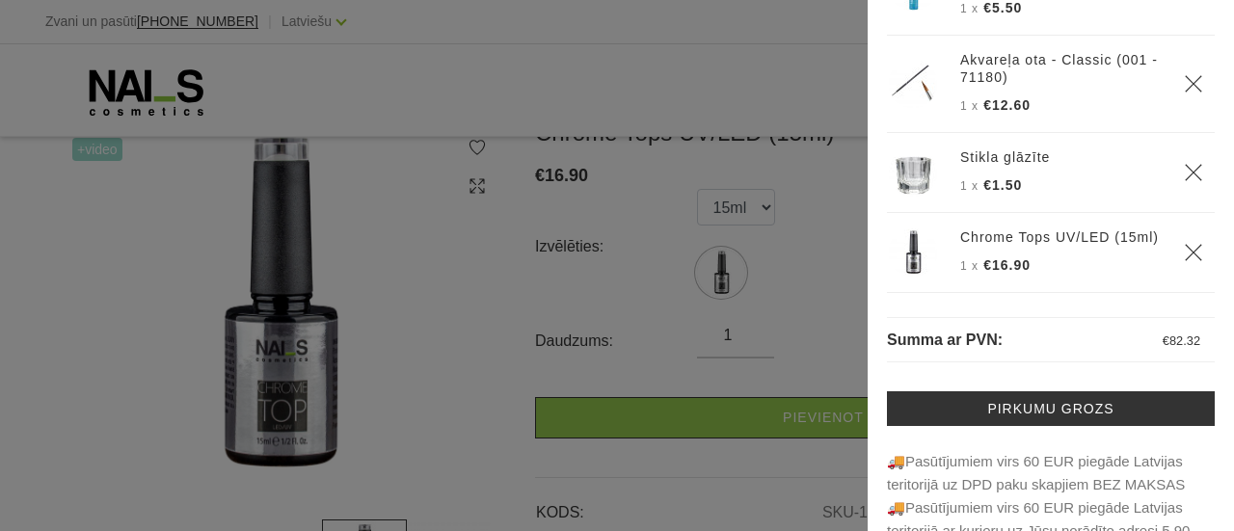
click at [731, 329] on div at bounding box center [617, 265] width 1234 height 531
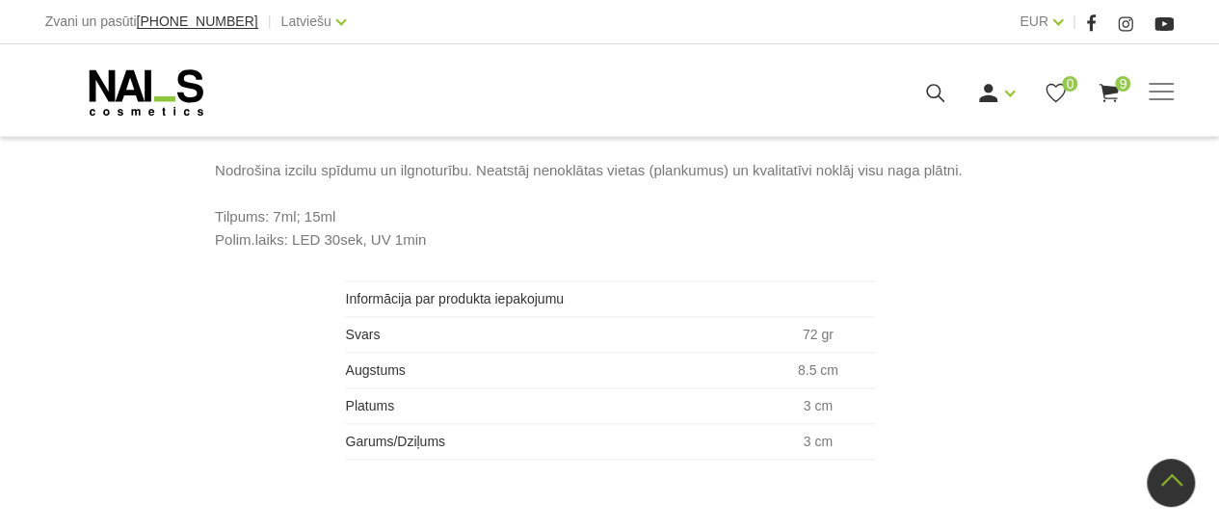
scroll to position [848, 0]
